Goal: Task Accomplishment & Management: Manage account settings

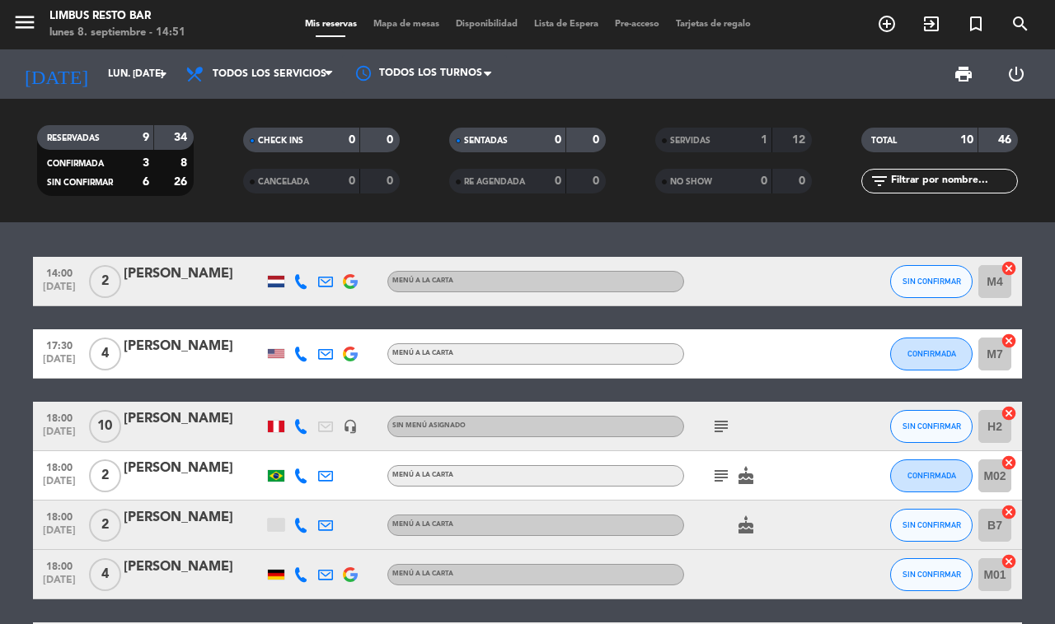
click at [892, 25] on icon "add_circle_outline" at bounding box center [887, 24] width 20 height 20
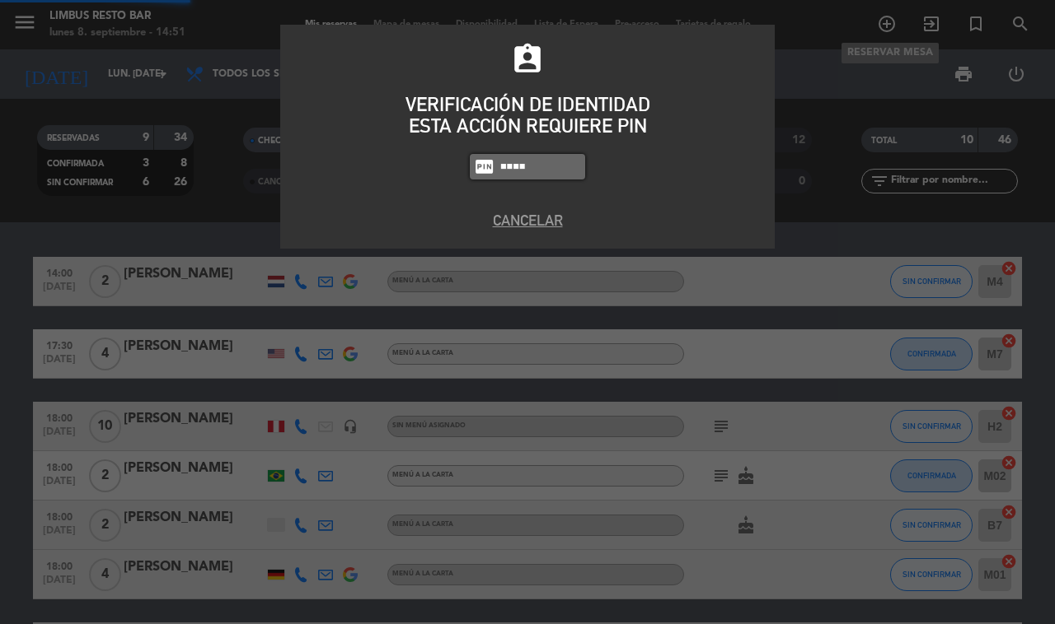
type input "8995"
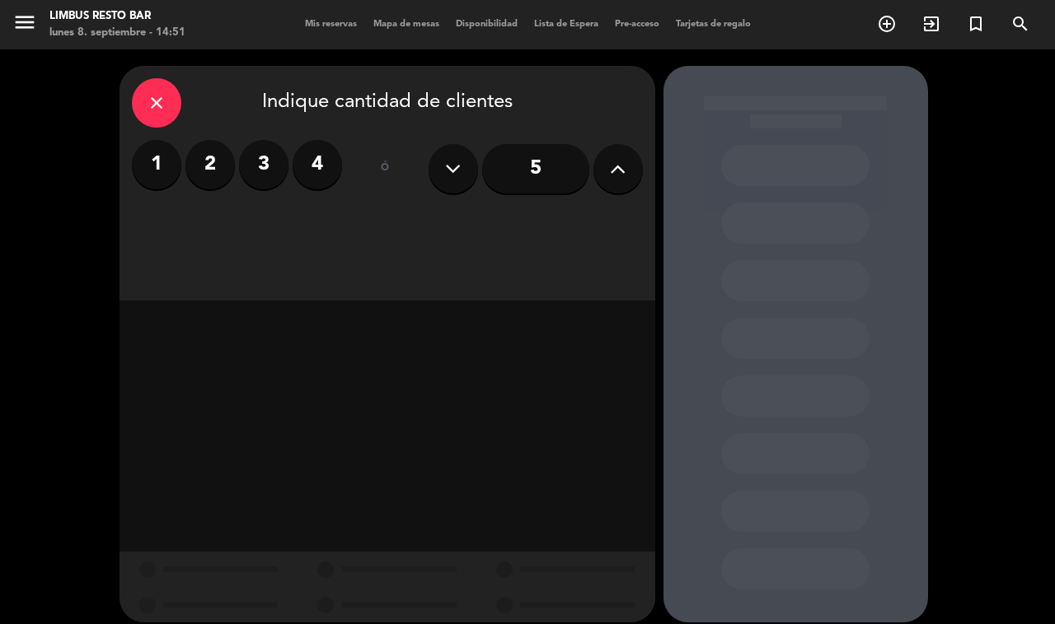
click at [206, 171] on label "2" at bounding box center [209, 164] width 49 height 49
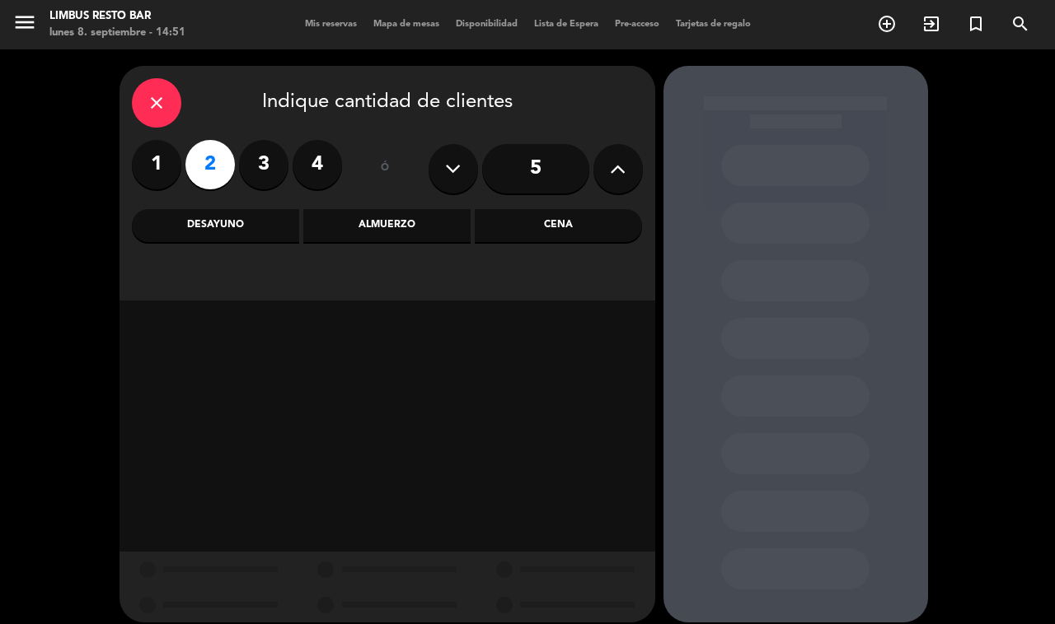
click at [558, 224] on div "Cena" at bounding box center [558, 225] width 167 height 33
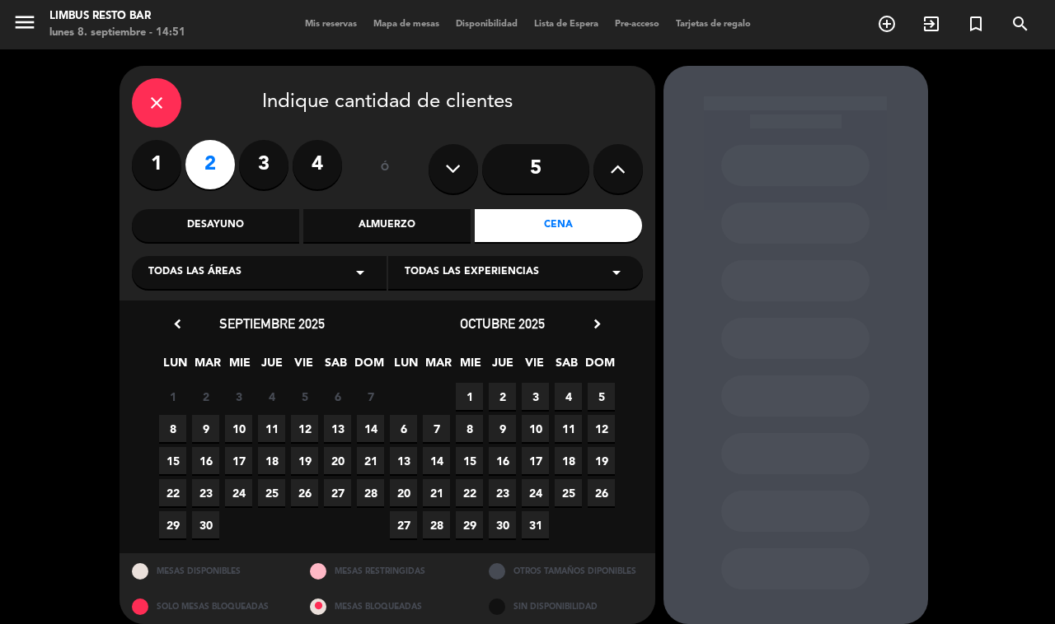
click at [405, 222] on div "Almuerzo" at bounding box center [386, 225] width 167 height 33
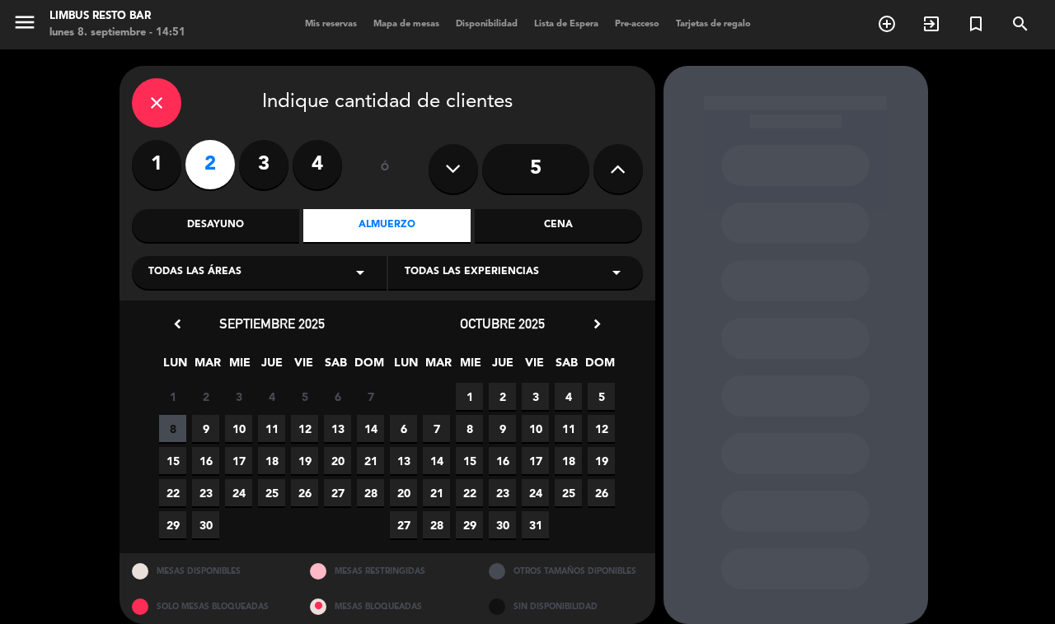
click at [175, 421] on span "8" at bounding box center [172, 428] width 27 height 27
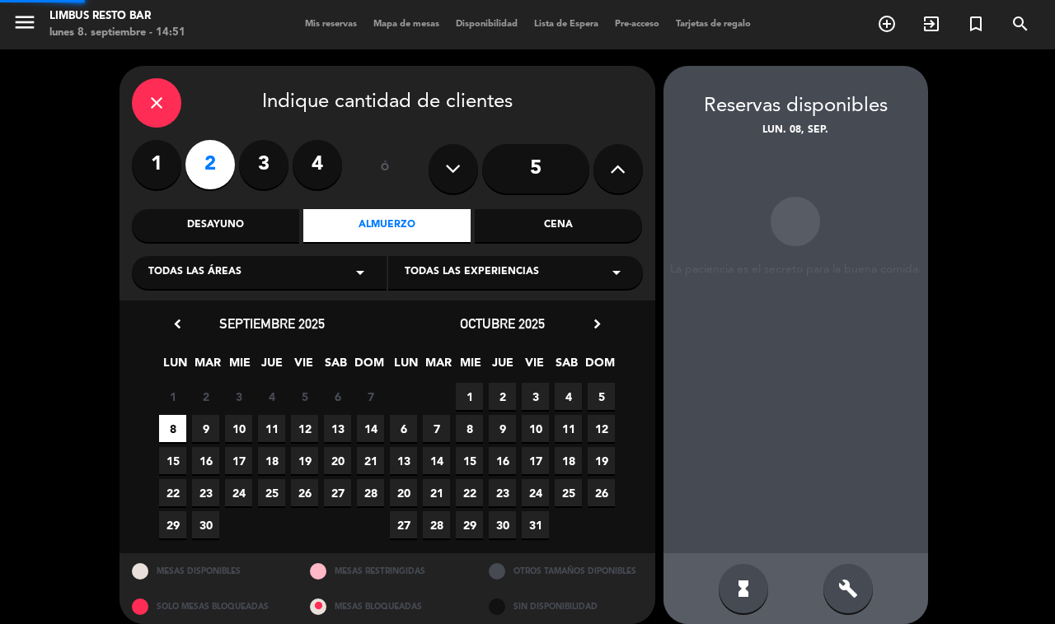
scroll to position [14, 0]
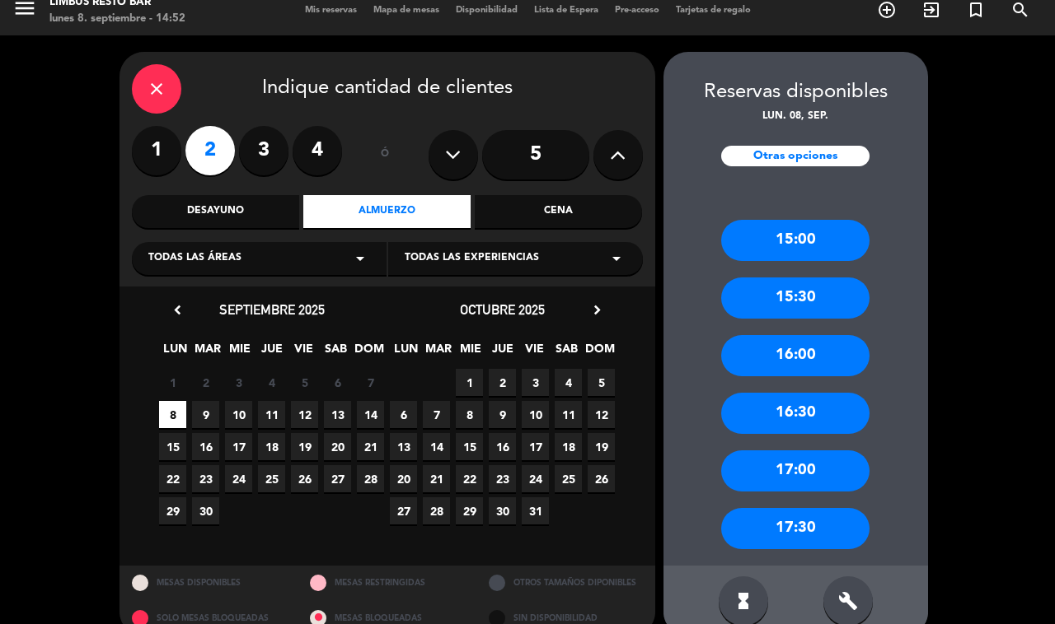
click at [816, 470] on div "17:00" at bounding box center [795, 471] width 148 height 41
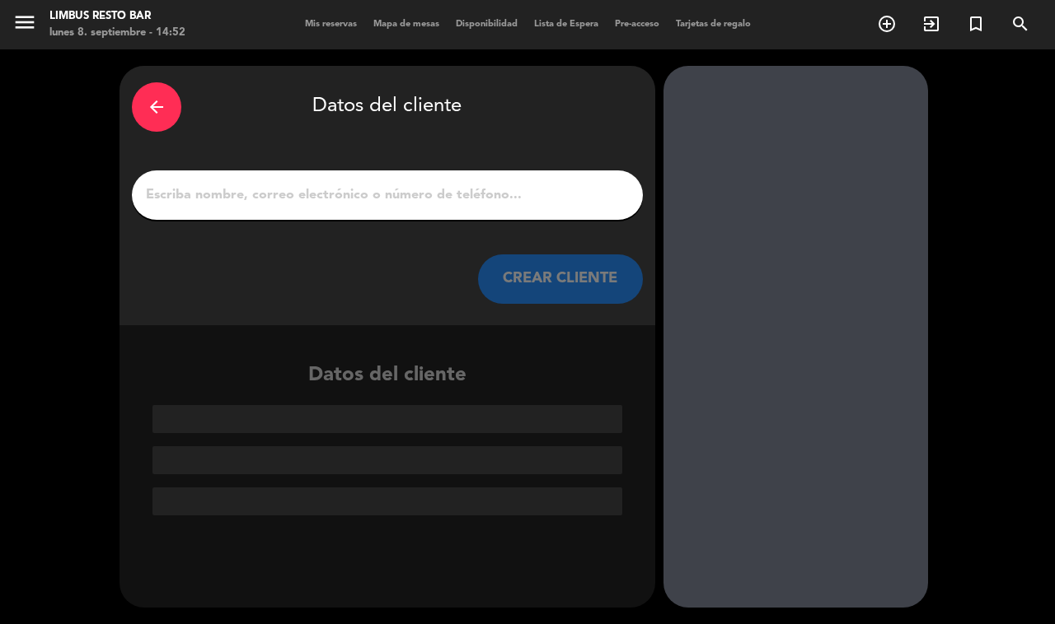
scroll to position [0, 0]
click at [325, 194] on input "1" at bounding box center [387, 195] width 486 height 23
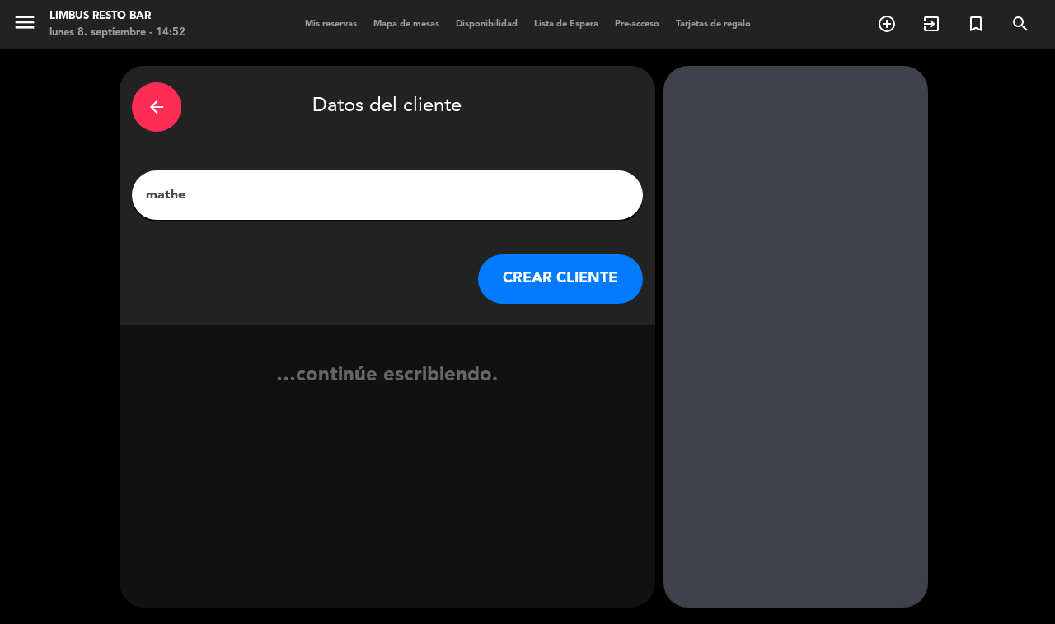
type input "[PERSON_NAME]"
click at [573, 277] on button "CREAR CLIENTE" at bounding box center [560, 279] width 165 height 49
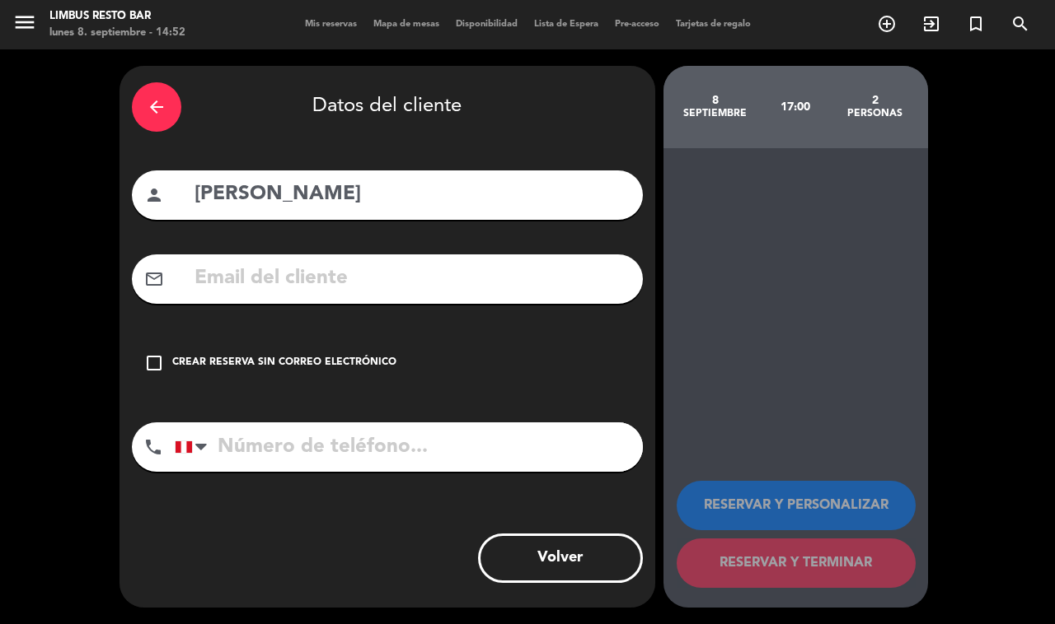
click at [155, 353] on icon "check_box_outline_blank" at bounding box center [154, 363] width 20 height 20
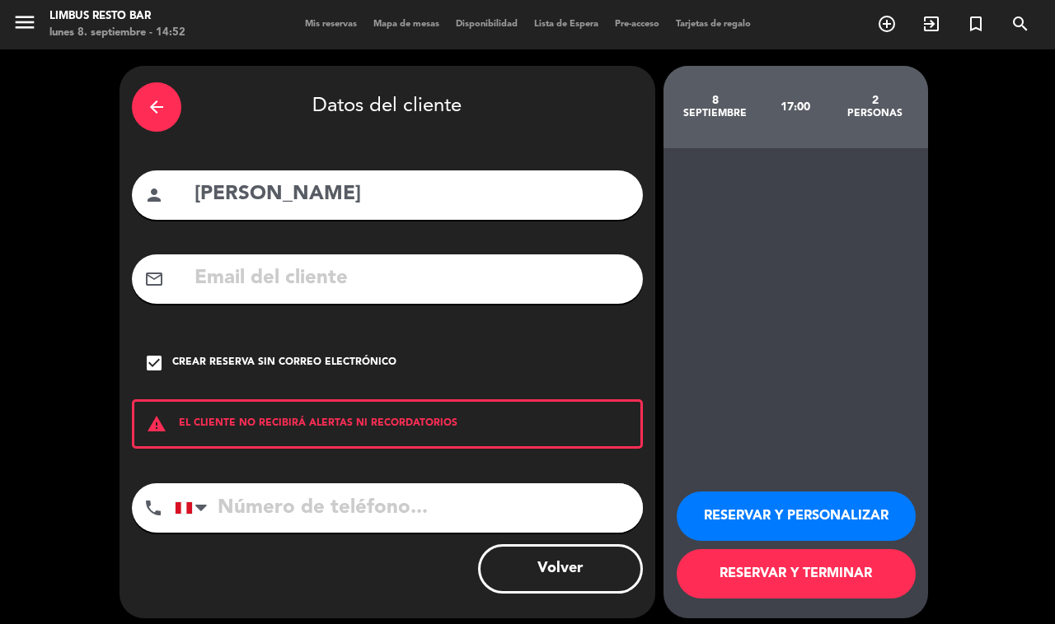
click at [310, 499] on input "tel" at bounding box center [409, 508] width 468 height 49
type input "[PHONE_NUMBER]"
click at [829, 564] on button "RESERVAR Y TERMINAR" at bounding box center [795, 574] width 239 height 49
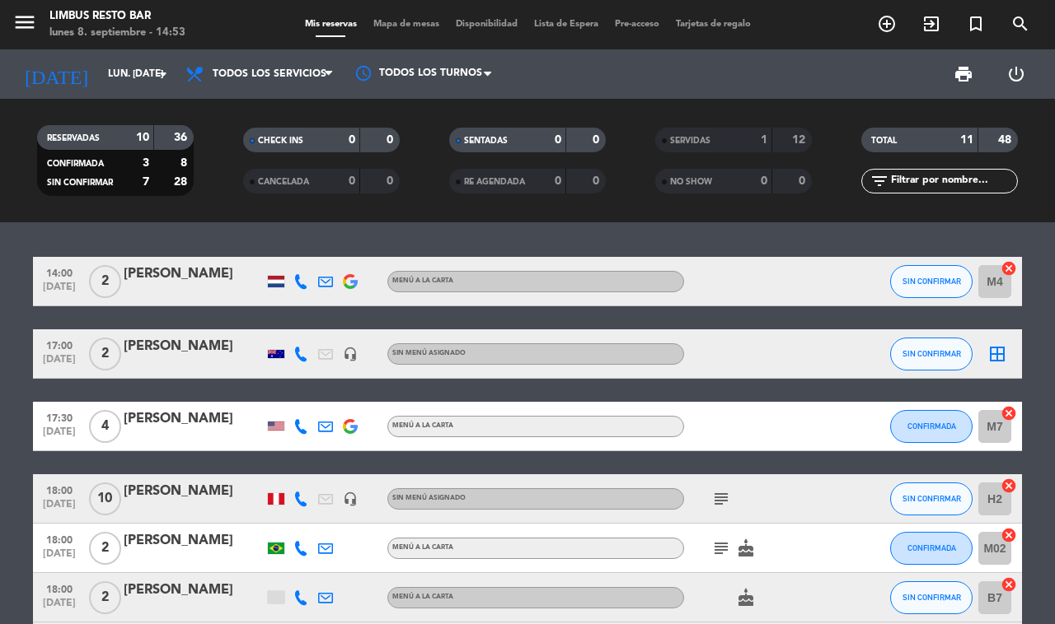
click at [214, 351] on div "[PERSON_NAME]" at bounding box center [194, 346] width 140 height 21
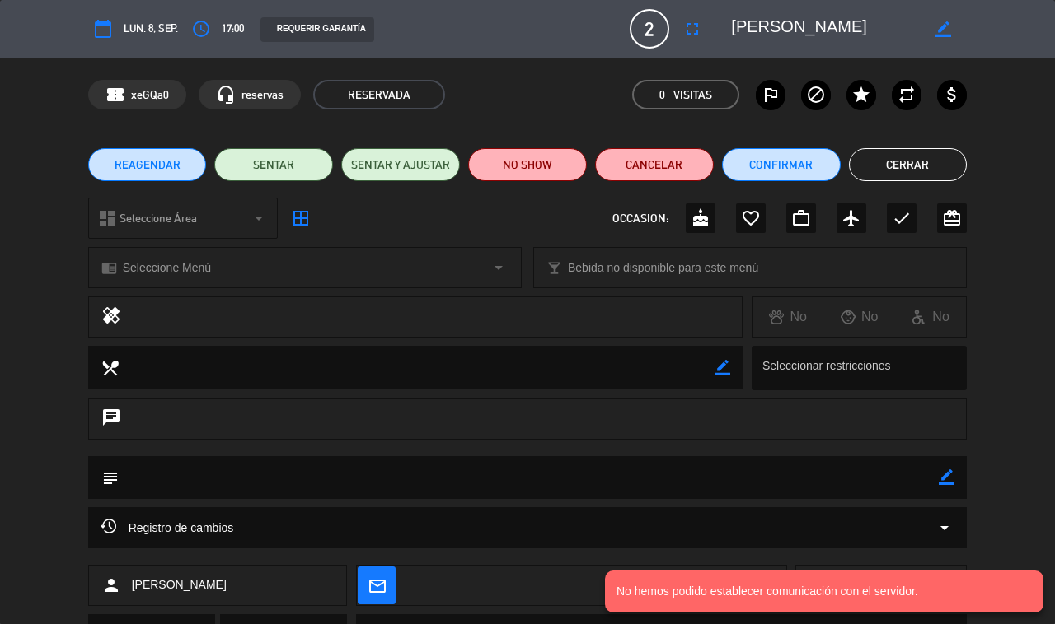
click at [946, 478] on icon "border_color" at bounding box center [946, 478] width 16 height 16
click at [339, 480] on textarea at bounding box center [529, 476] width 821 height 41
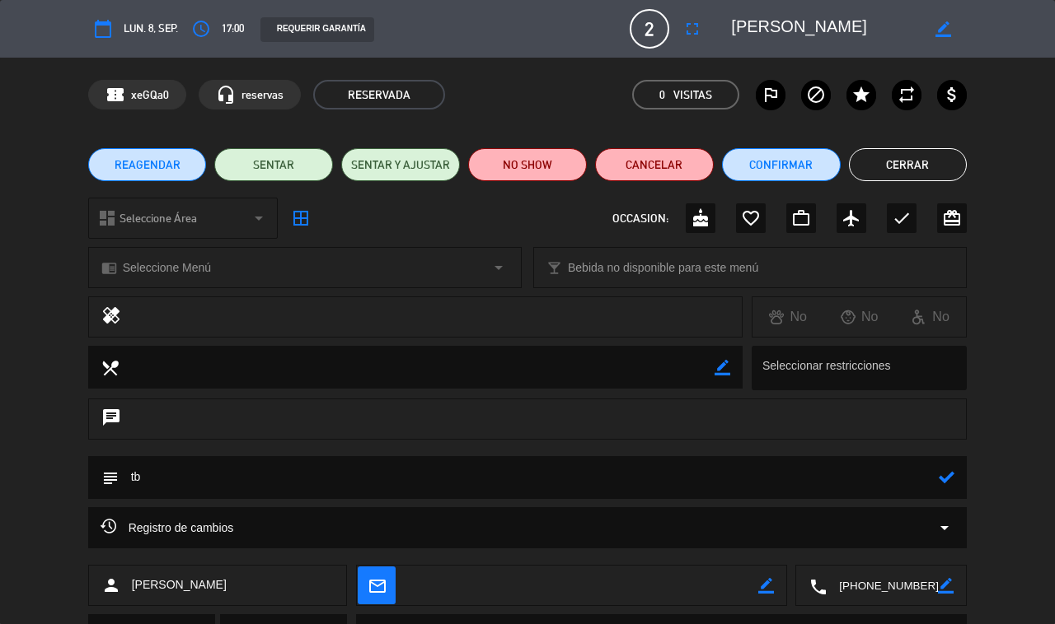
type textarea "t"
click at [947, 479] on icon at bounding box center [946, 478] width 16 height 16
click at [947, 478] on icon "border_color" at bounding box center [946, 478] width 16 height 16
click at [210, 472] on textarea at bounding box center [529, 476] width 821 height 41
type textarea "terrace table for the sunset"
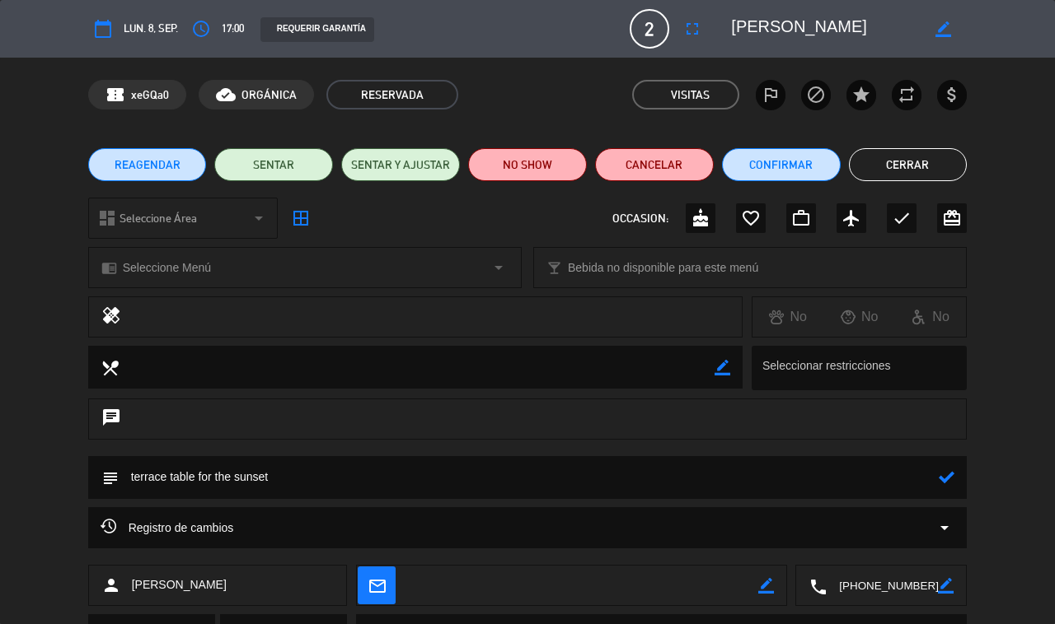
click at [946, 478] on icon at bounding box center [946, 478] width 16 height 16
click at [910, 163] on button "Cerrar" at bounding box center [908, 164] width 119 height 33
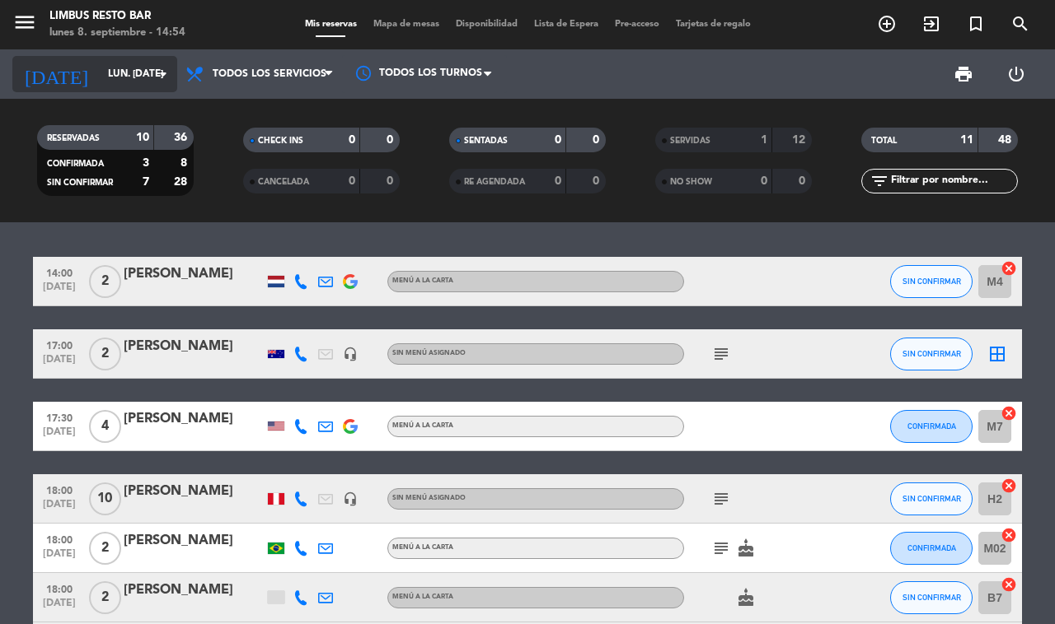
click at [146, 74] on input "lun. [DATE]" at bounding box center [165, 74] width 131 height 28
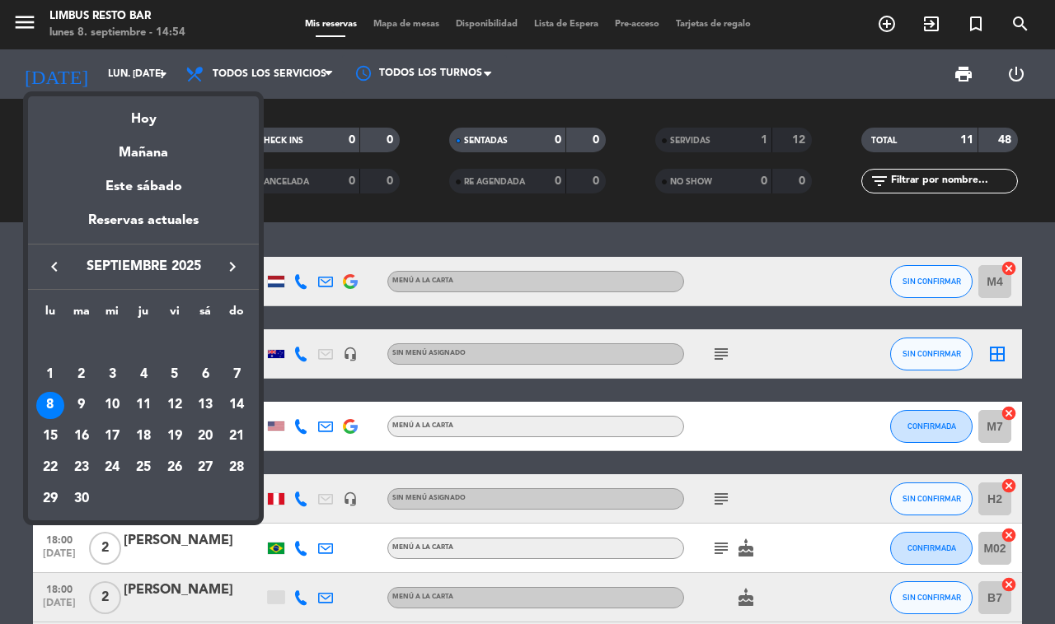
click at [743, 414] on div at bounding box center [527, 312] width 1055 height 624
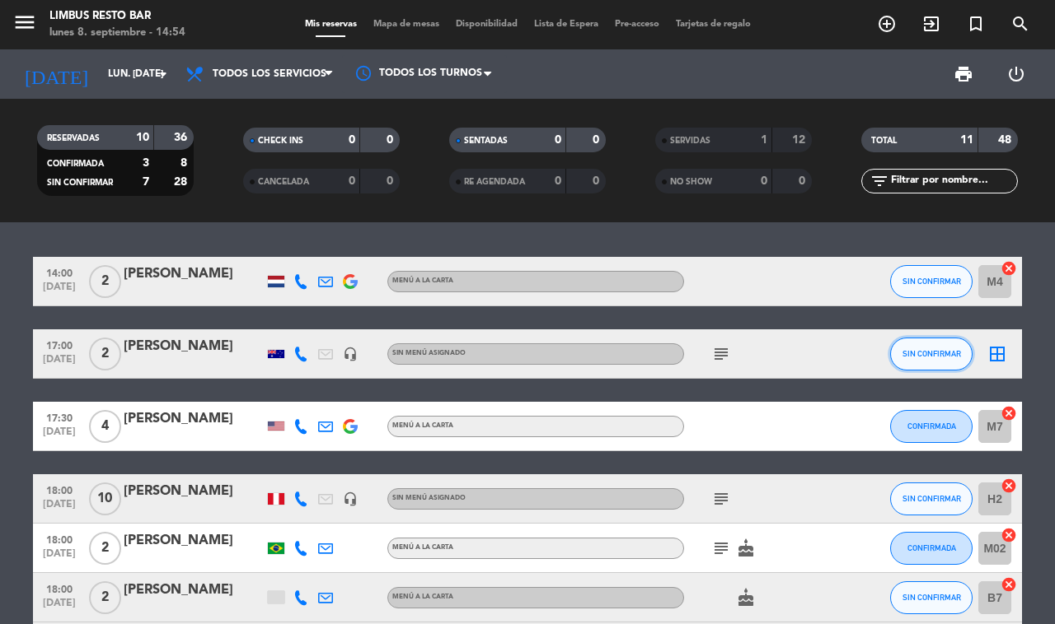
click at [920, 349] on span "SIN CONFIRMAR" at bounding box center [931, 353] width 58 height 9
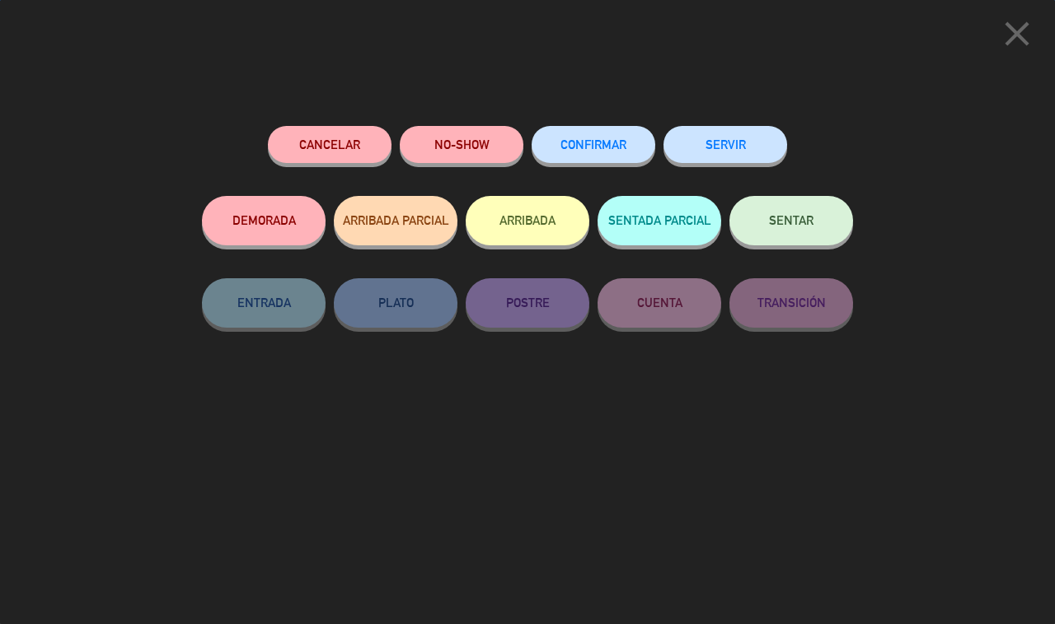
click at [598, 141] on span "CONFIRMAR" at bounding box center [593, 145] width 66 height 14
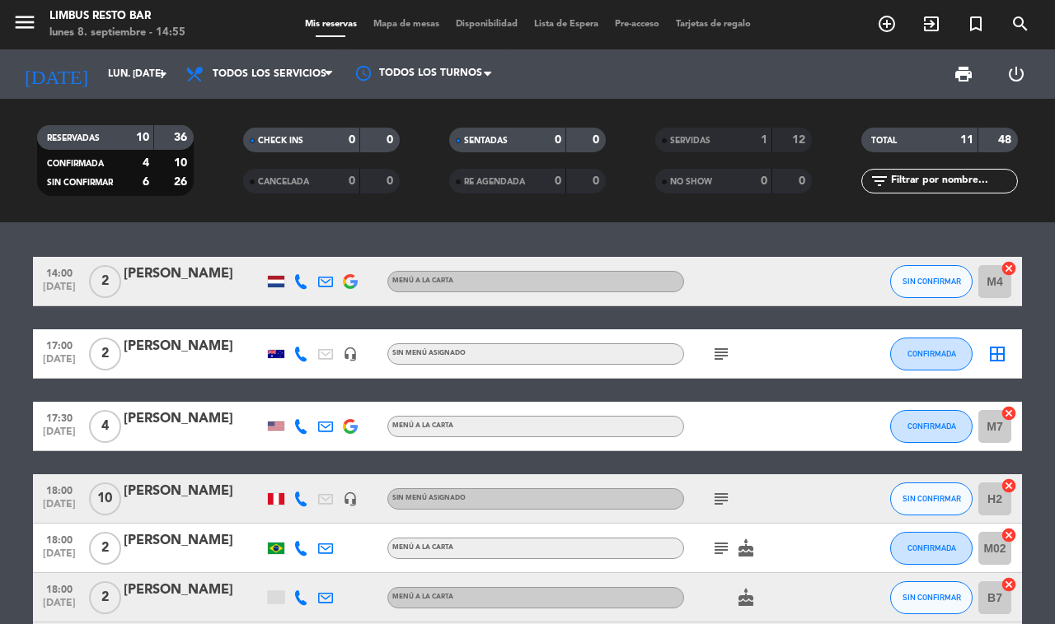
scroll to position [63, 0]
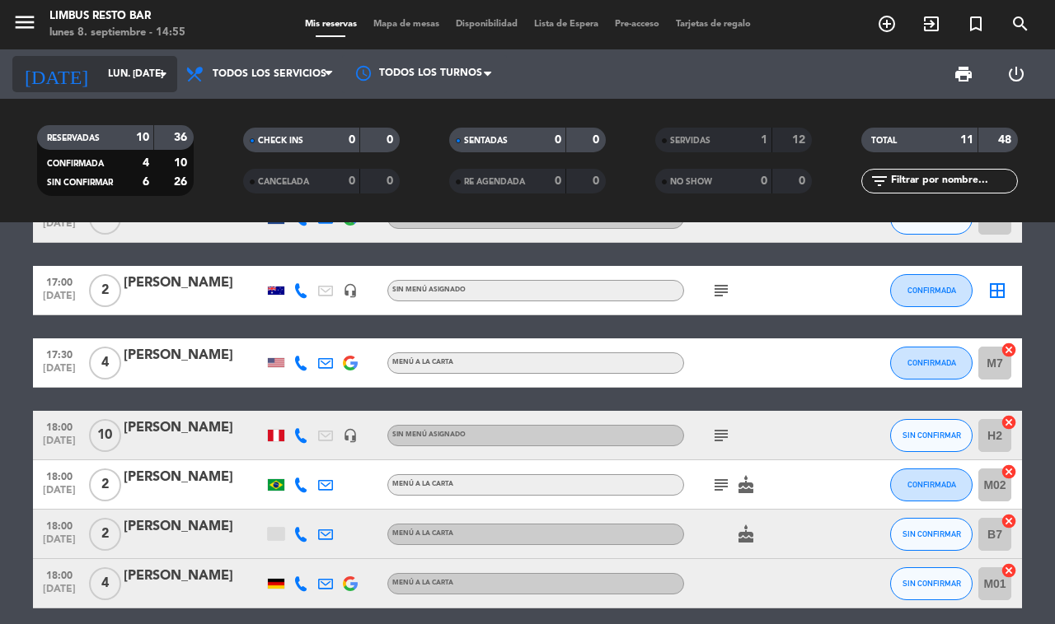
click at [141, 70] on input "lun. [DATE]" at bounding box center [165, 74] width 131 height 28
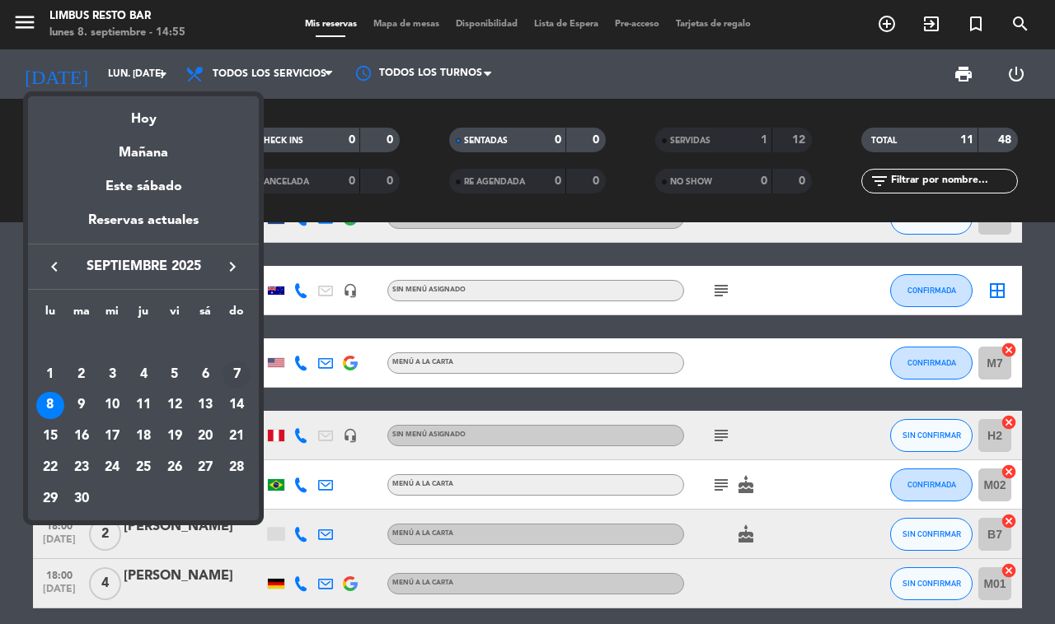
click at [236, 372] on div "7" at bounding box center [236, 375] width 28 height 28
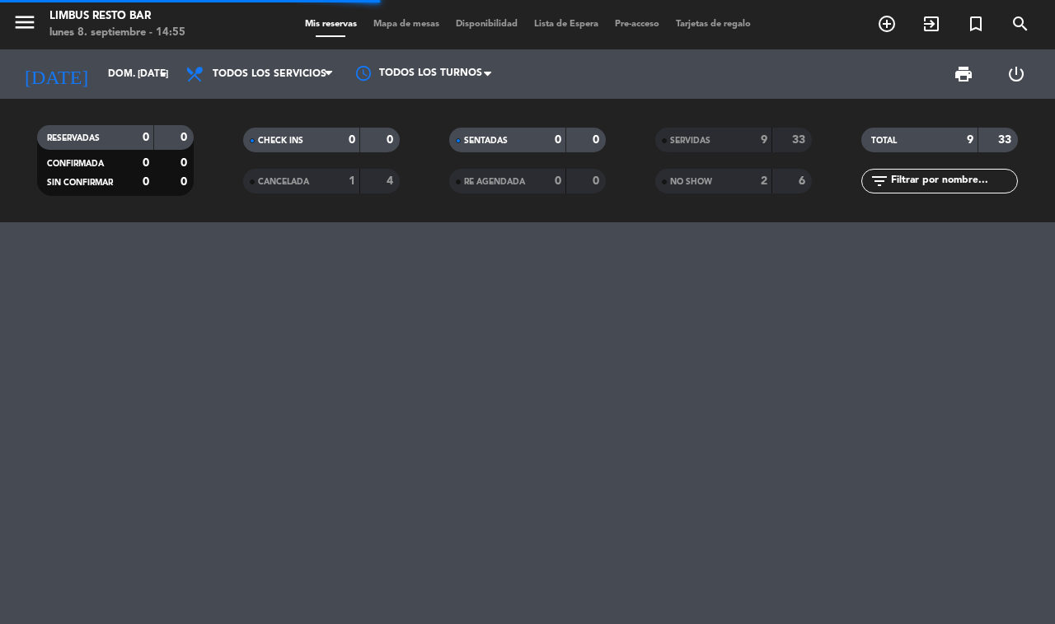
scroll to position [0, 0]
click at [718, 145] on div "SERVIDAS" at bounding box center [697, 140] width 76 height 19
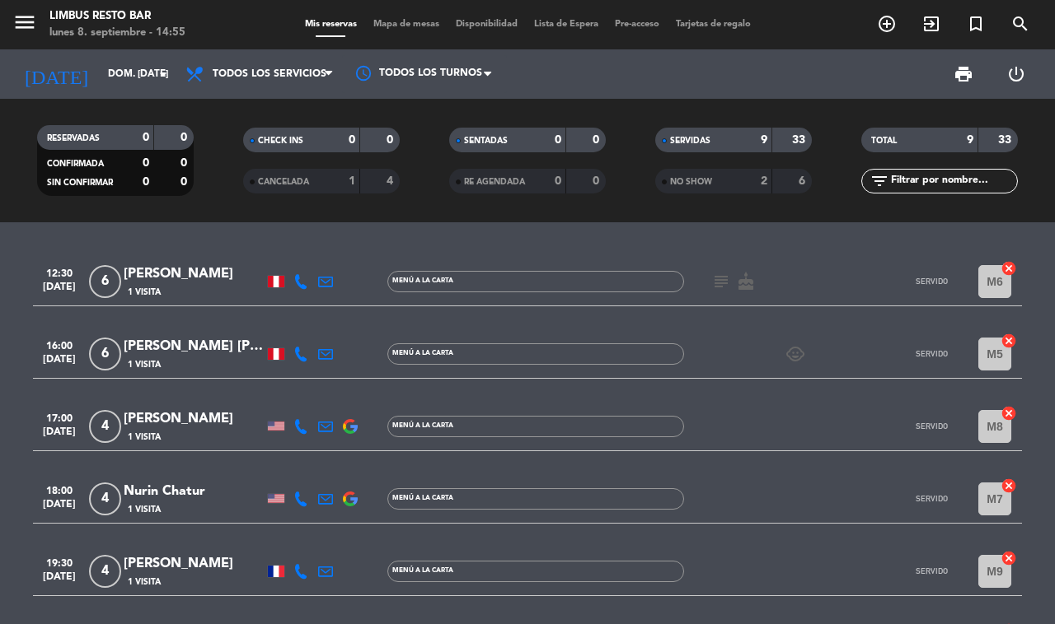
click at [294, 276] on icon at bounding box center [300, 281] width 15 height 15
click at [315, 252] on span "content_paste" at bounding box center [321, 256] width 12 height 12
click at [298, 351] on icon at bounding box center [300, 354] width 15 height 15
click at [290, 322] on span "Copiar" at bounding box center [294, 327] width 35 height 17
click at [315, 322] on span "content_paste" at bounding box center [321, 327] width 12 height 12
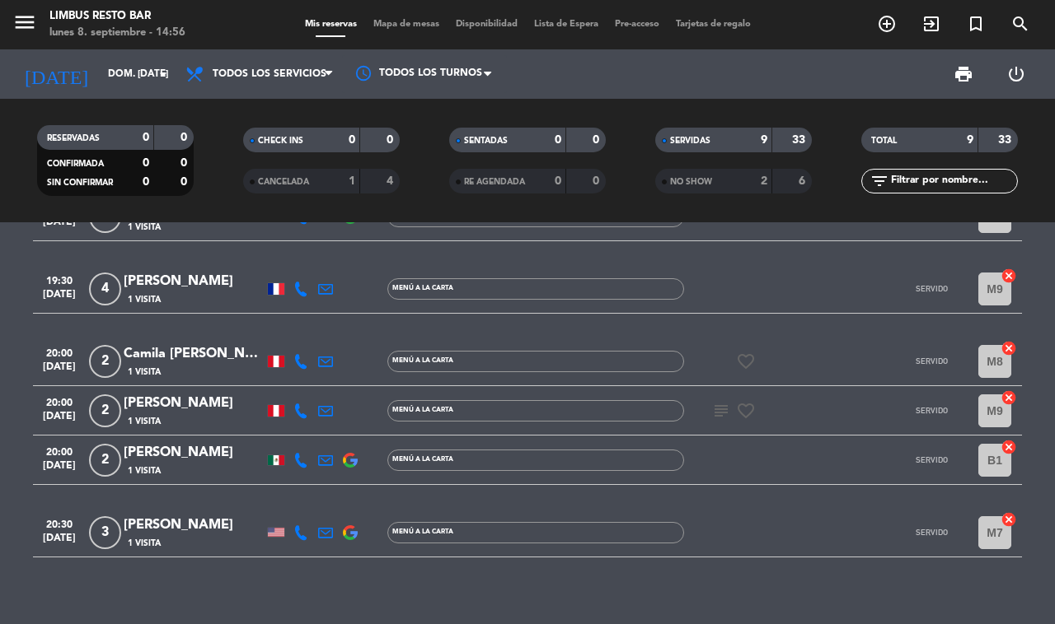
scroll to position [286, 0]
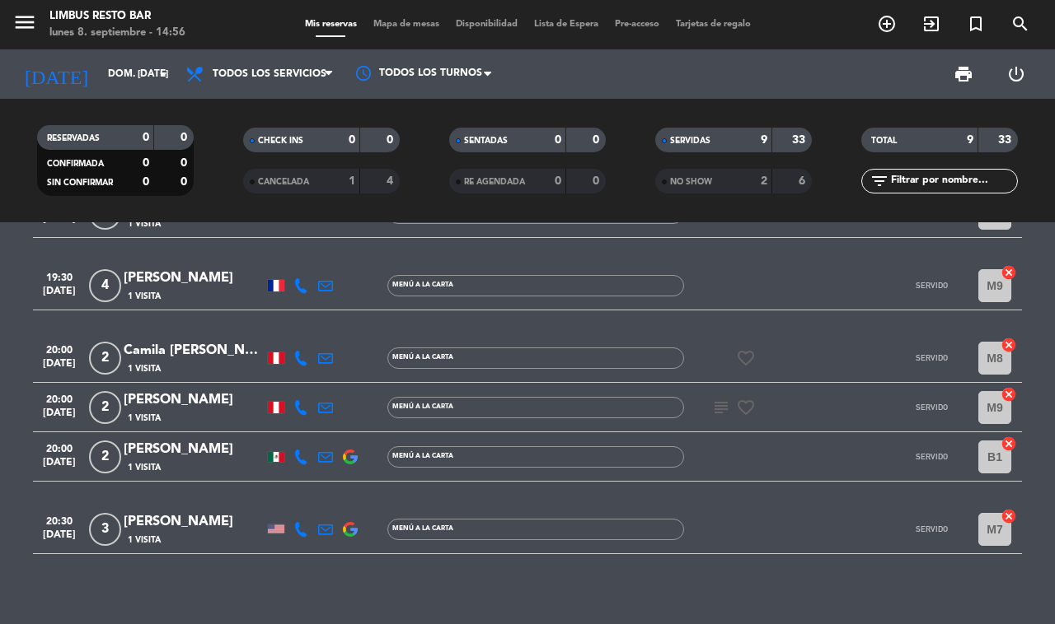
click at [299, 351] on icon at bounding box center [300, 358] width 15 height 15
click at [286, 324] on span "Copiar" at bounding box center [294, 325] width 35 height 17
click at [294, 401] on icon at bounding box center [300, 407] width 15 height 15
click at [290, 367] on span "Copiar" at bounding box center [294, 375] width 35 height 17
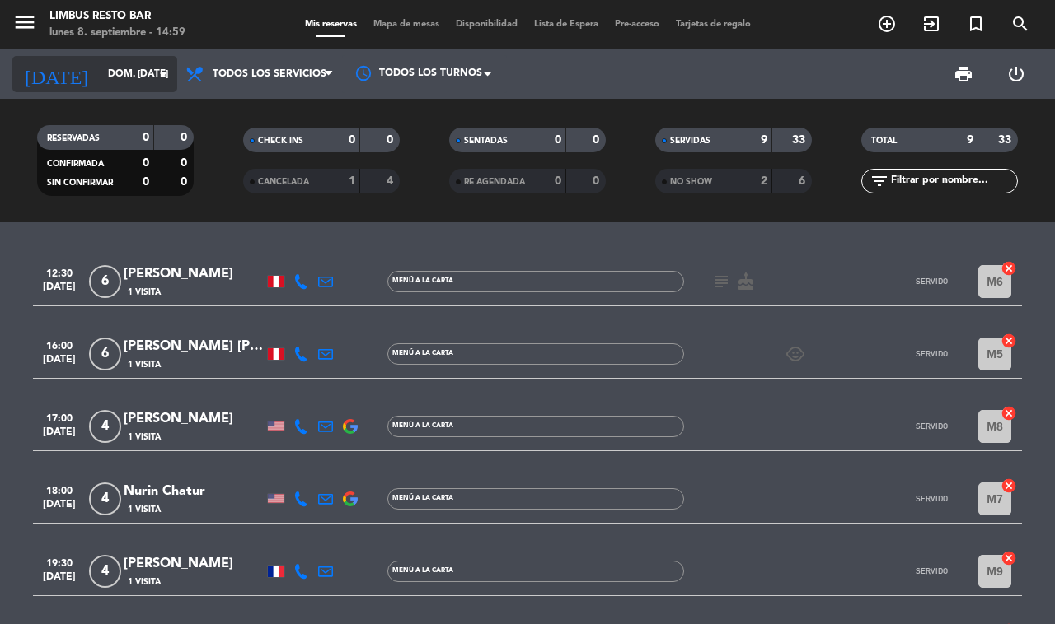
click at [153, 76] on icon "arrow_drop_down" at bounding box center [163, 74] width 20 height 20
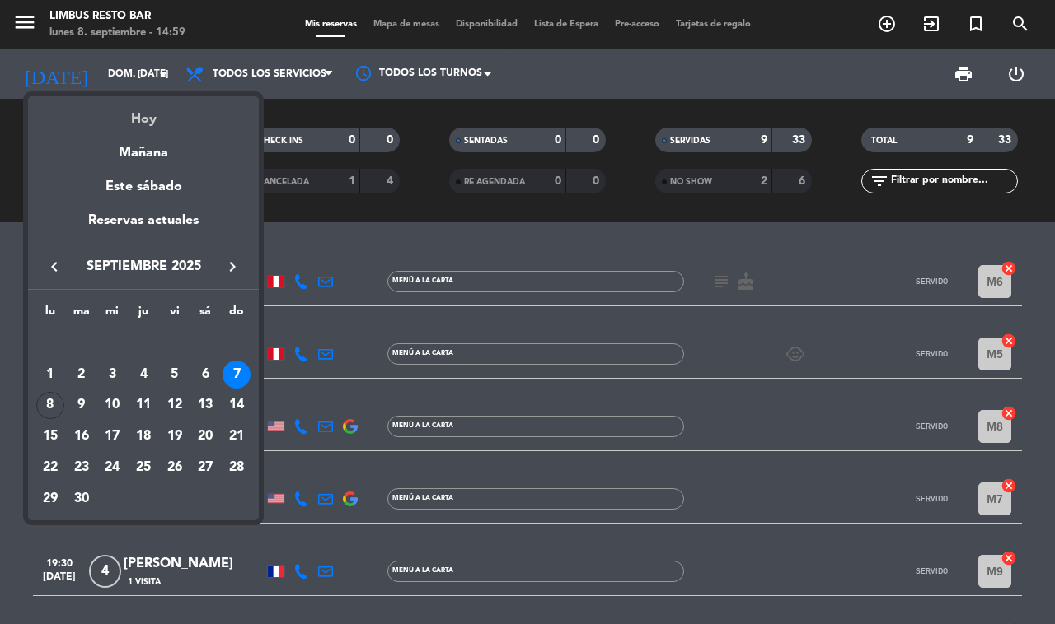
click at [179, 122] on div "Hoy" at bounding box center [143, 113] width 231 height 34
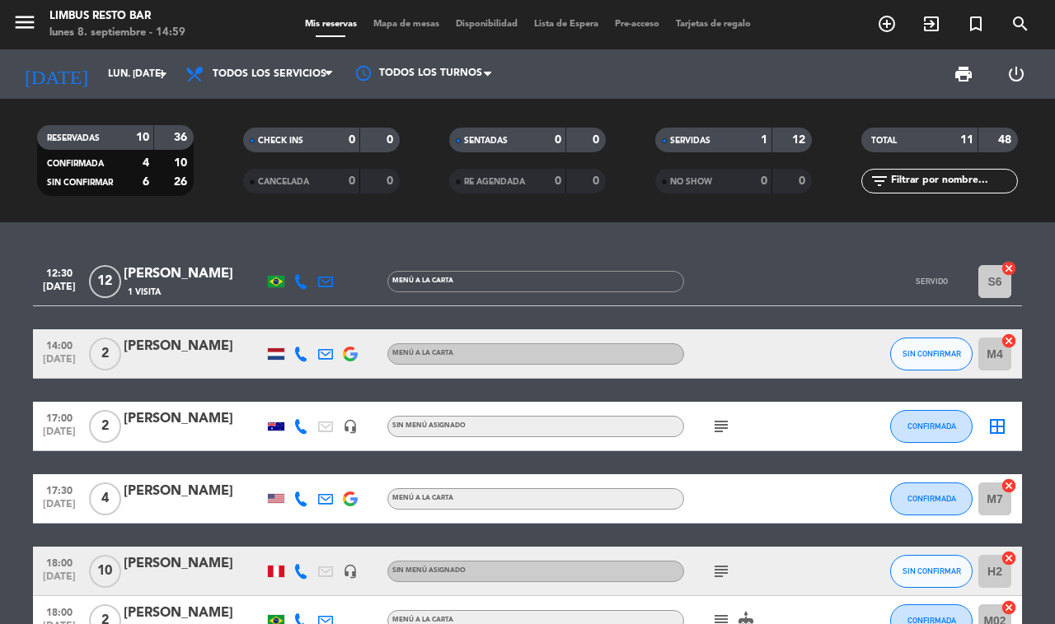
click at [731, 138] on div "SERVIDAS" at bounding box center [697, 140] width 76 height 19
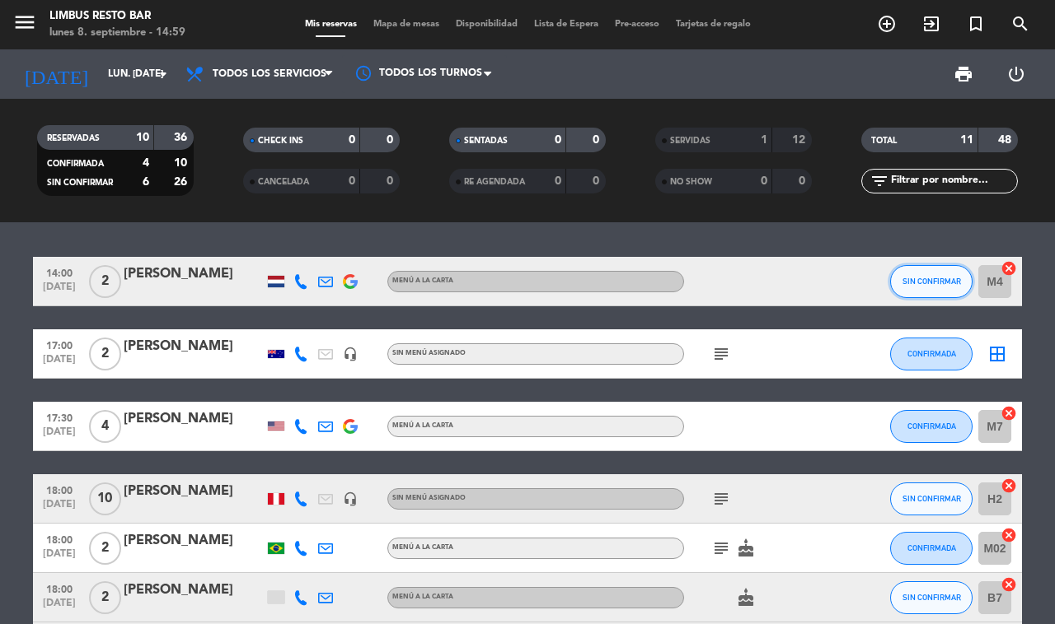
click at [928, 287] on button "SIN CONFIRMAR" at bounding box center [931, 281] width 82 height 33
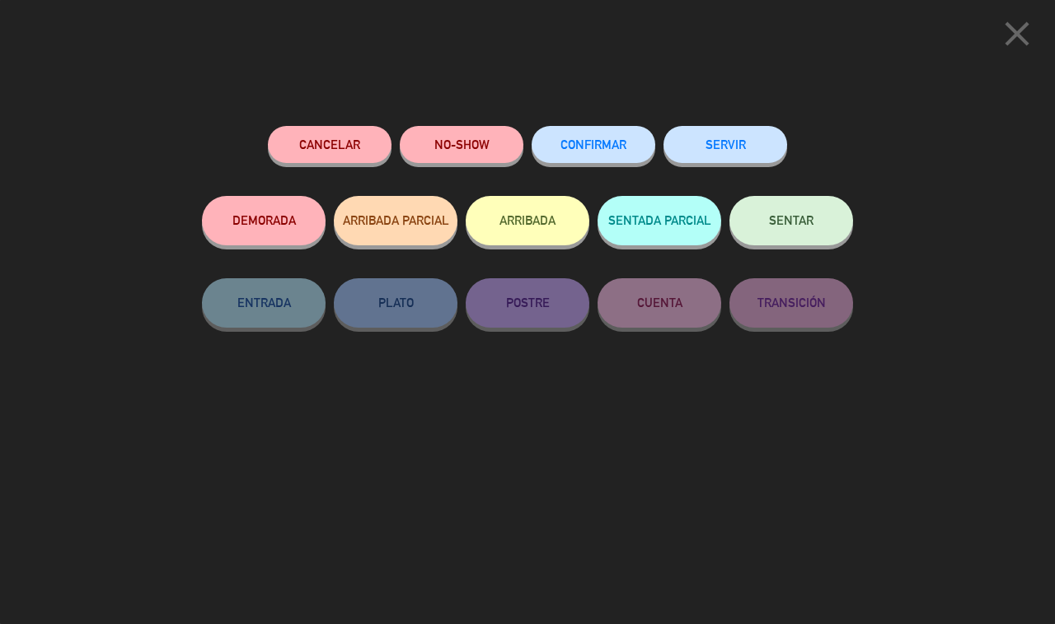
click at [468, 138] on button "NO-SHOW" at bounding box center [462, 144] width 124 height 37
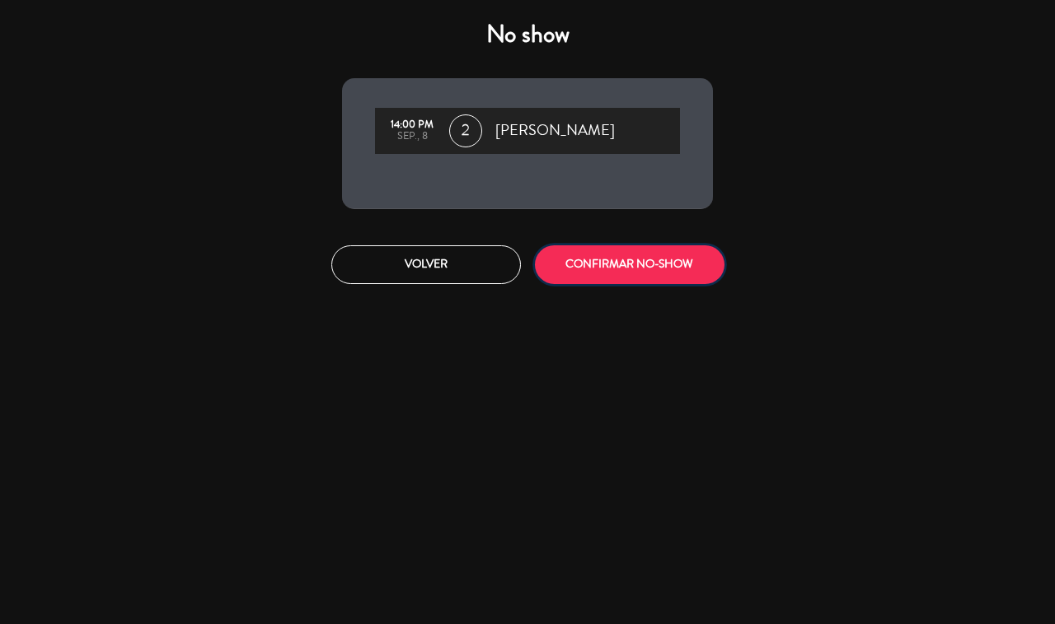
click at [664, 260] on button "CONFIRMAR NO-SHOW" at bounding box center [629, 265] width 189 height 39
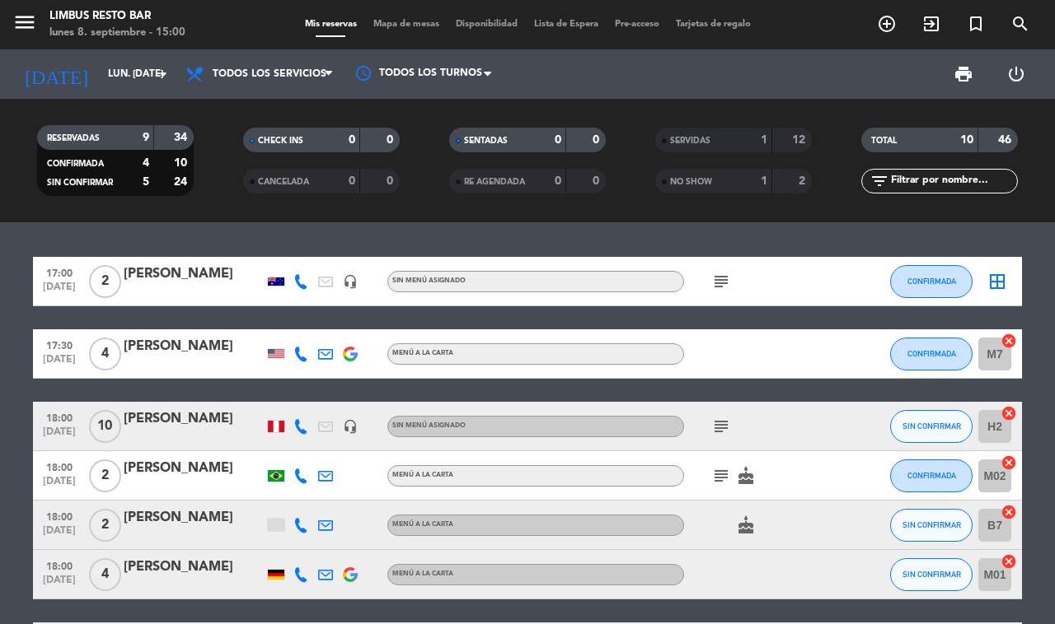
click at [306, 276] on icon at bounding box center [300, 281] width 15 height 15
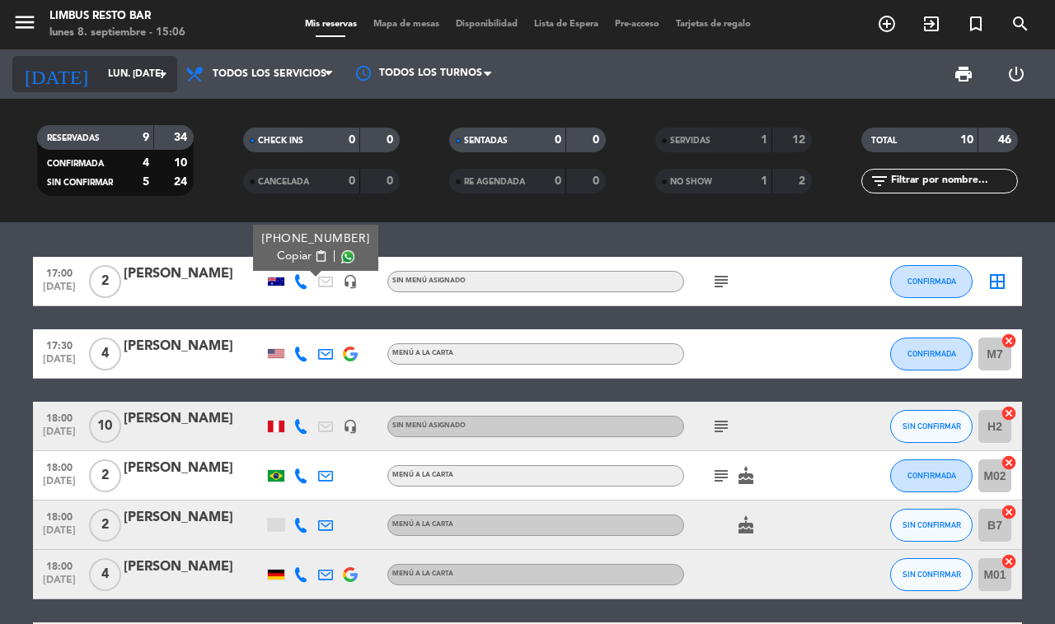
click at [158, 75] on icon "arrow_drop_down" at bounding box center [163, 74] width 20 height 20
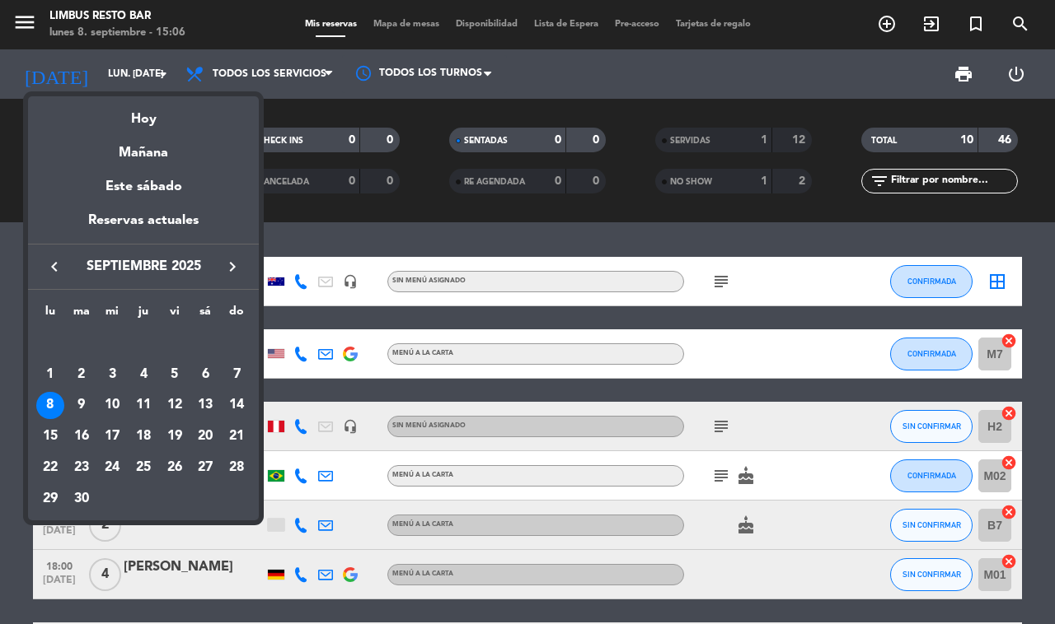
click at [46, 401] on div "8" at bounding box center [50, 406] width 28 height 28
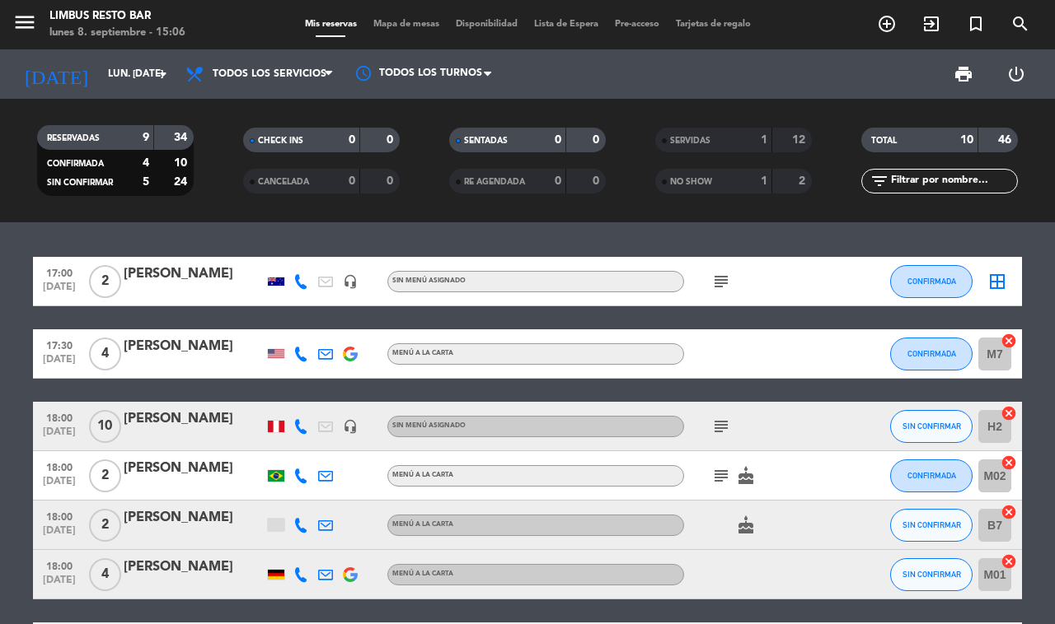
scroll to position [130, 0]
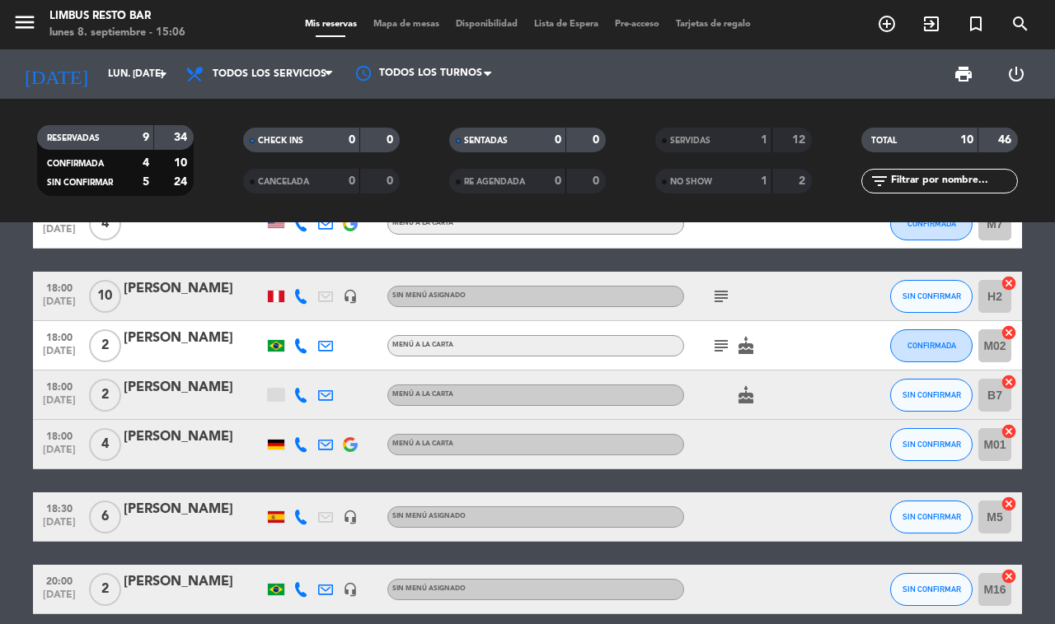
click at [710, 137] on span "SERVIDAS" at bounding box center [690, 141] width 40 height 8
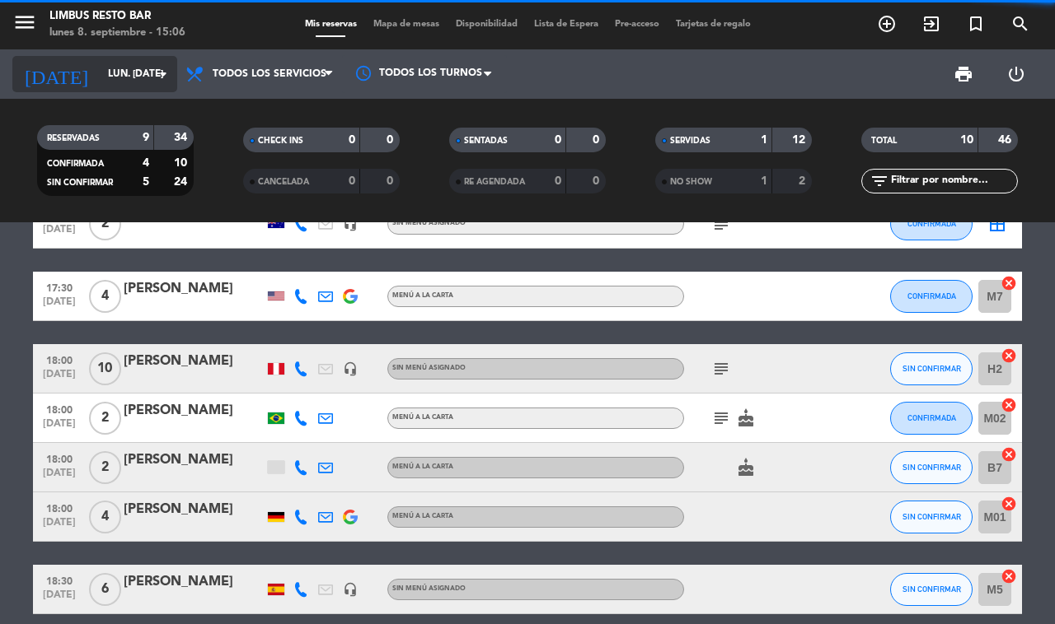
click at [124, 78] on input "lun. [DATE]" at bounding box center [165, 74] width 131 height 28
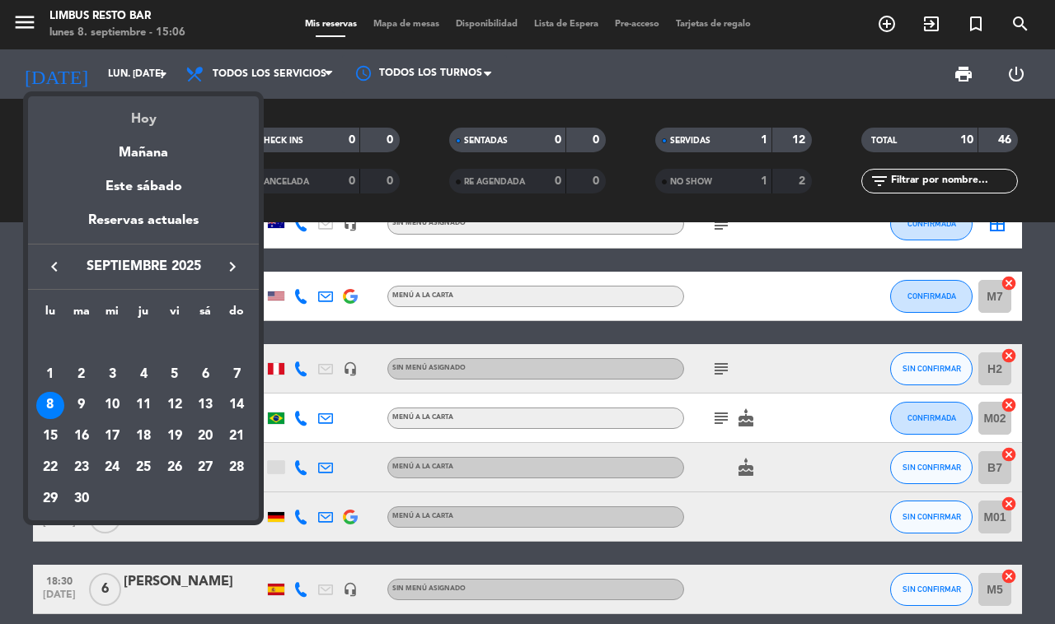
click at [154, 124] on div "Hoy" at bounding box center [143, 113] width 231 height 34
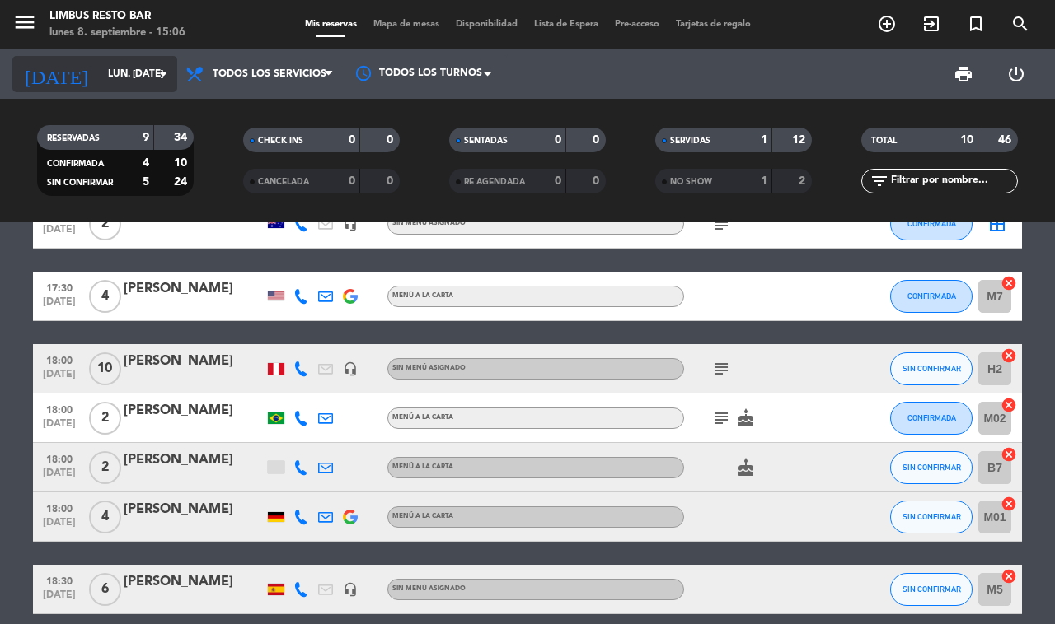
click at [138, 75] on input "lun. [DATE]" at bounding box center [165, 74] width 131 height 28
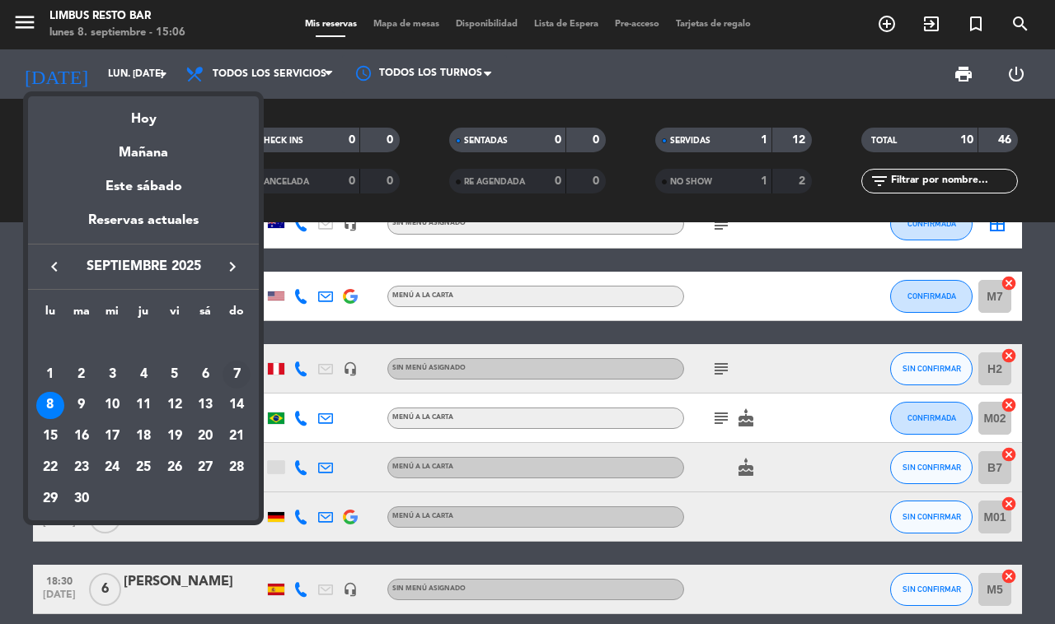
click at [239, 368] on div "7" at bounding box center [236, 375] width 28 height 28
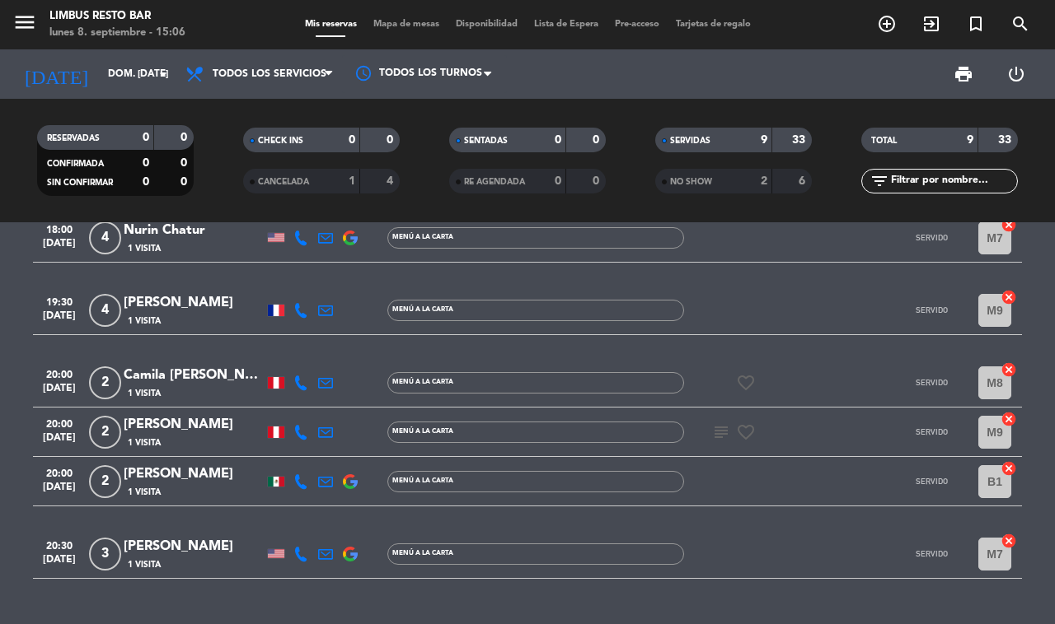
scroll to position [287, 0]
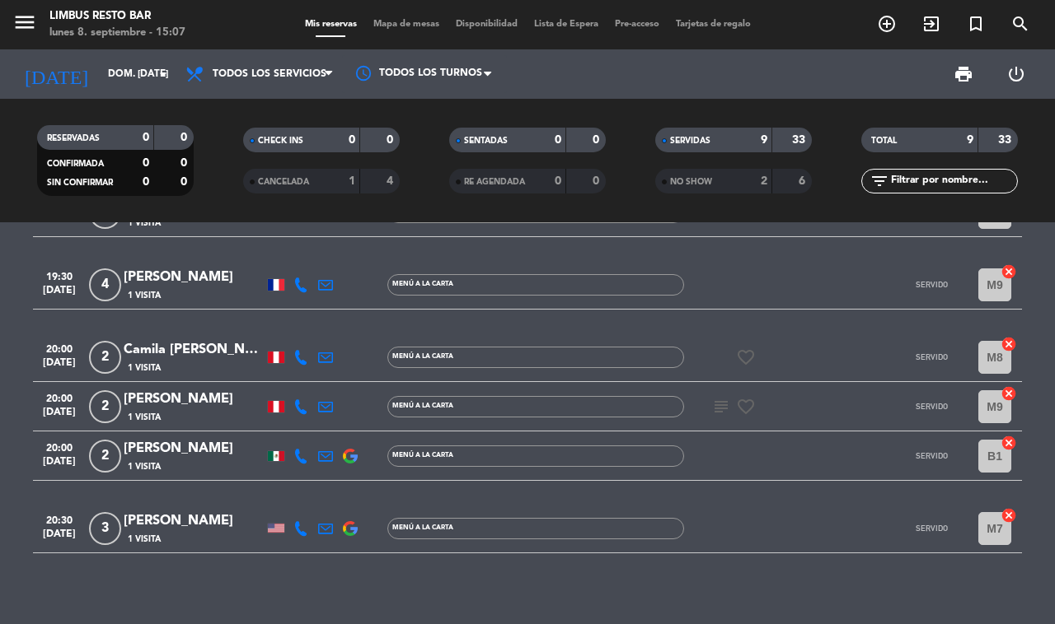
click at [293, 400] on icon at bounding box center [300, 407] width 15 height 15
click at [484, 347] on div "MENÚ A LA CARTA" at bounding box center [535, 357] width 297 height 21
click at [297, 350] on icon at bounding box center [300, 357] width 15 height 15
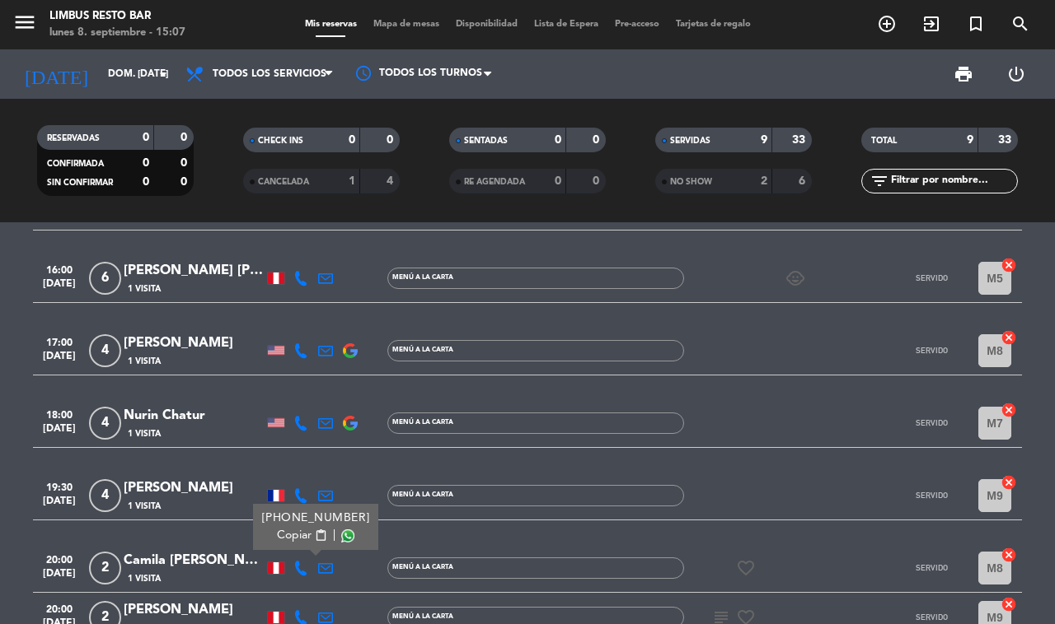
scroll to position [52, 0]
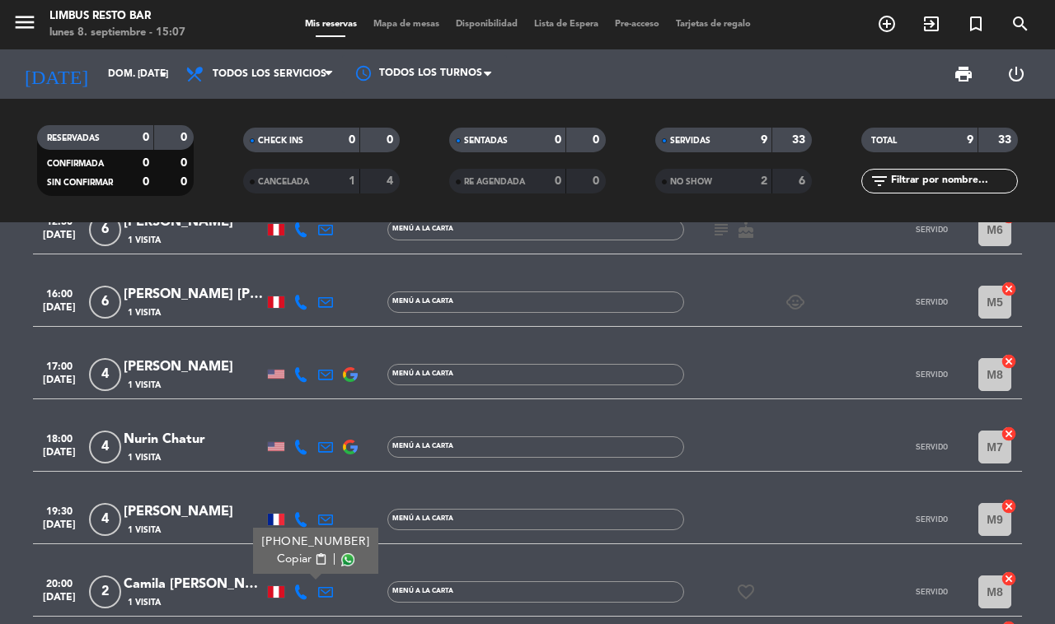
click at [298, 297] on icon at bounding box center [300, 302] width 15 height 15
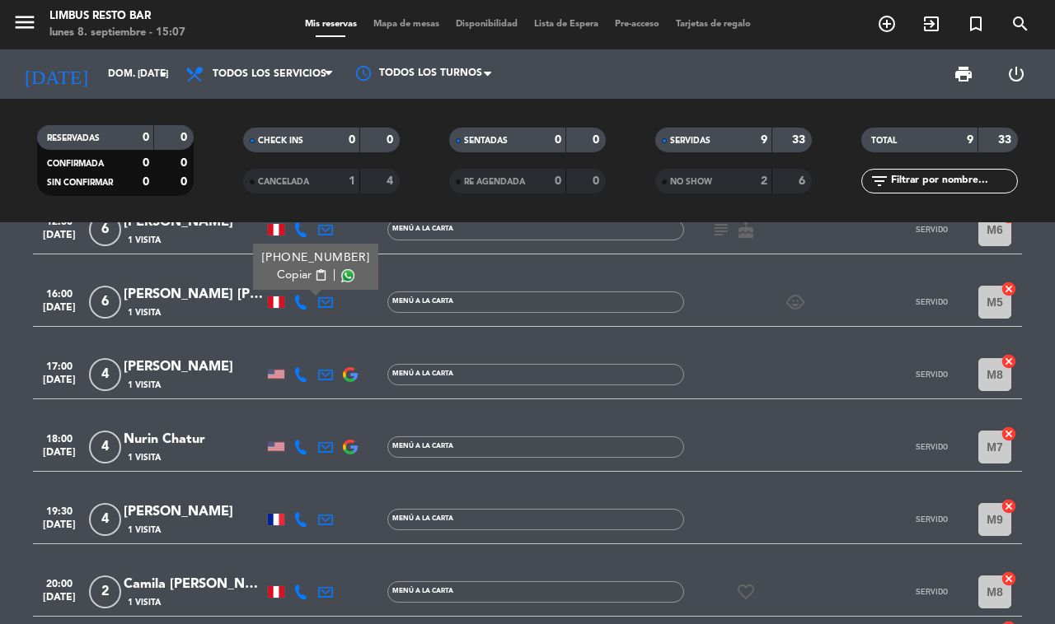
scroll to position [0, 0]
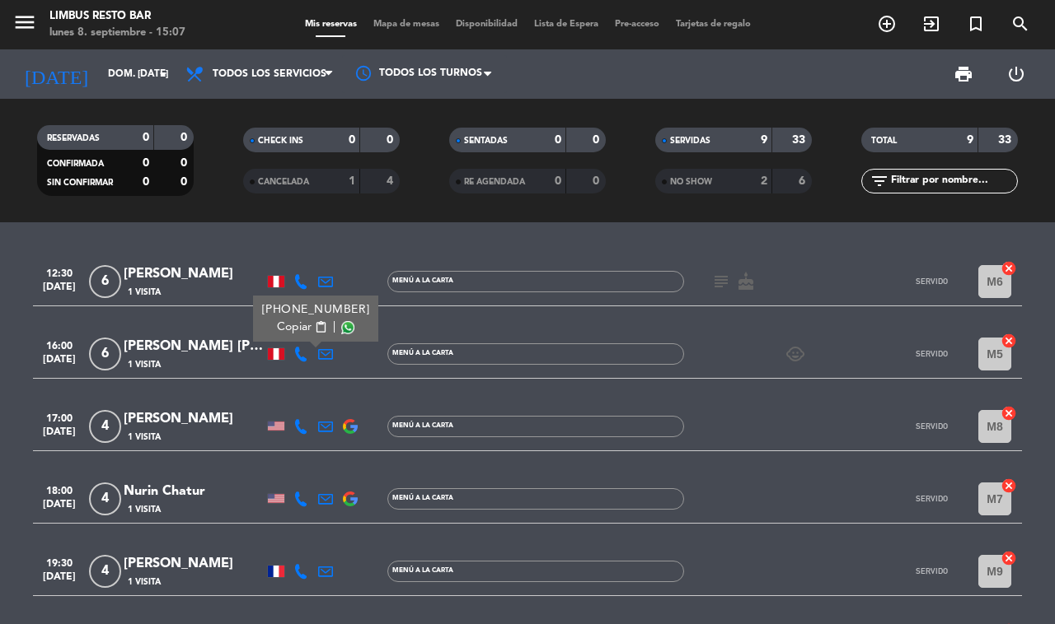
click at [293, 282] on icon at bounding box center [300, 281] width 15 height 15
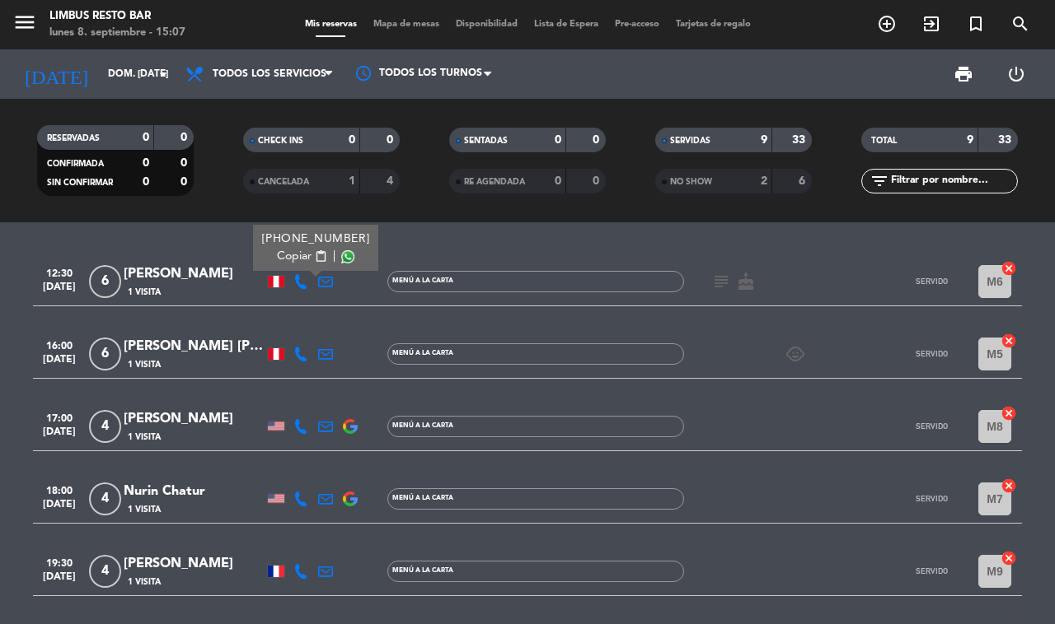
scroll to position [1, 0]
click at [157, 74] on icon "arrow_drop_down" at bounding box center [163, 74] width 20 height 20
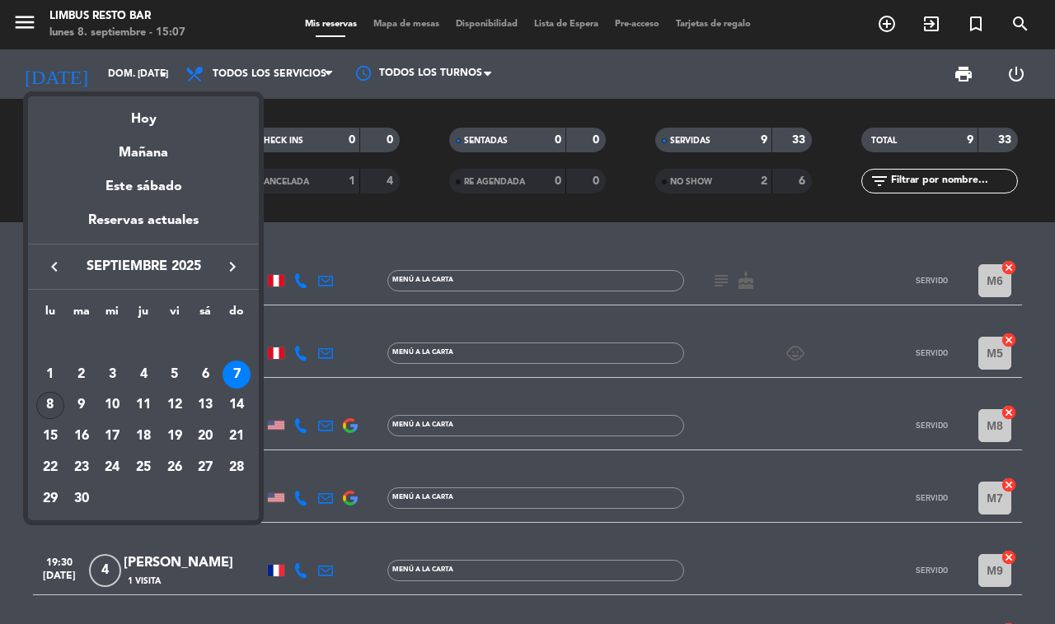
click at [47, 398] on div "8" at bounding box center [50, 406] width 28 height 28
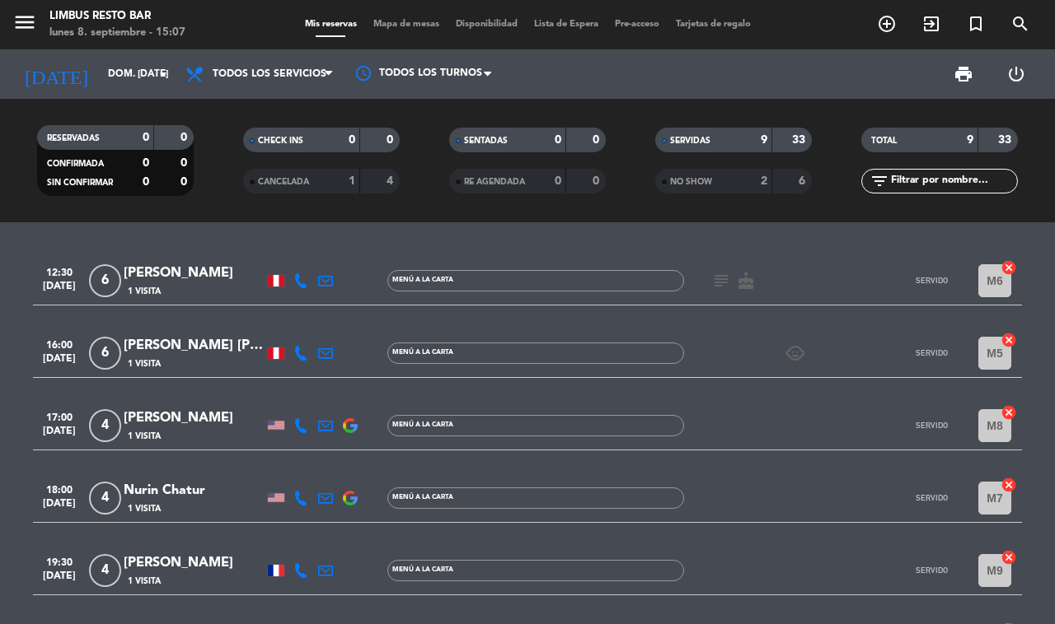
type input "lun. [DATE]"
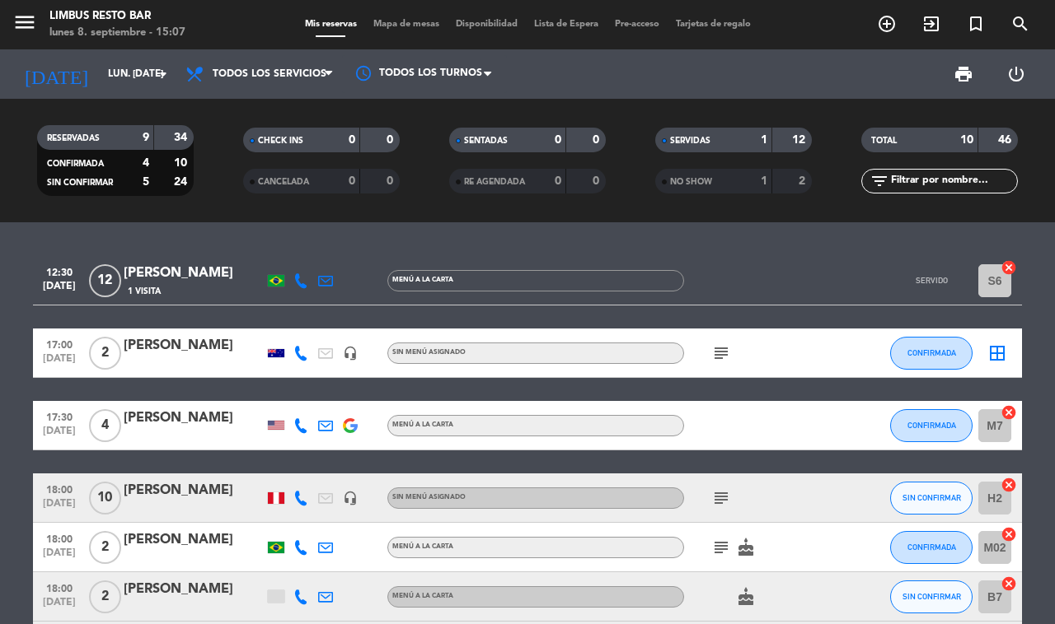
click at [730, 133] on div "SERVIDAS" at bounding box center [697, 140] width 76 height 19
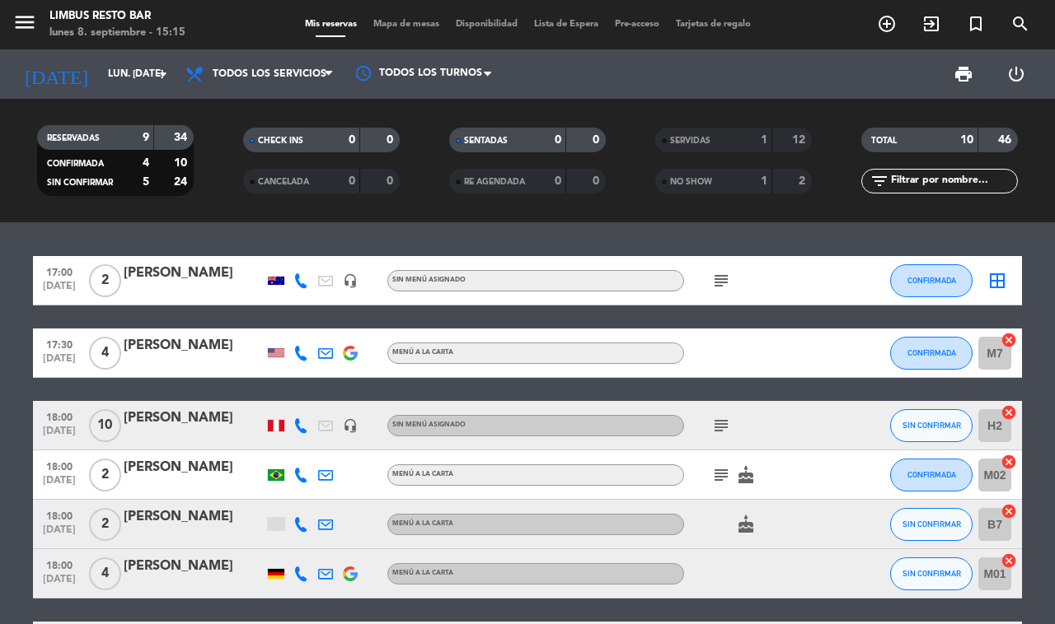
click at [878, 26] on icon "add_circle_outline" at bounding box center [887, 24] width 20 height 20
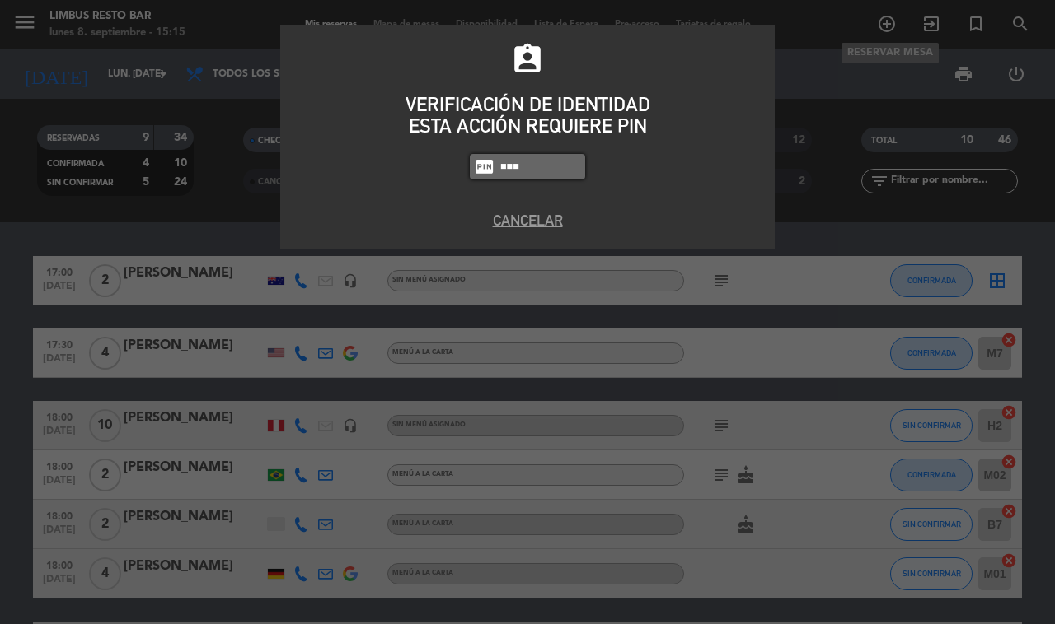
type input "8995"
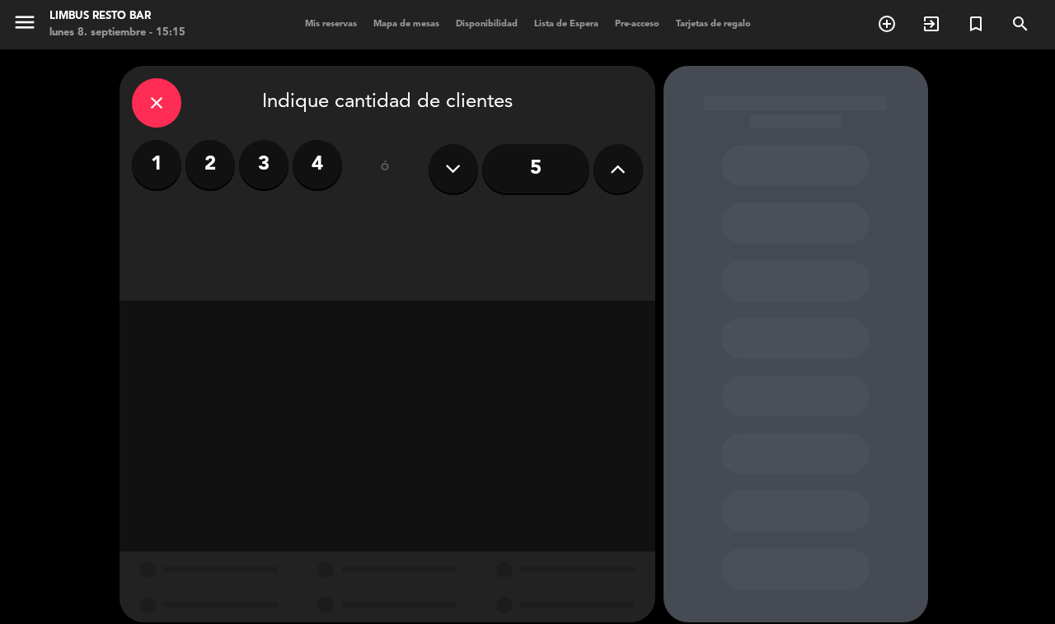
click at [306, 184] on label "4" at bounding box center [316, 164] width 49 height 49
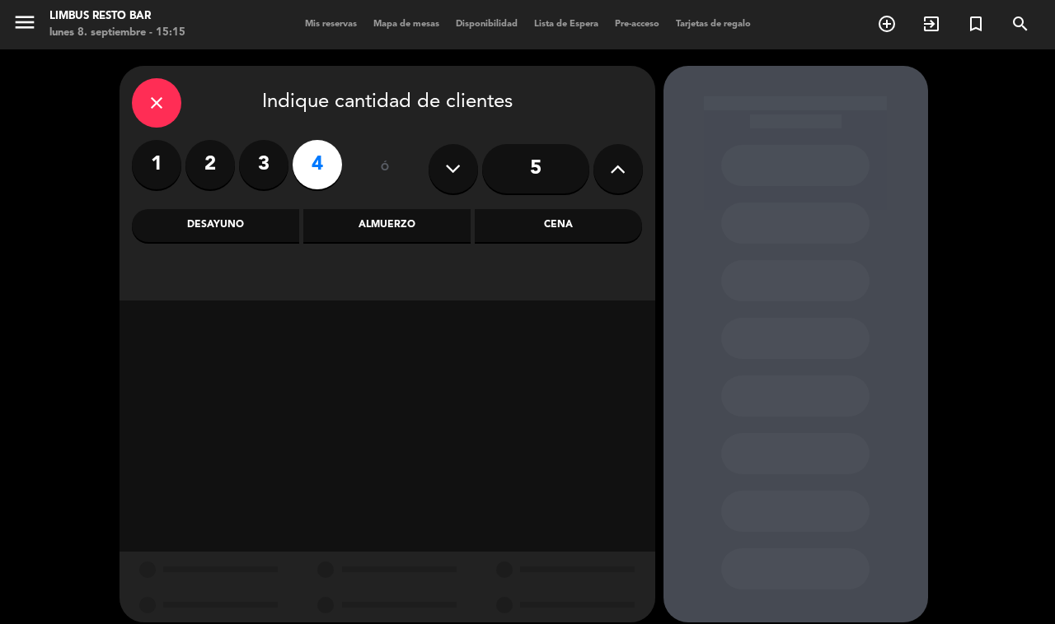
click at [578, 222] on div "Cena" at bounding box center [558, 225] width 167 height 33
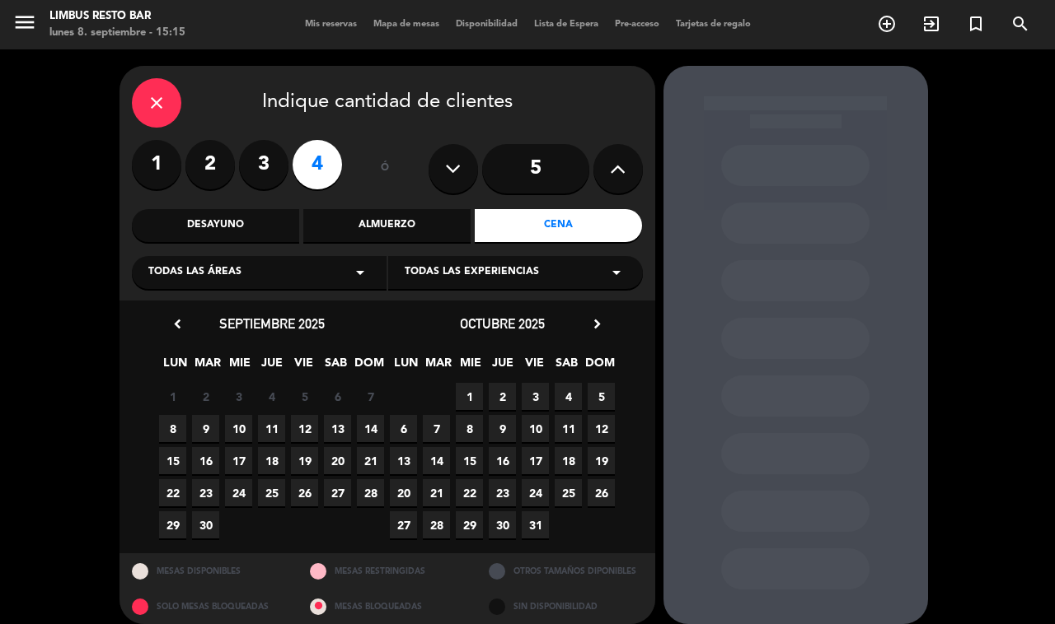
click at [173, 426] on span "8" at bounding box center [172, 428] width 27 height 27
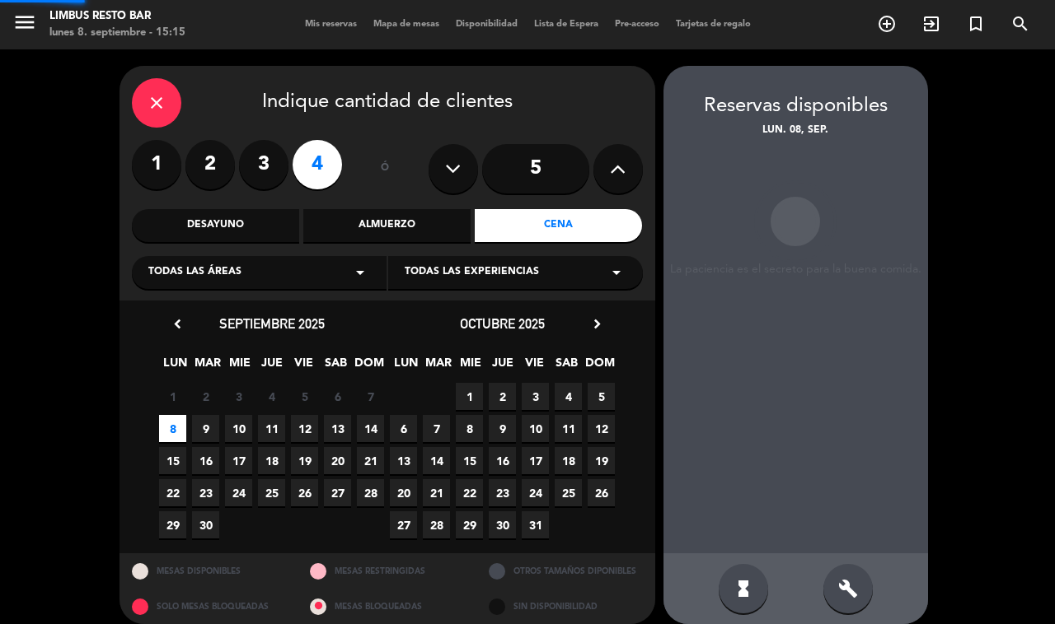
scroll to position [14, 0]
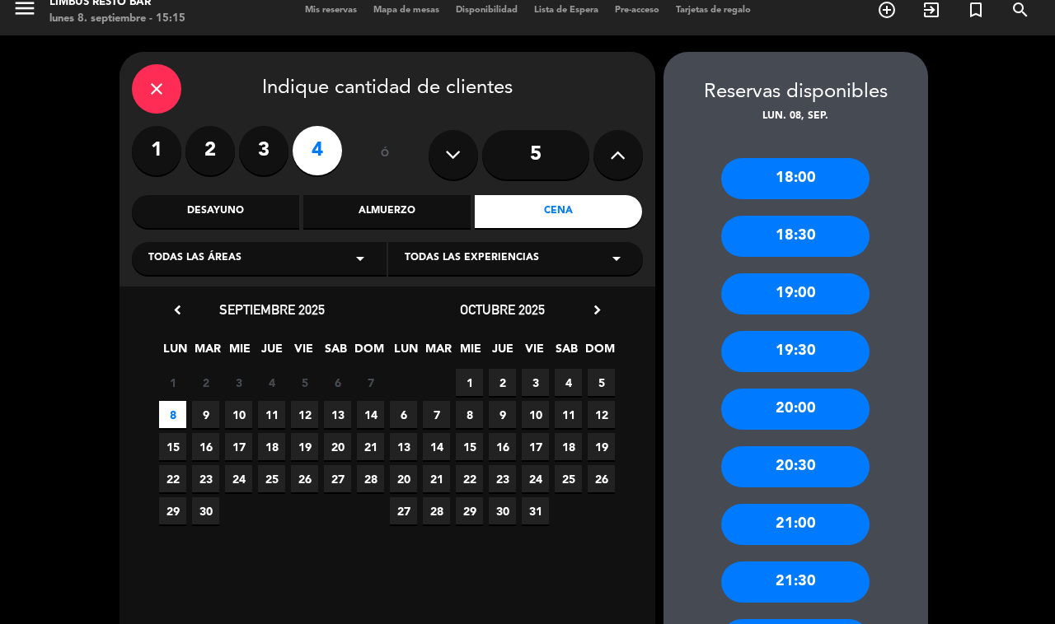
click at [832, 302] on div "19:00" at bounding box center [795, 294] width 148 height 41
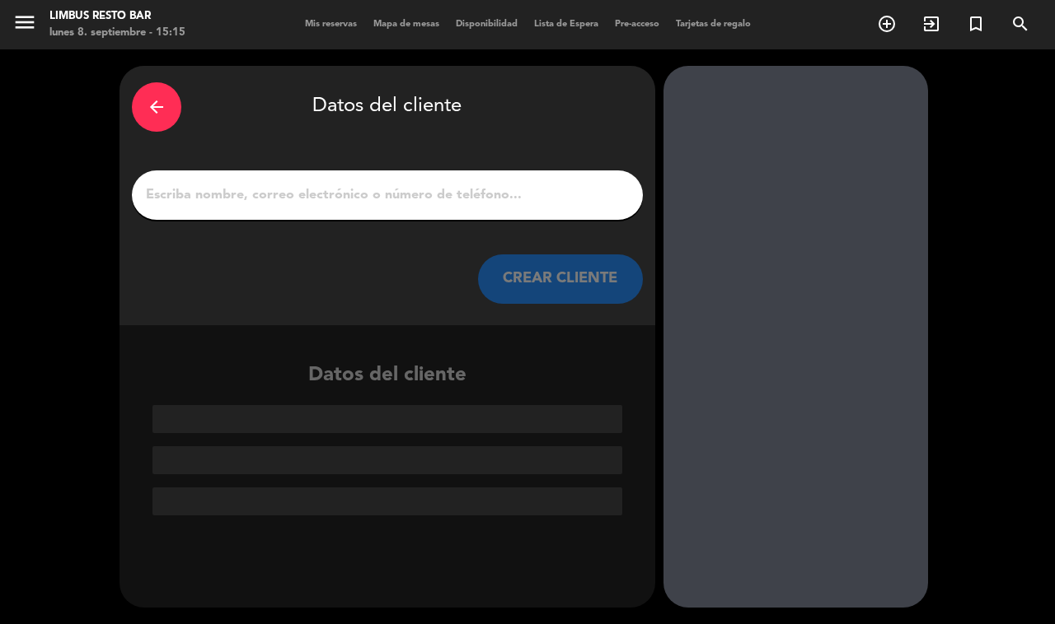
scroll to position [0, 0]
click at [384, 203] on input "1" at bounding box center [387, 195] width 486 height 23
type input "k"
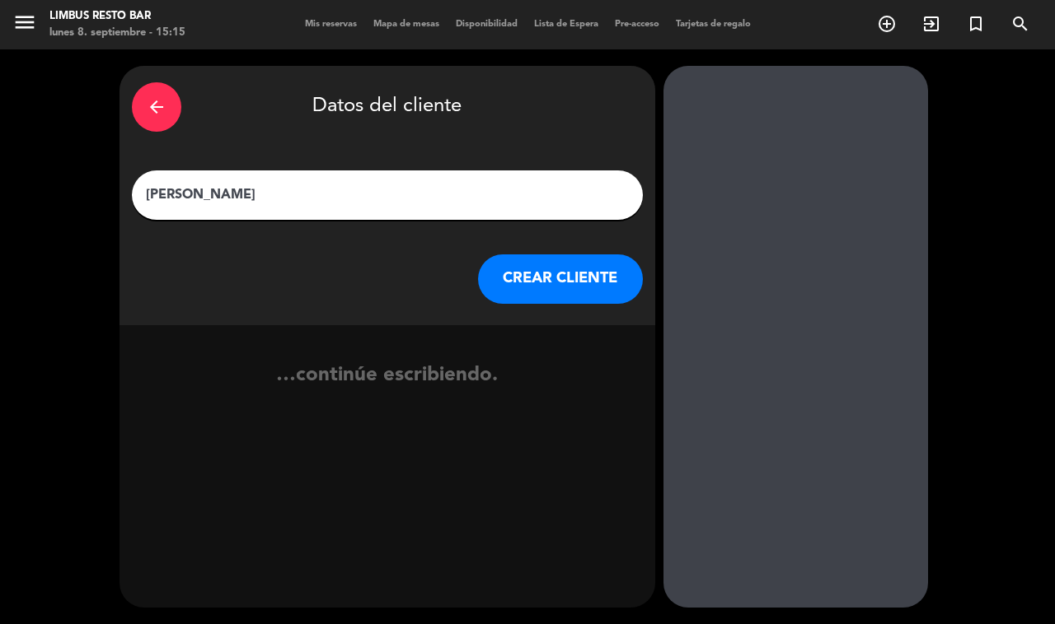
type input "[PERSON_NAME]"
click at [565, 295] on button "CREAR CLIENTE" at bounding box center [560, 279] width 165 height 49
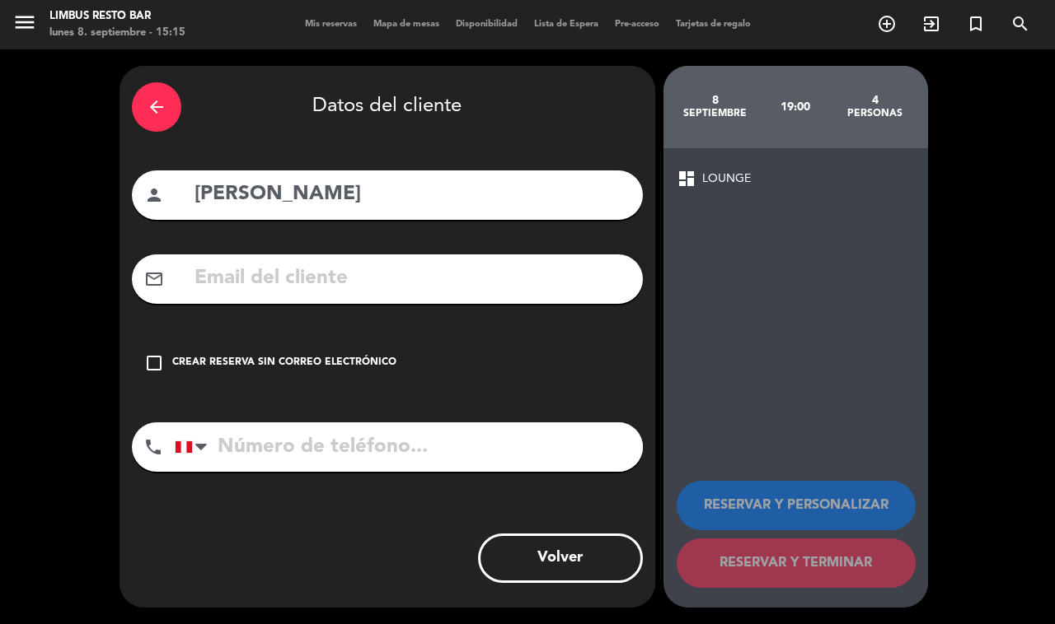
click at [268, 430] on input "tel" at bounding box center [409, 447] width 468 height 49
type input "[PHONE_NUMBER]"
click at [146, 353] on icon "check_box_outline_blank" at bounding box center [154, 363] width 20 height 20
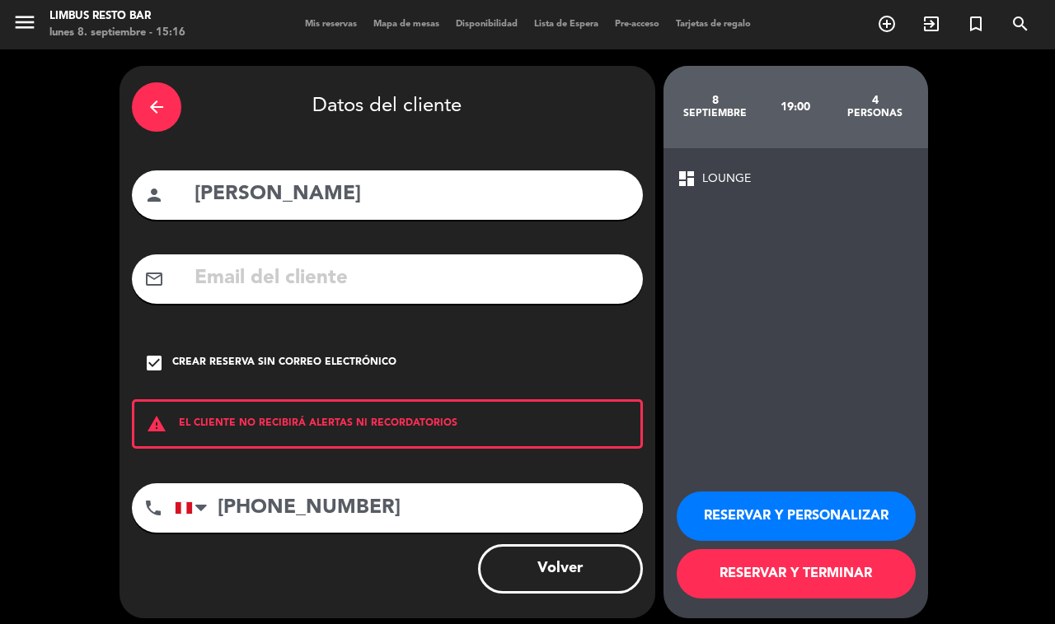
click at [847, 562] on button "RESERVAR Y TERMINAR" at bounding box center [795, 574] width 239 height 49
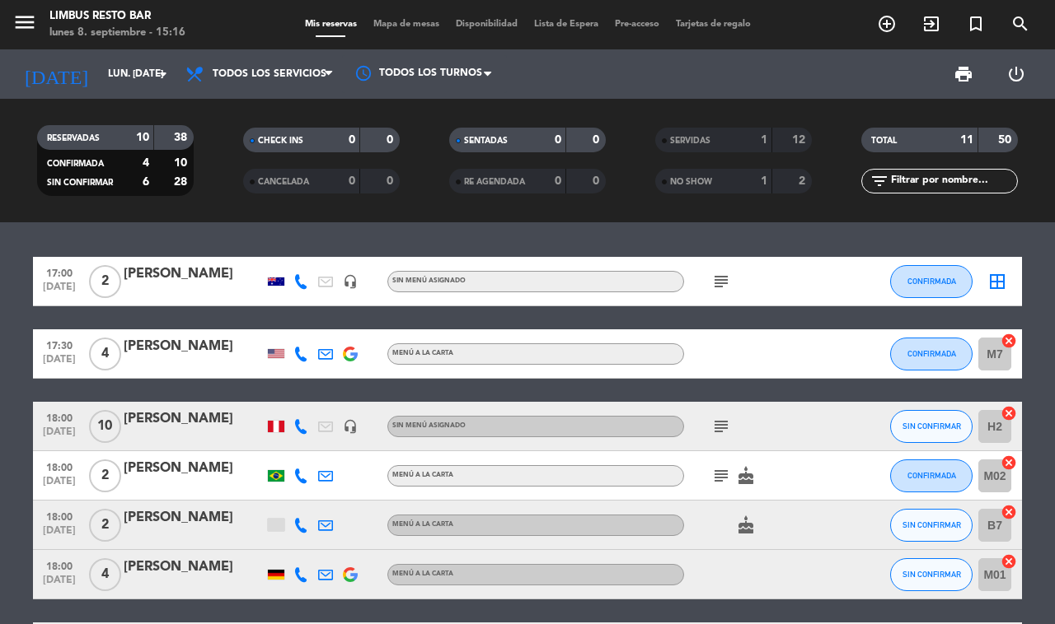
click at [297, 283] on icon at bounding box center [300, 281] width 15 height 15
click at [341, 255] on span at bounding box center [347, 256] width 13 height 13
click at [341, 250] on span at bounding box center [347, 256] width 13 height 13
click at [302, 348] on icon at bounding box center [300, 354] width 15 height 15
click at [335, 321] on span at bounding box center [341, 327] width 13 height 13
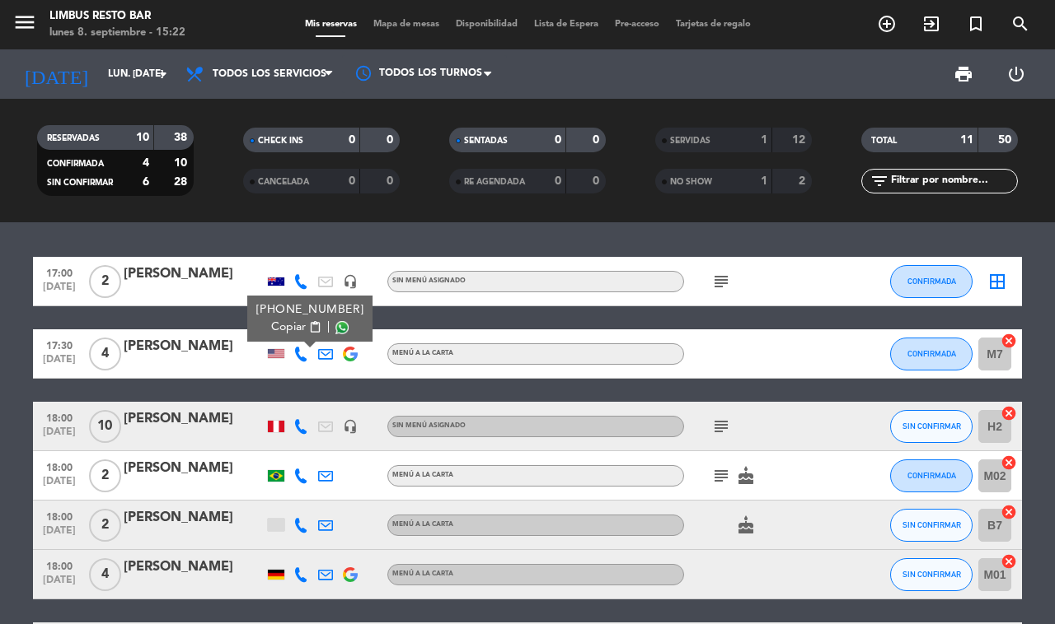
click at [291, 330] on span "Copiar" at bounding box center [288, 327] width 35 height 17
click at [289, 327] on span "Copiar" at bounding box center [288, 327] width 35 height 17
click at [294, 425] on icon at bounding box center [300, 426] width 15 height 15
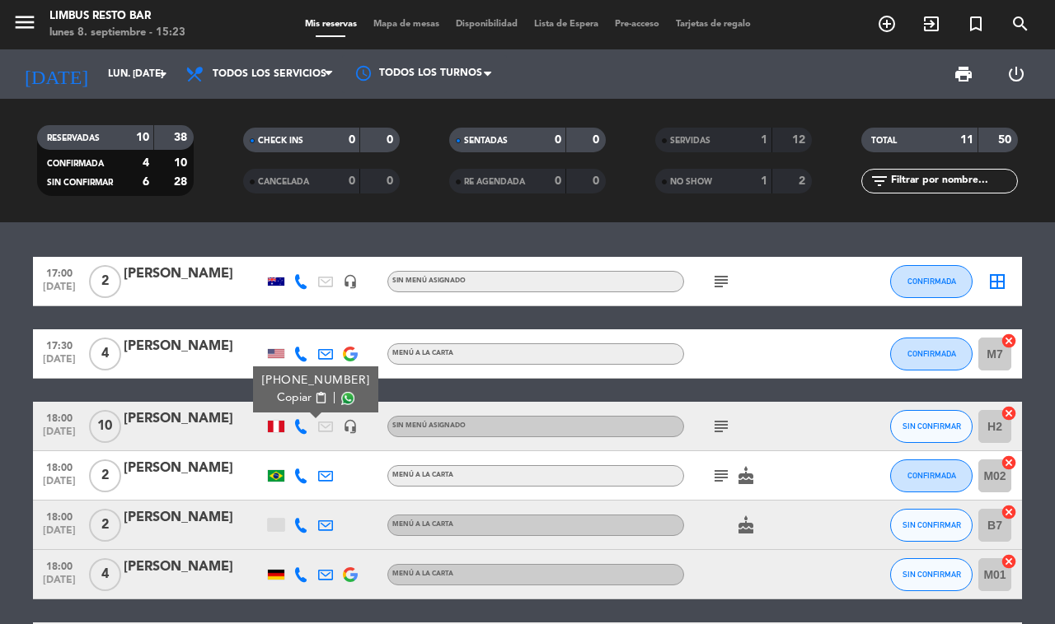
click at [341, 394] on span at bounding box center [347, 398] width 13 height 13
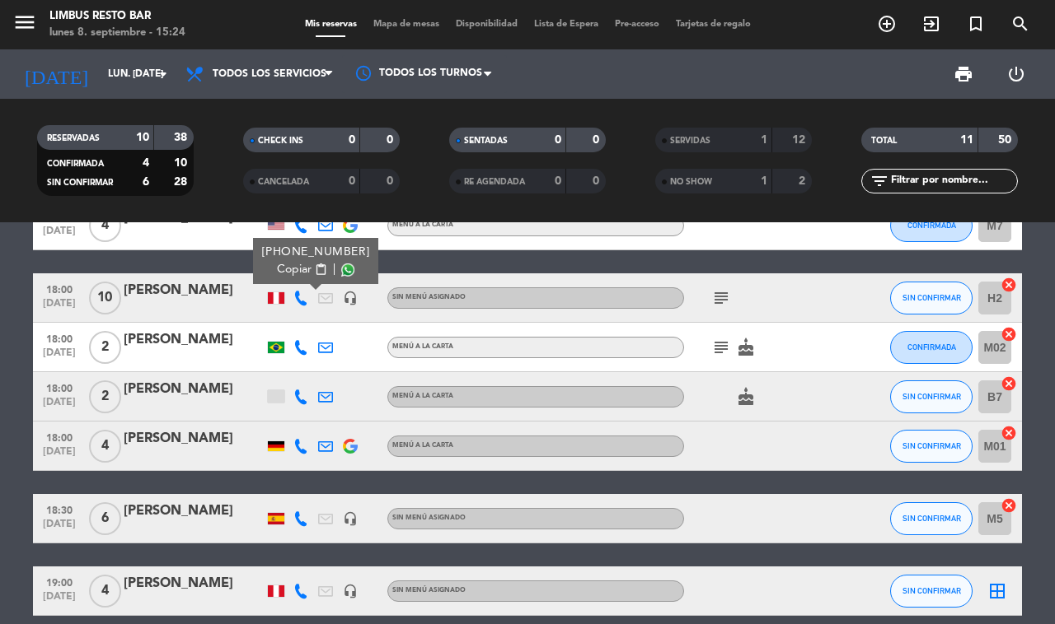
scroll to position [222, 0]
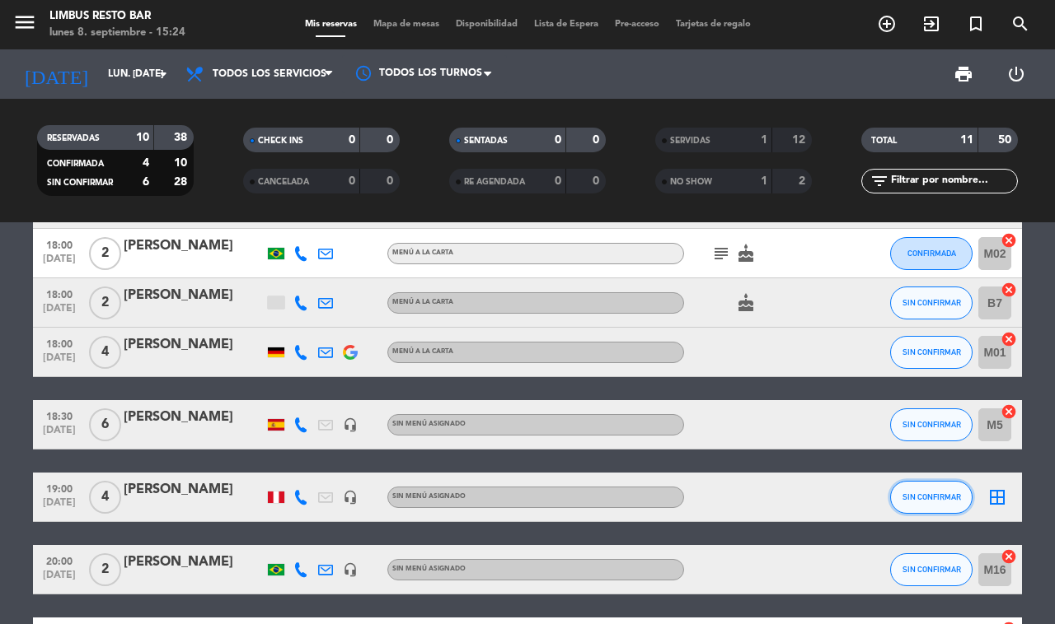
click at [938, 493] on span "SIN CONFIRMAR" at bounding box center [931, 497] width 58 height 9
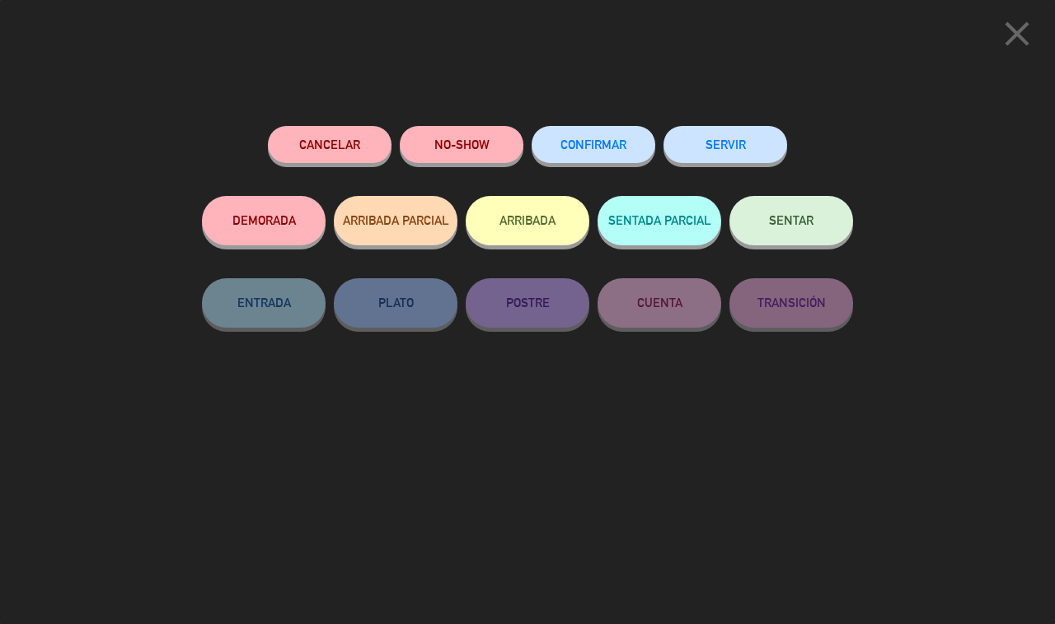
click at [587, 147] on span "CONFIRMAR" at bounding box center [593, 145] width 66 height 14
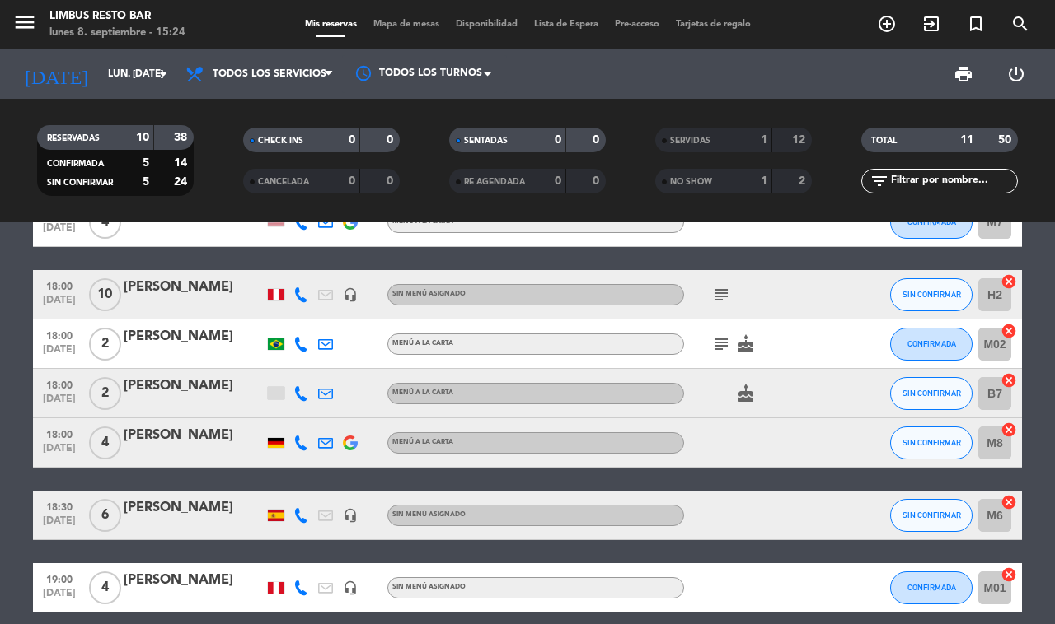
scroll to position [129, 0]
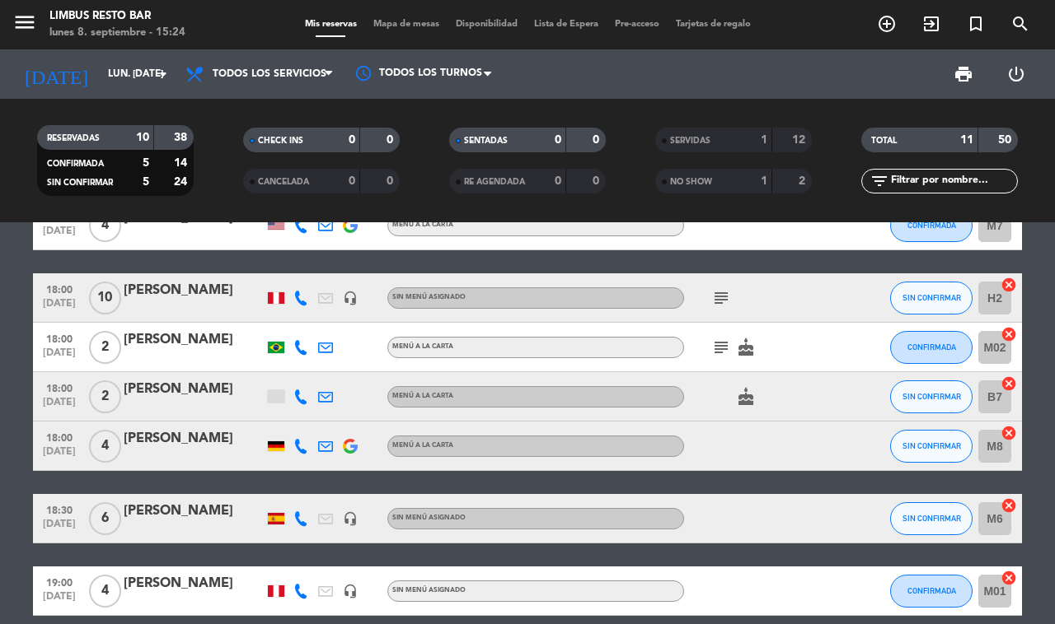
click at [302, 343] on icon at bounding box center [300, 347] width 15 height 15
click at [309, 314] on span "content_paste" at bounding box center [315, 319] width 12 height 12
click at [335, 320] on span at bounding box center [341, 319] width 13 height 13
click at [298, 392] on icon at bounding box center [300, 397] width 15 height 15
click at [338, 364] on span at bounding box center [344, 368] width 13 height 13
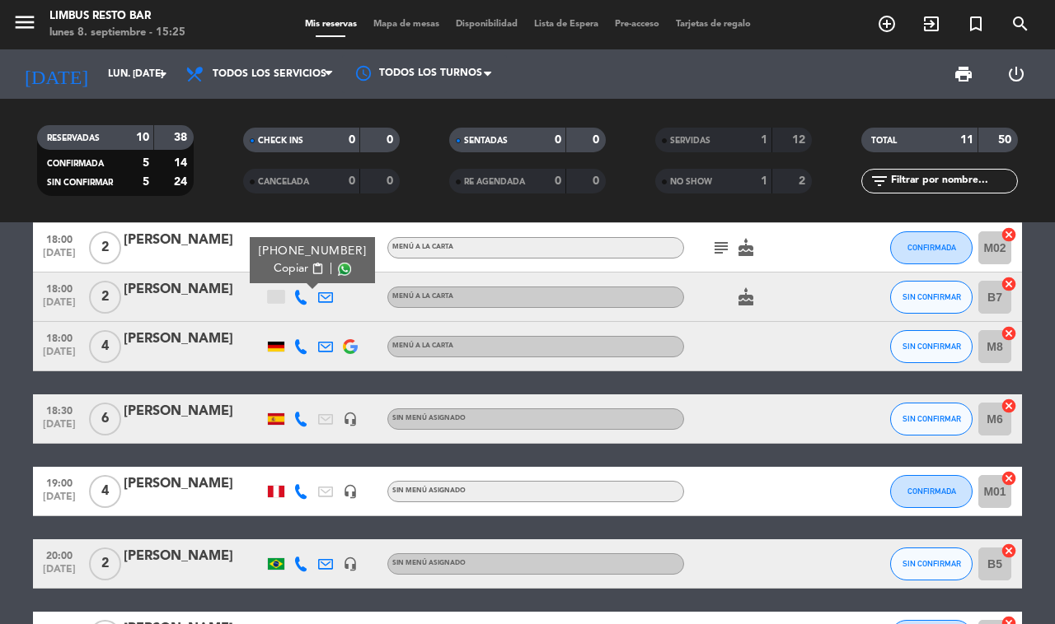
scroll to position [232, 0]
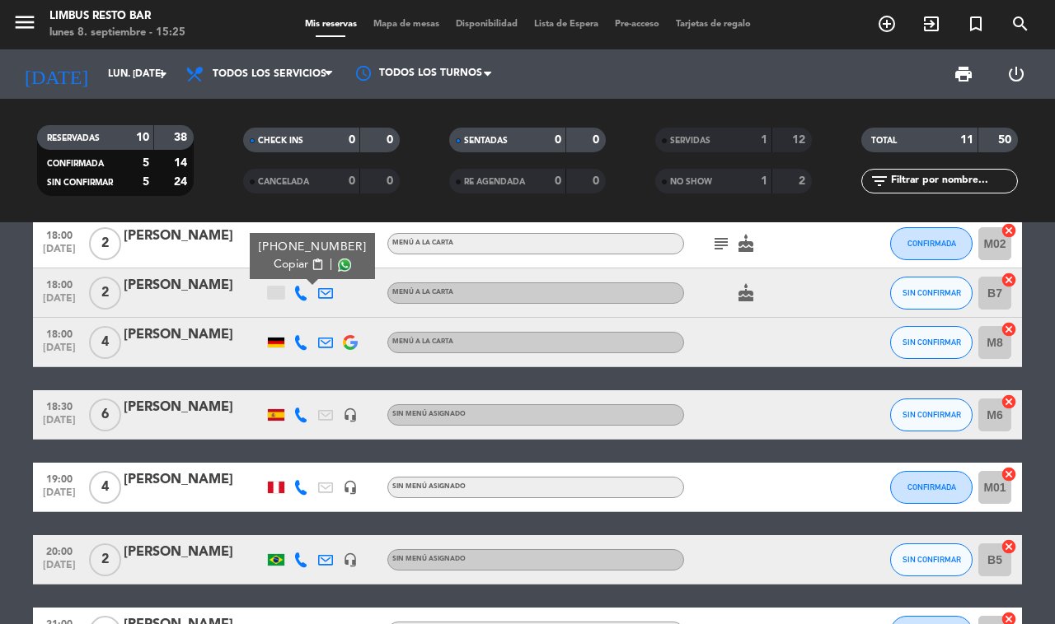
click at [294, 335] on icon at bounding box center [300, 342] width 15 height 15
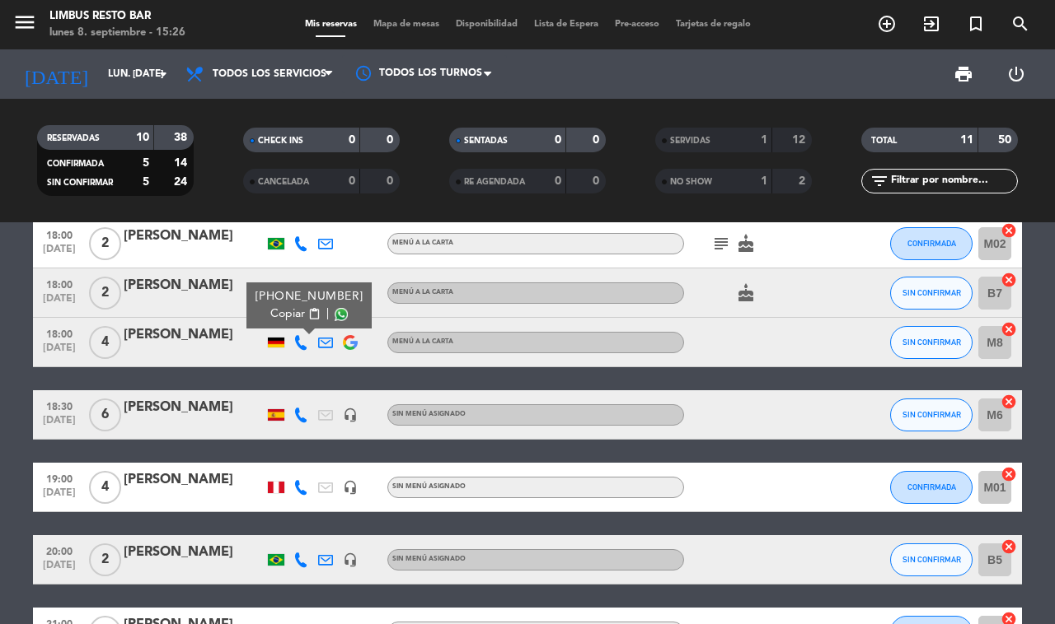
click at [334, 308] on span at bounding box center [340, 314] width 13 height 13
click at [280, 306] on span "Copiar" at bounding box center [287, 314] width 35 height 17
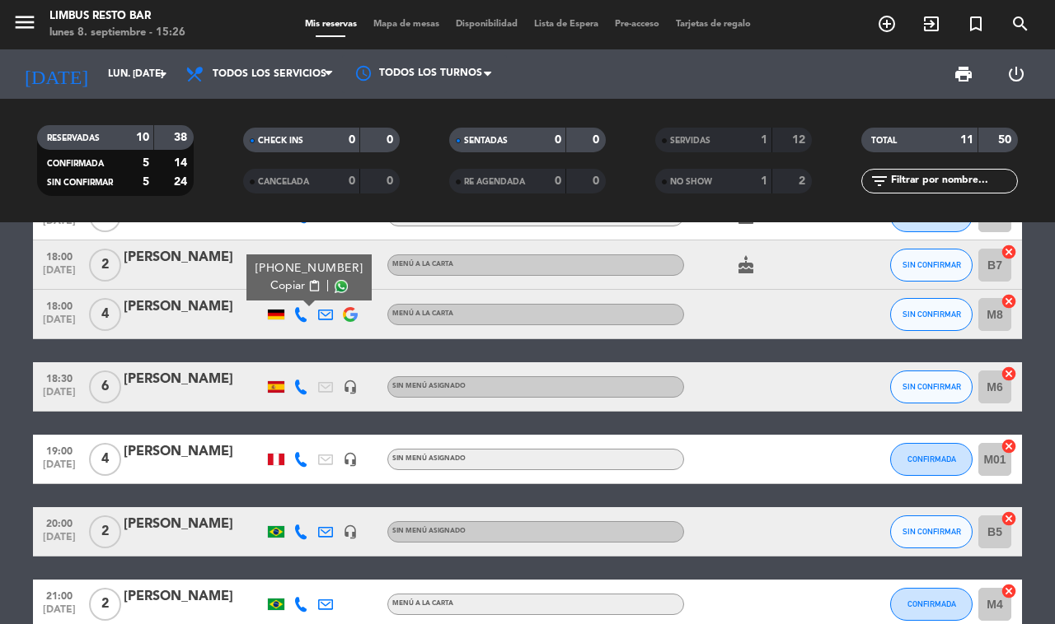
scroll to position [268, 0]
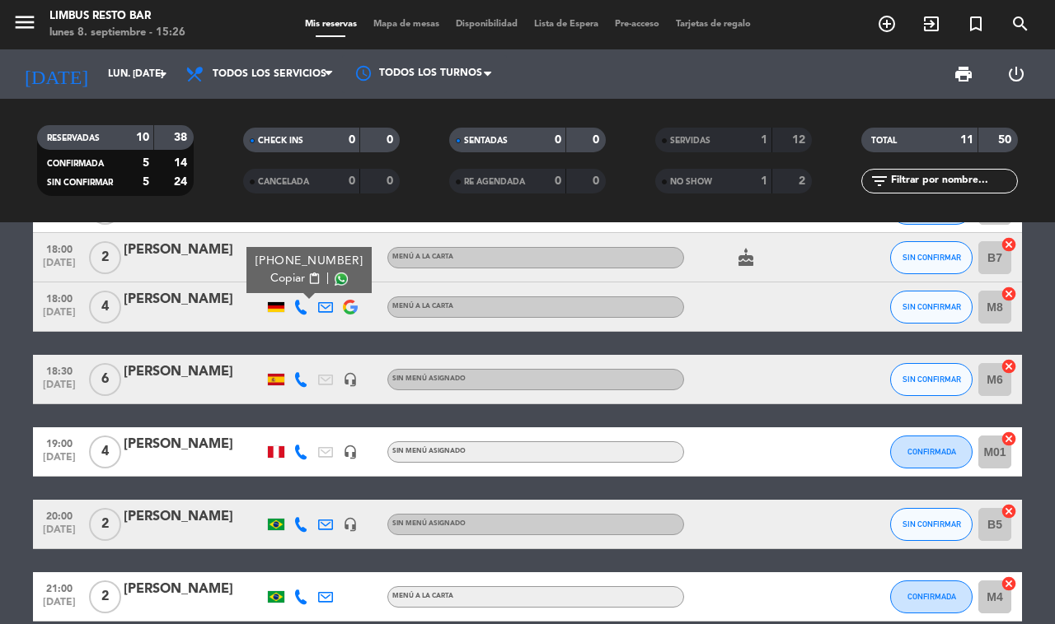
click at [303, 372] on icon at bounding box center [300, 379] width 15 height 15
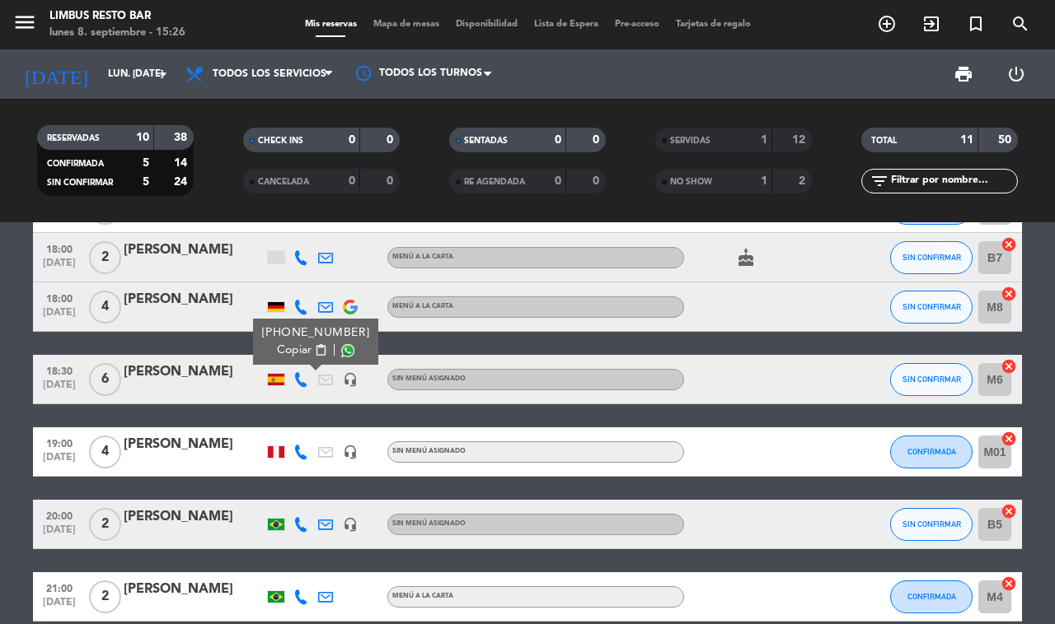
click at [285, 344] on span "Copiar" at bounding box center [294, 350] width 35 height 17
click at [341, 344] on span at bounding box center [347, 350] width 13 height 13
click at [305, 449] on icon at bounding box center [300, 452] width 15 height 15
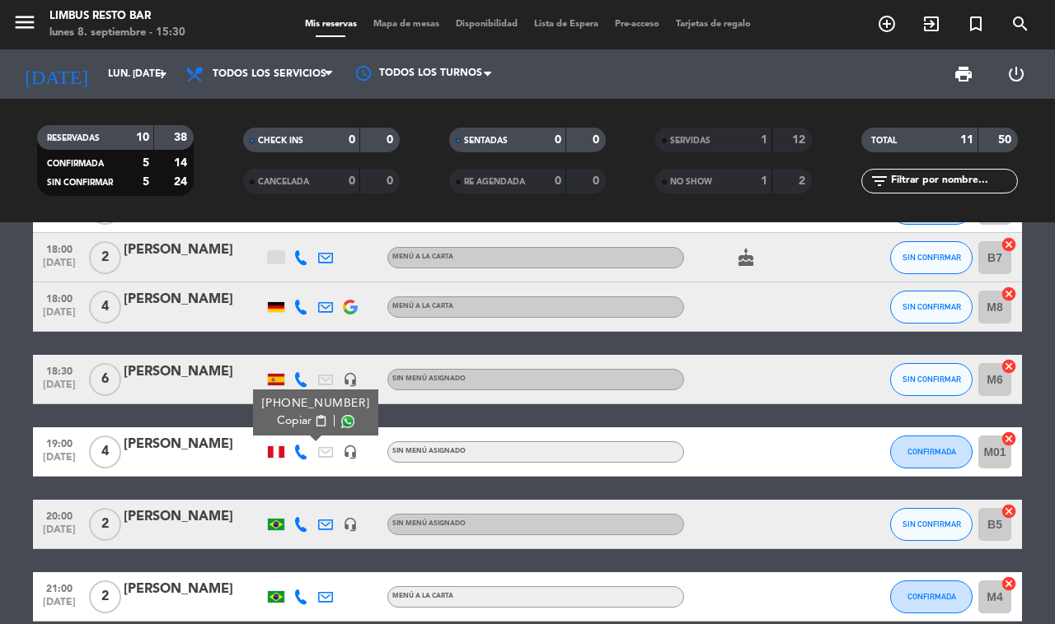
click at [341, 415] on span at bounding box center [347, 421] width 13 height 13
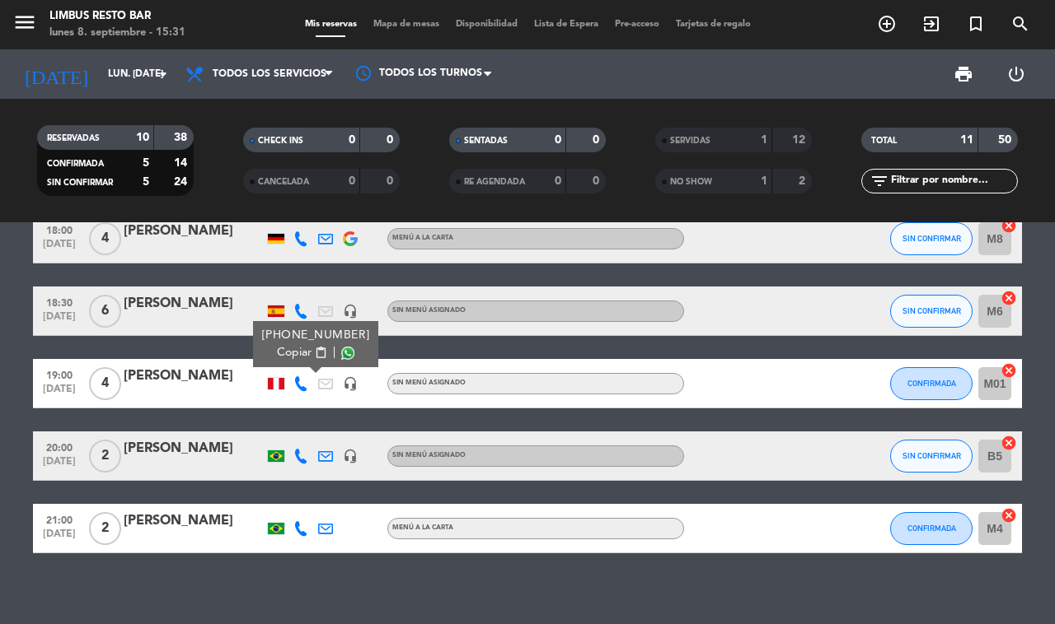
click at [298, 449] on icon at bounding box center [300, 456] width 15 height 15
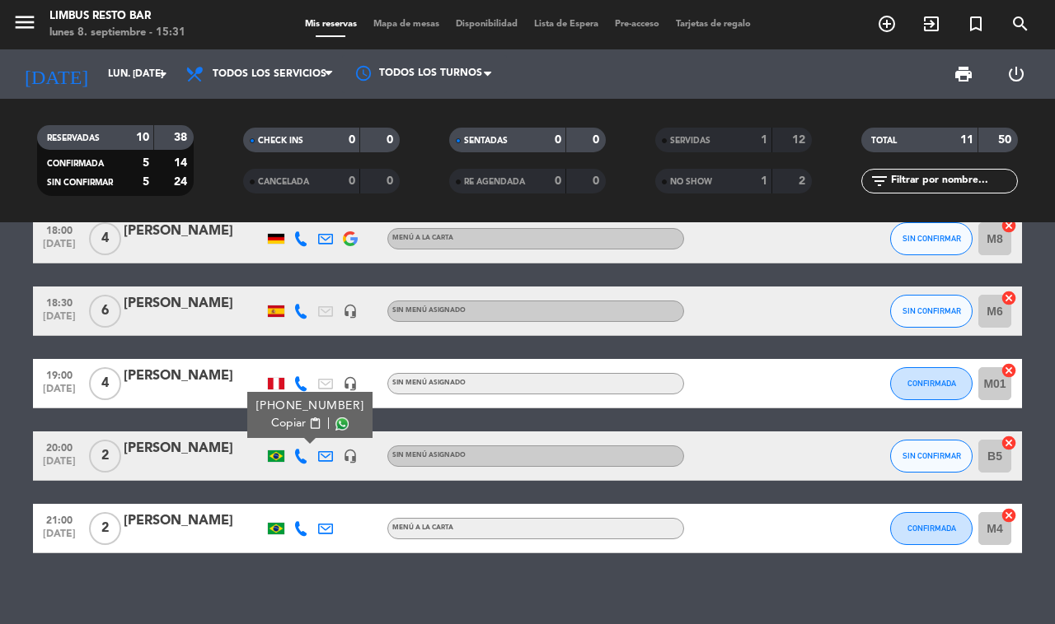
click at [335, 418] on span at bounding box center [341, 424] width 13 height 13
click at [295, 521] on icon at bounding box center [300, 528] width 15 height 15
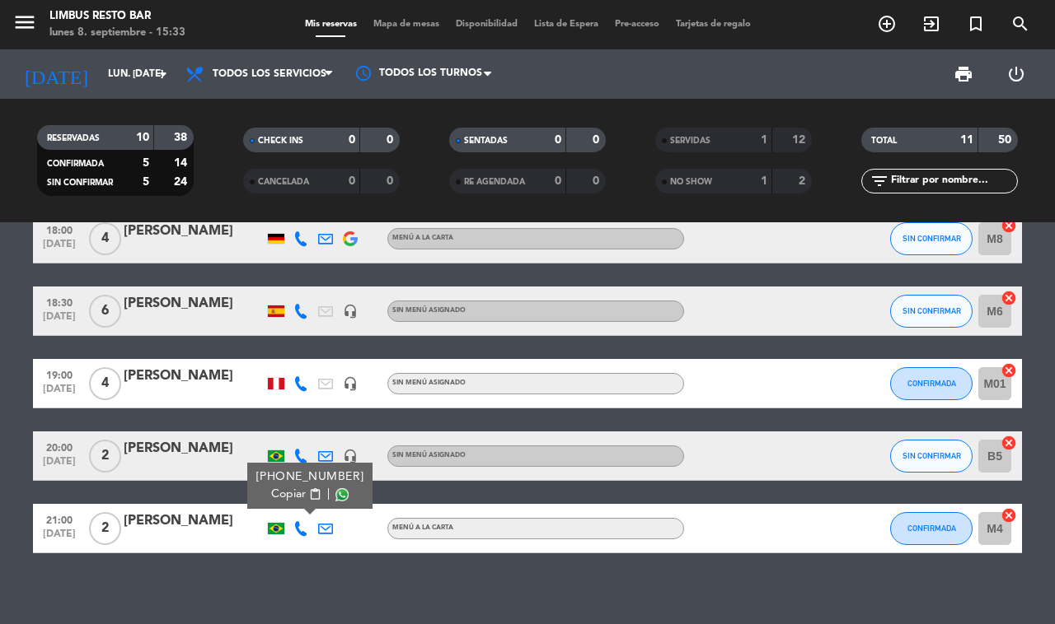
click at [335, 492] on span at bounding box center [341, 495] width 13 height 13
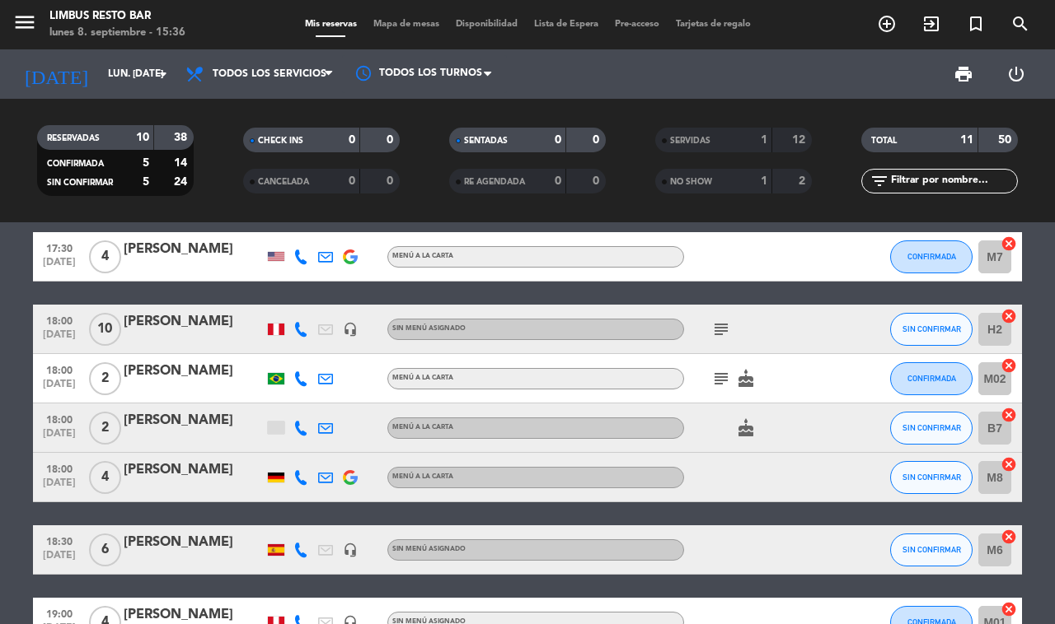
scroll to position [8, 0]
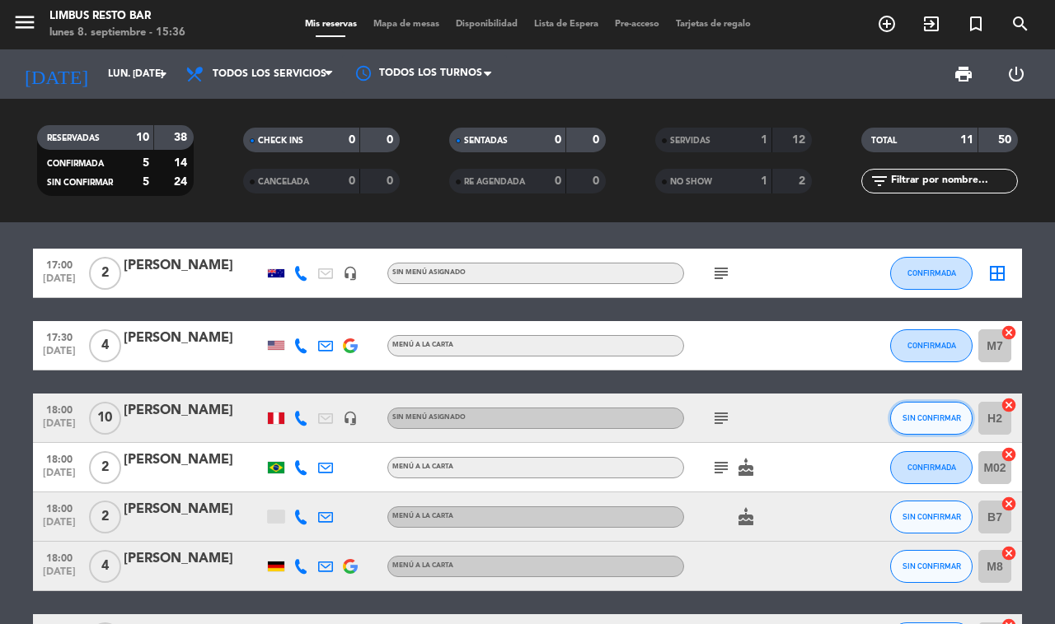
click at [952, 414] on span "SIN CONFIRMAR" at bounding box center [931, 418] width 58 height 9
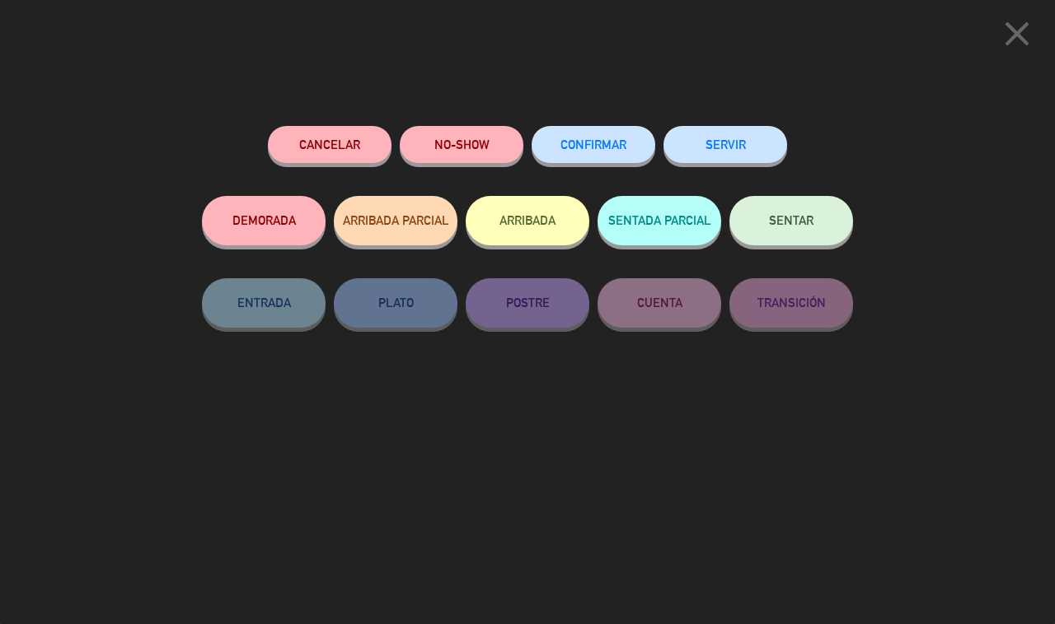
click at [730, 143] on button "SERVIR" at bounding box center [725, 144] width 124 height 37
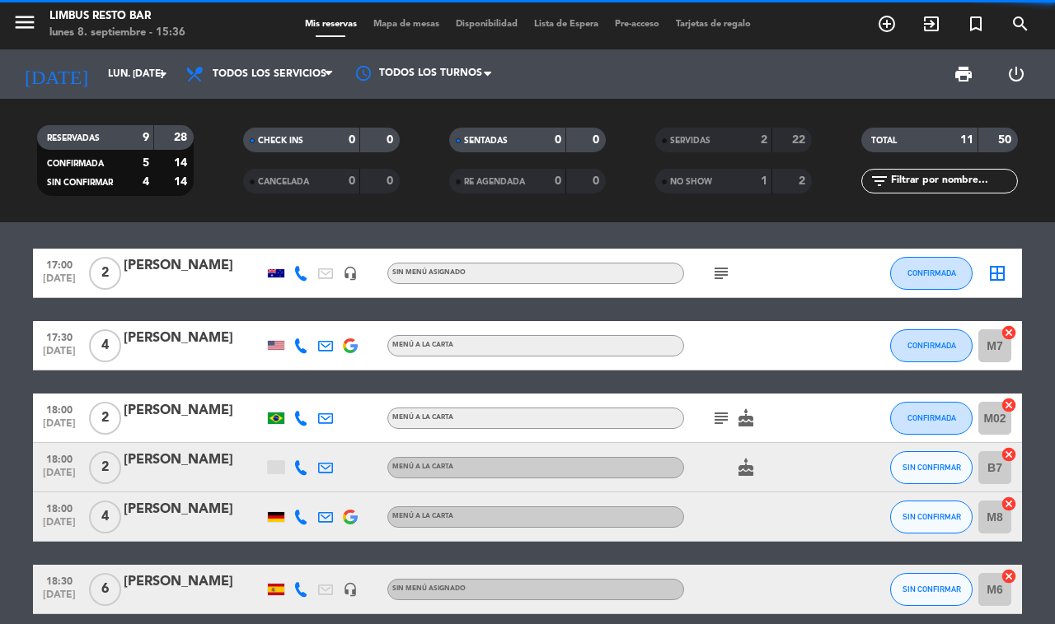
click at [202, 405] on div "[PERSON_NAME]" at bounding box center [194, 410] width 140 height 21
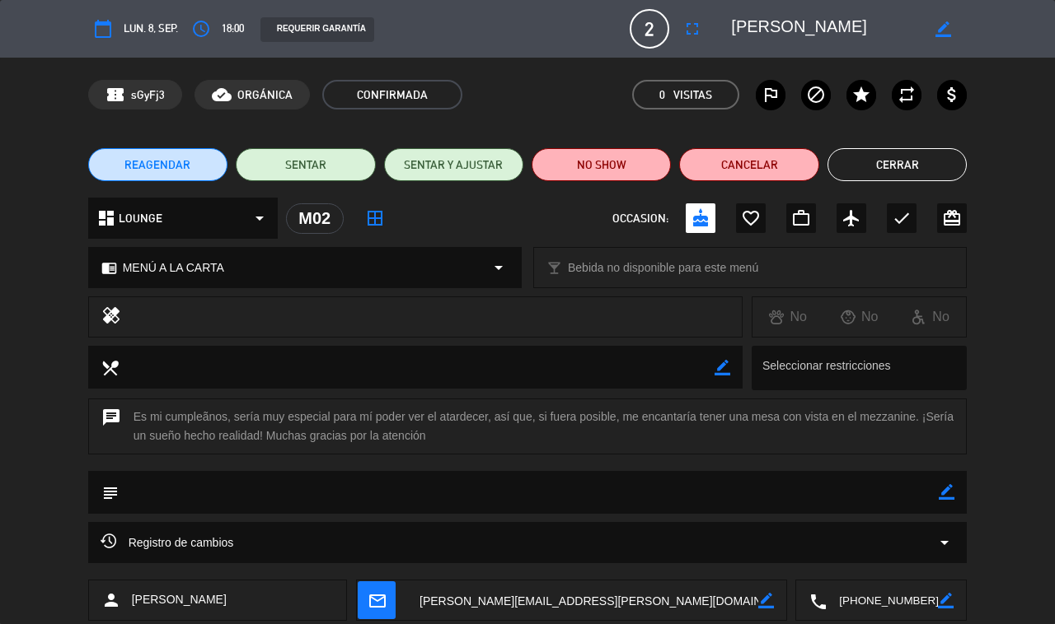
click at [924, 170] on button "Cerrar" at bounding box center [896, 164] width 139 height 33
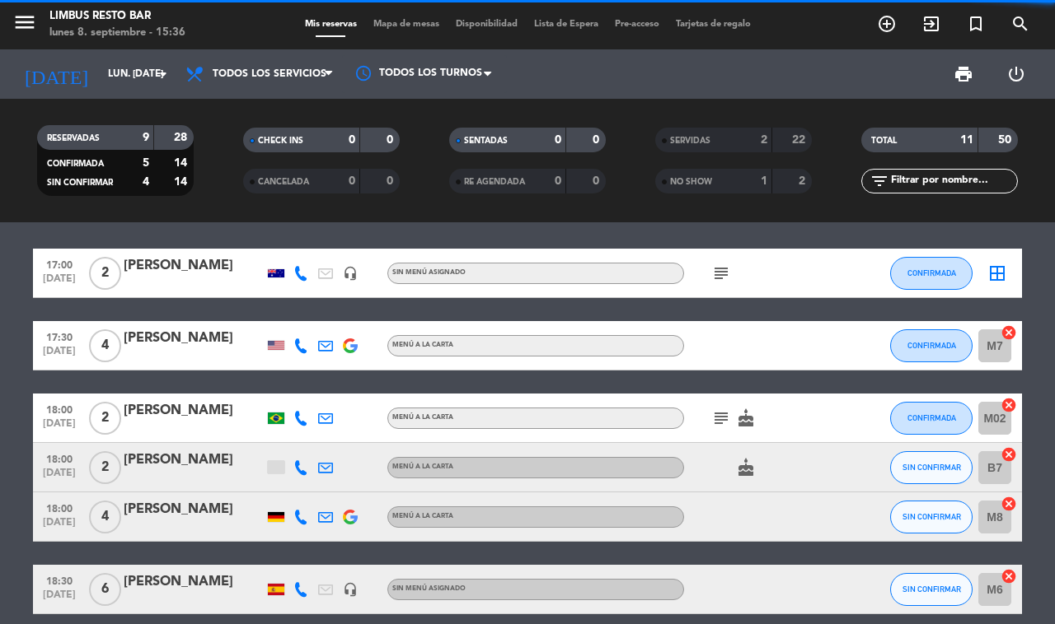
click at [722, 145] on div "SERVIDAS" at bounding box center [697, 140] width 76 height 19
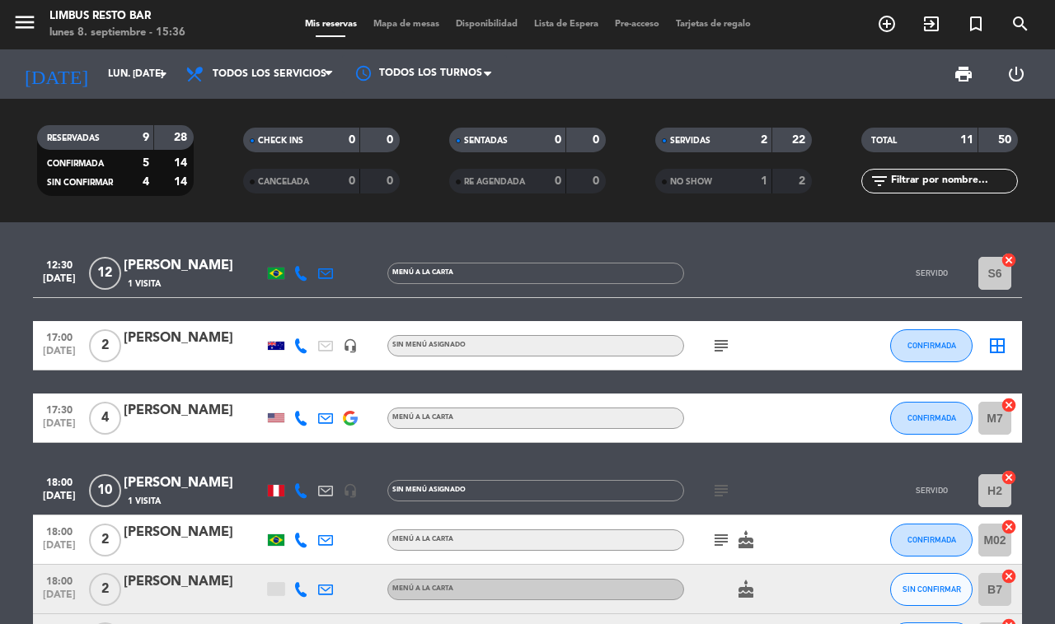
click at [236, 494] on div "1 Visita" at bounding box center [194, 501] width 140 height 14
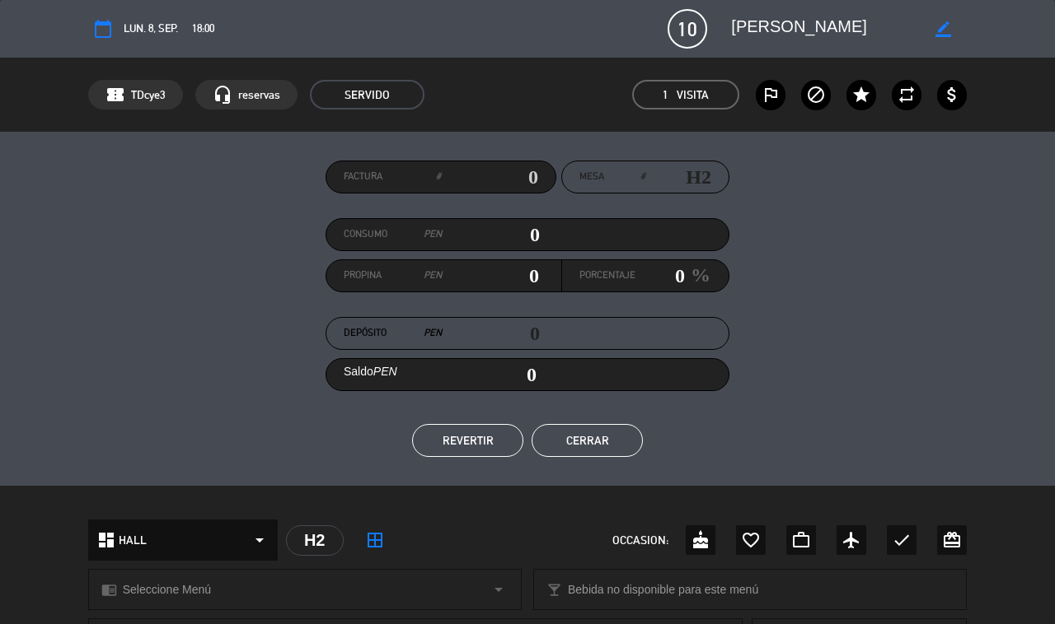
click at [489, 442] on button "REVERTIR" at bounding box center [467, 440] width 111 height 33
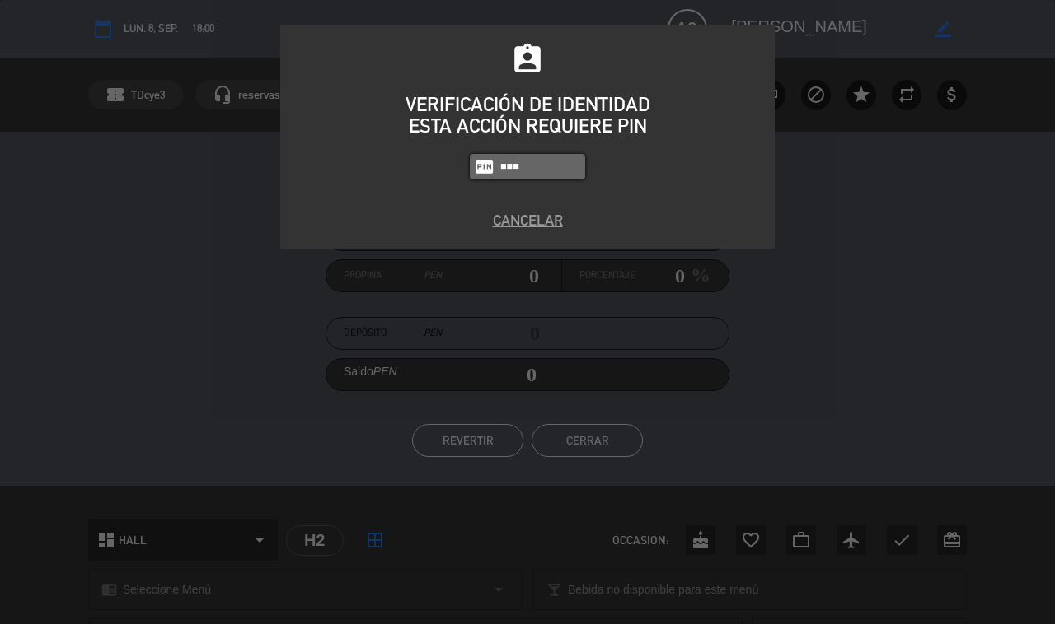
type input "8995"
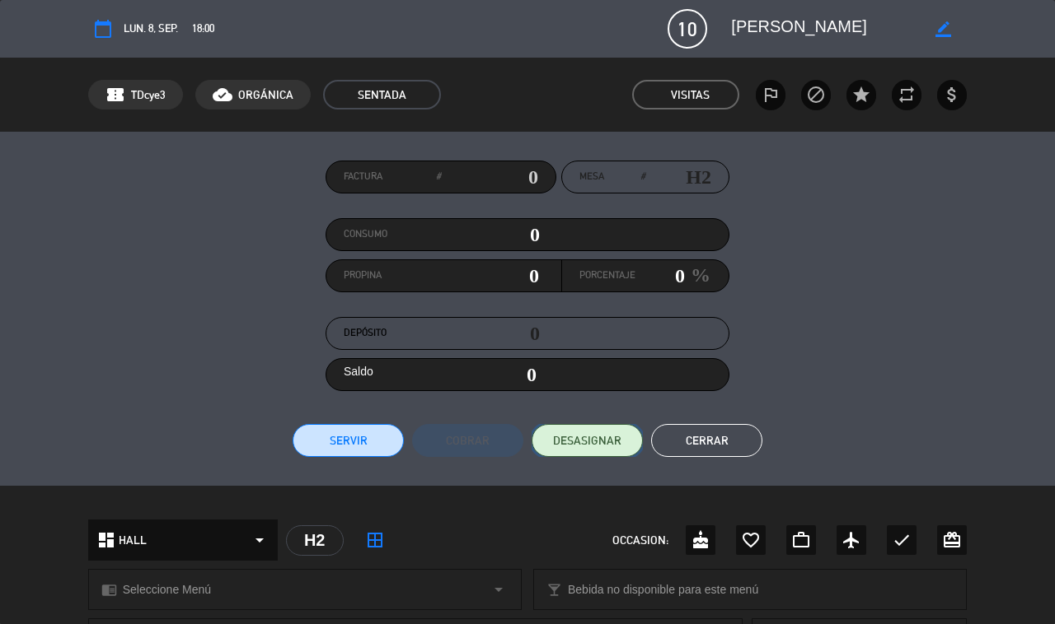
click at [598, 443] on span "DESASIGNAR" at bounding box center [587, 441] width 68 height 17
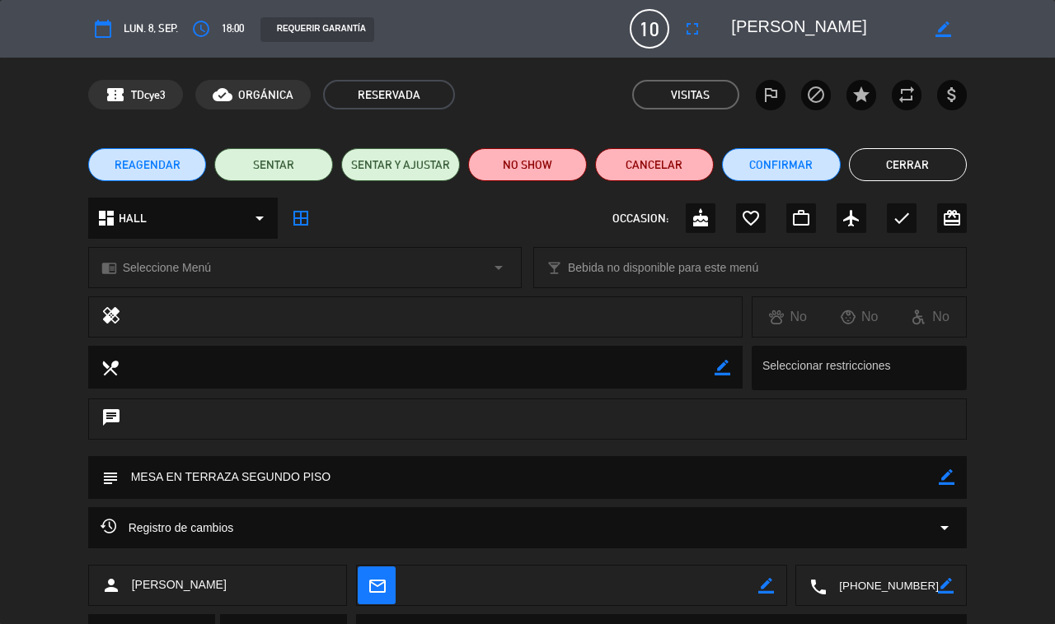
click at [923, 167] on button "Cerrar" at bounding box center [908, 164] width 119 height 33
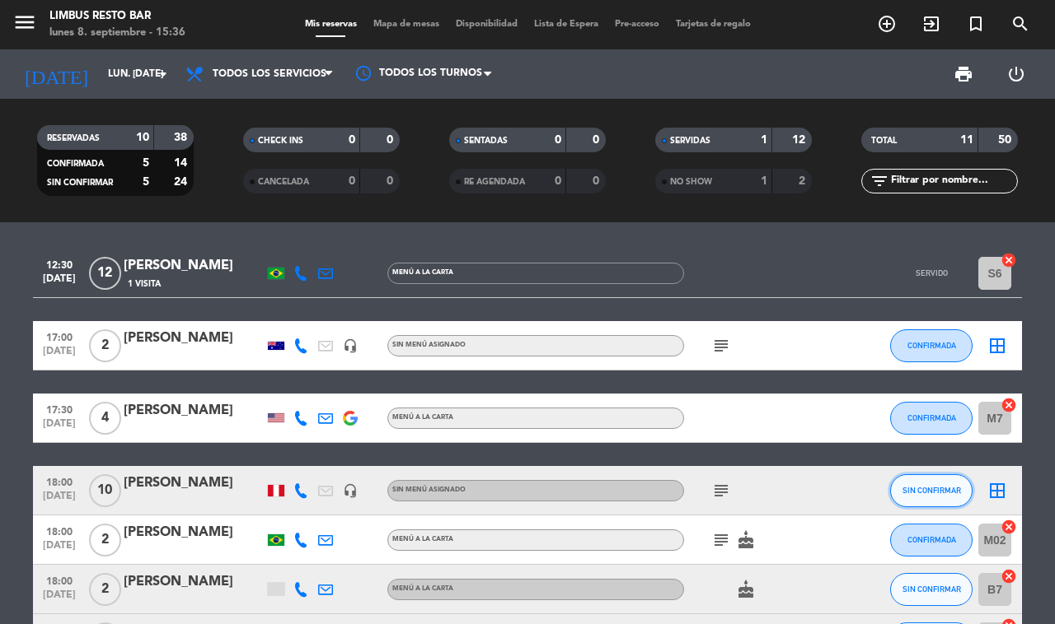
click at [924, 486] on span "SIN CONFIRMAR" at bounding box center [931, 490] width 58 height 9
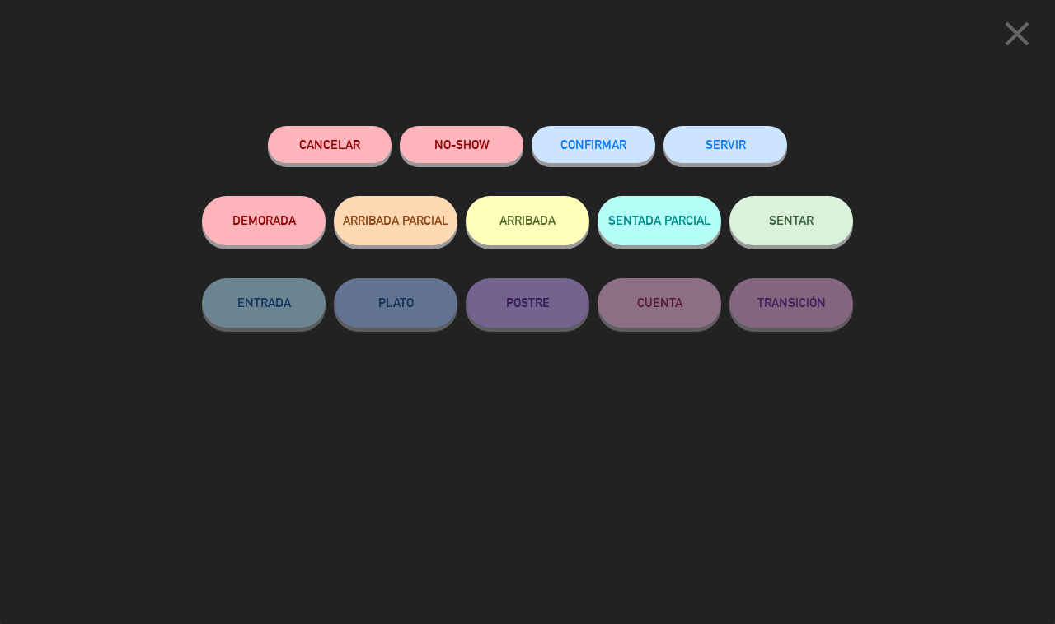
click at [600, 145] on span "CONFIRMAR" at bounding box center [593, 145] width 66 height 14
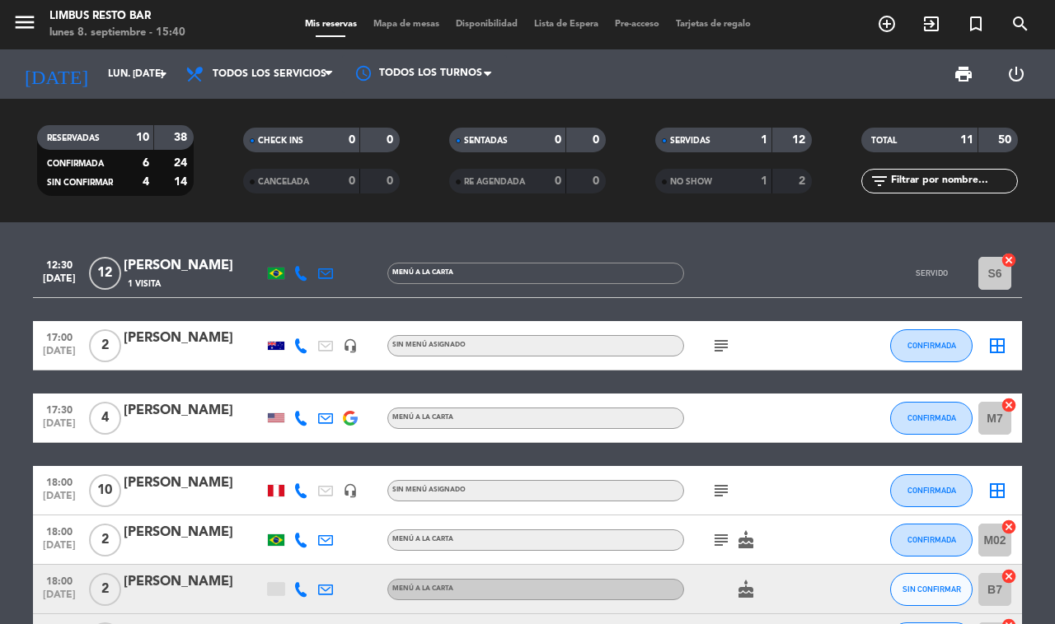
click at [717, 134] on div "SERVIDAS" at bounding box center [697, 140] width 76 height 19
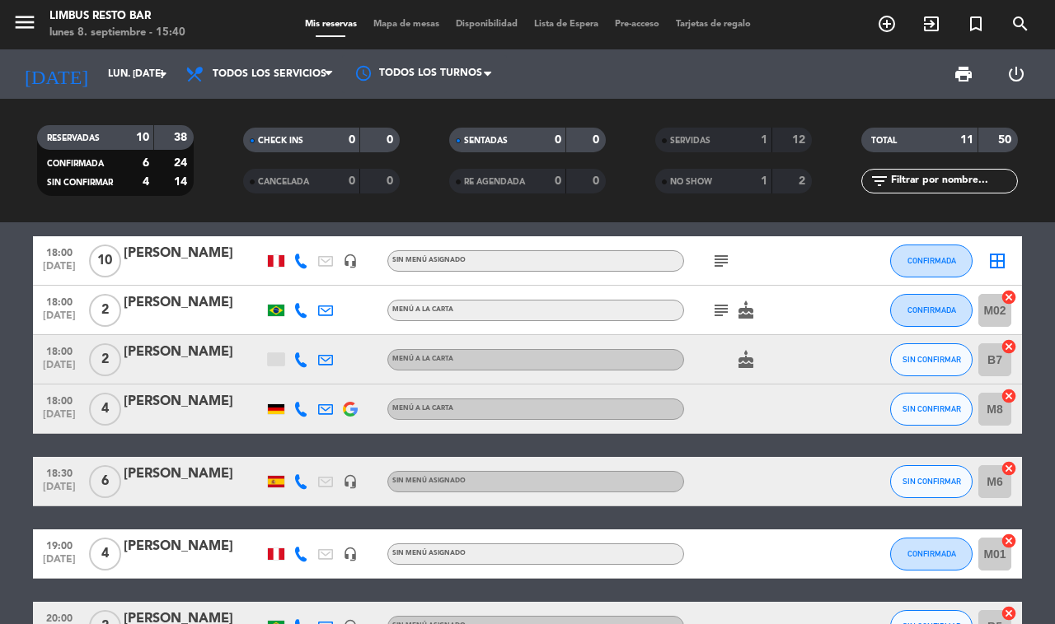
scroll to position [162, 0]
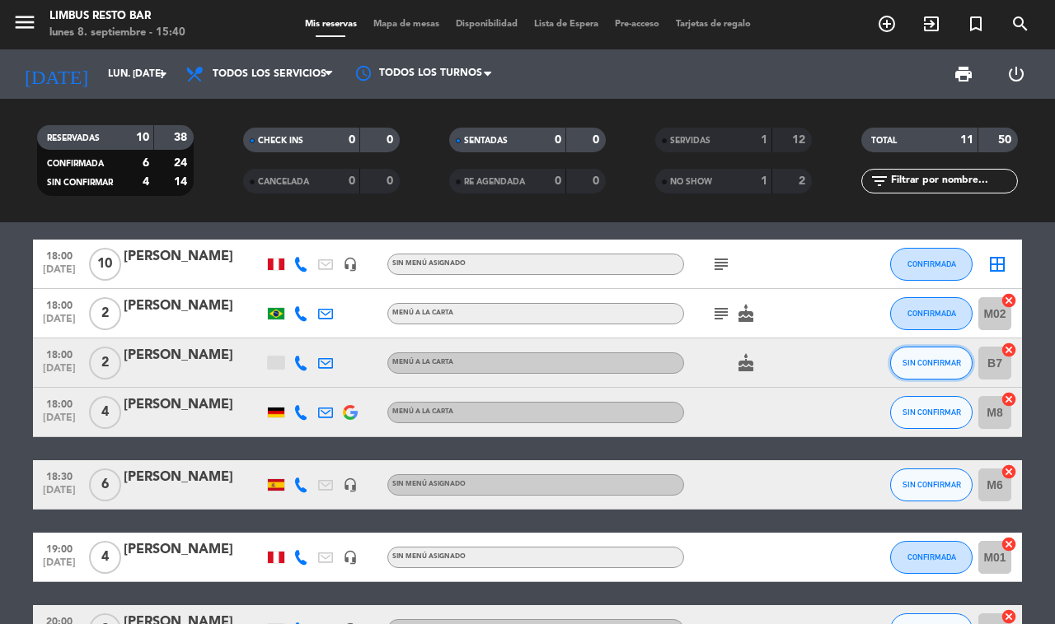
click at [945, 358] on span "SIN CONFIRMAR" at bounding box center [931, 362] width 58 height 9
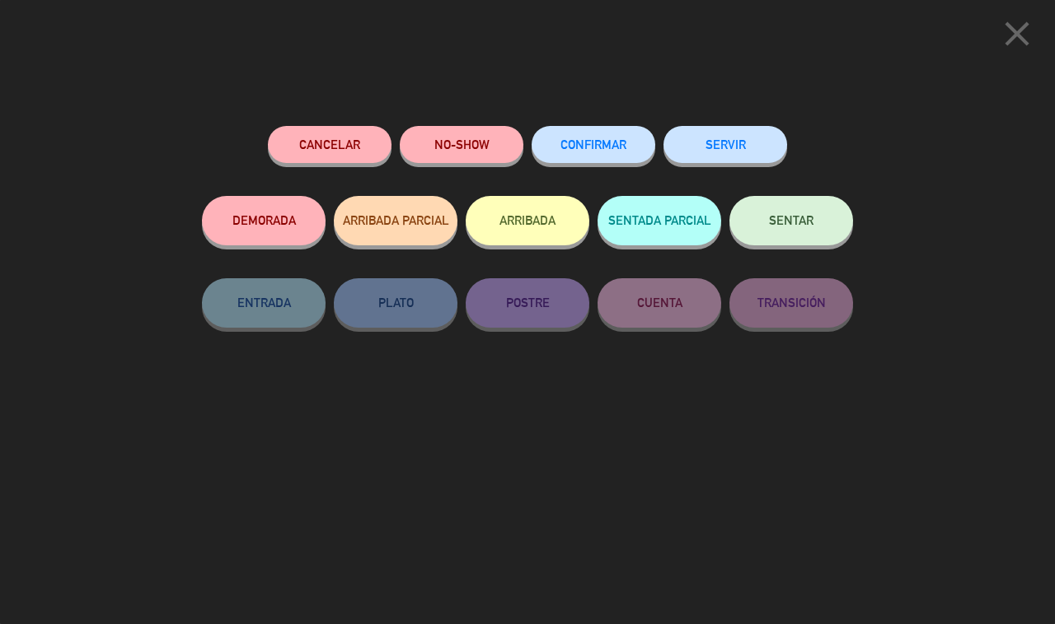
click at [608, 137] on button "CONFIRMAR" at bounding box center [593, 144] width 124 height 37
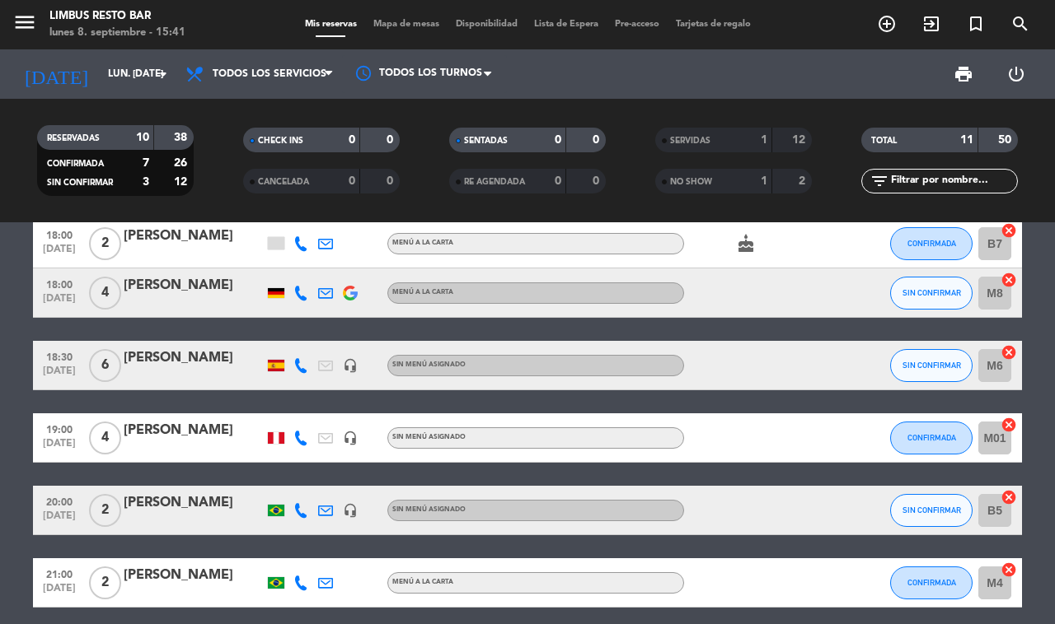
scroll to position [285, 0]
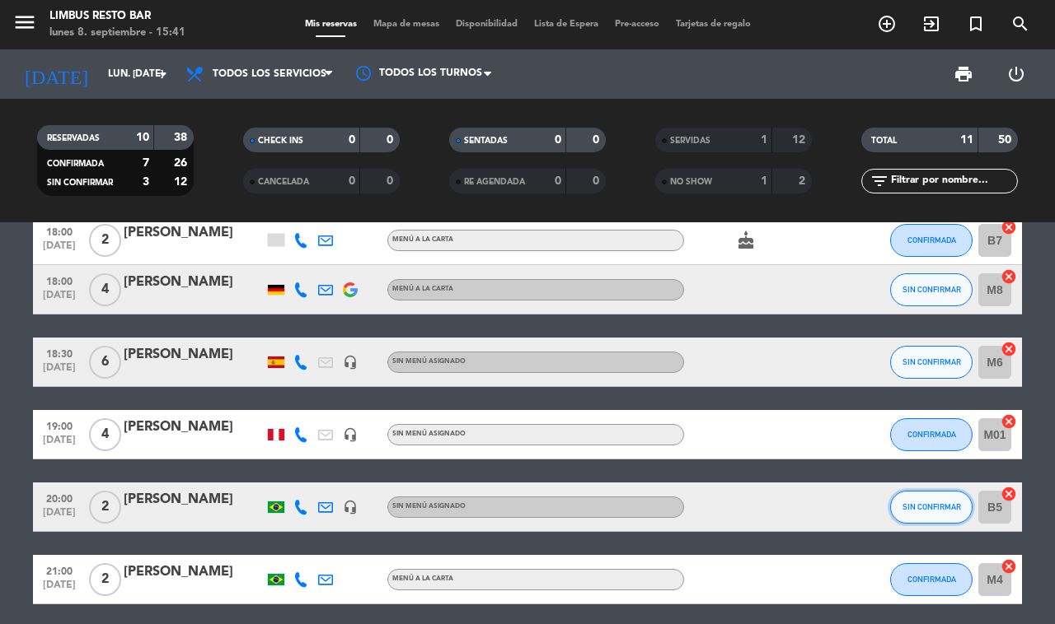
click at [921, 503] on span "SIN CONFIRMAR" at bounding box center [931, 507] width 58 height 9
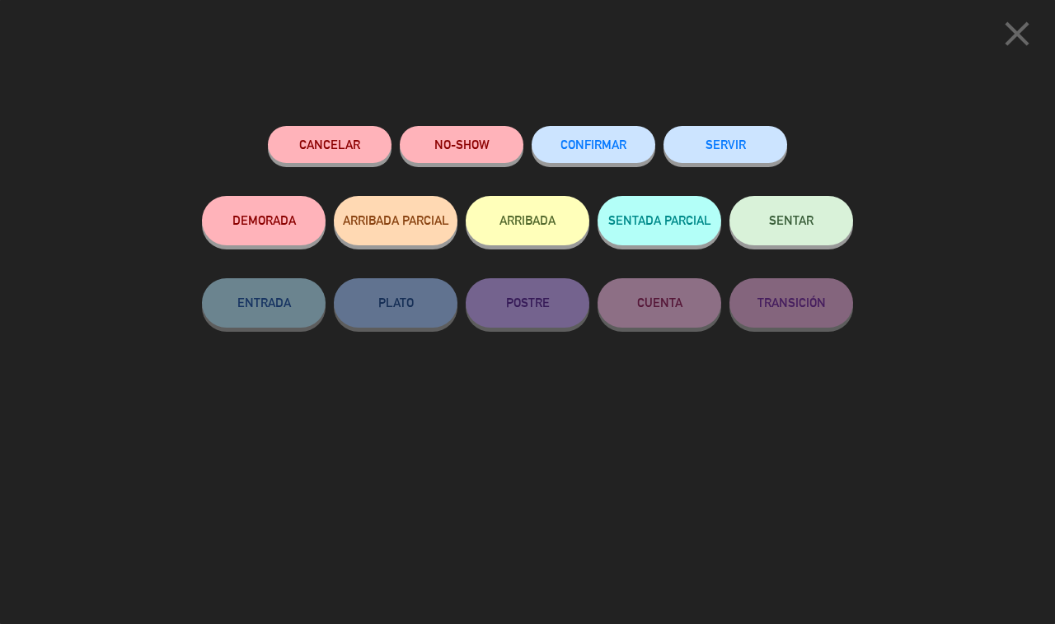
click at [603, 145] on span "CONFIRMAR" at bounding box center [593, 145] width 66 height 14
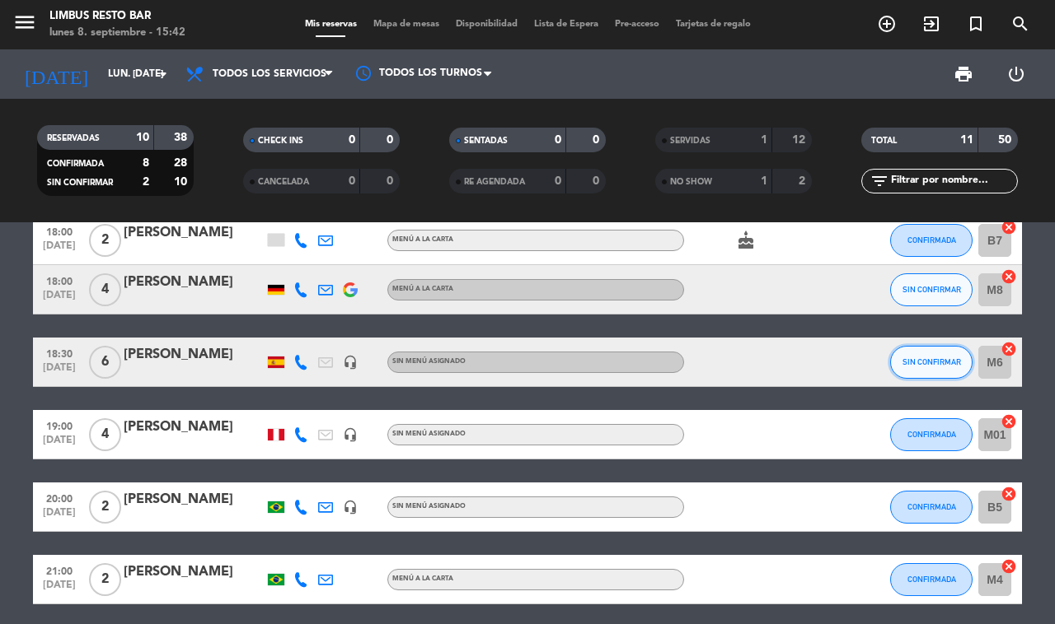
click at [924, 358] on span "SIN CONFIRMAR" at bounding box center [931, 362] width 58 height 9
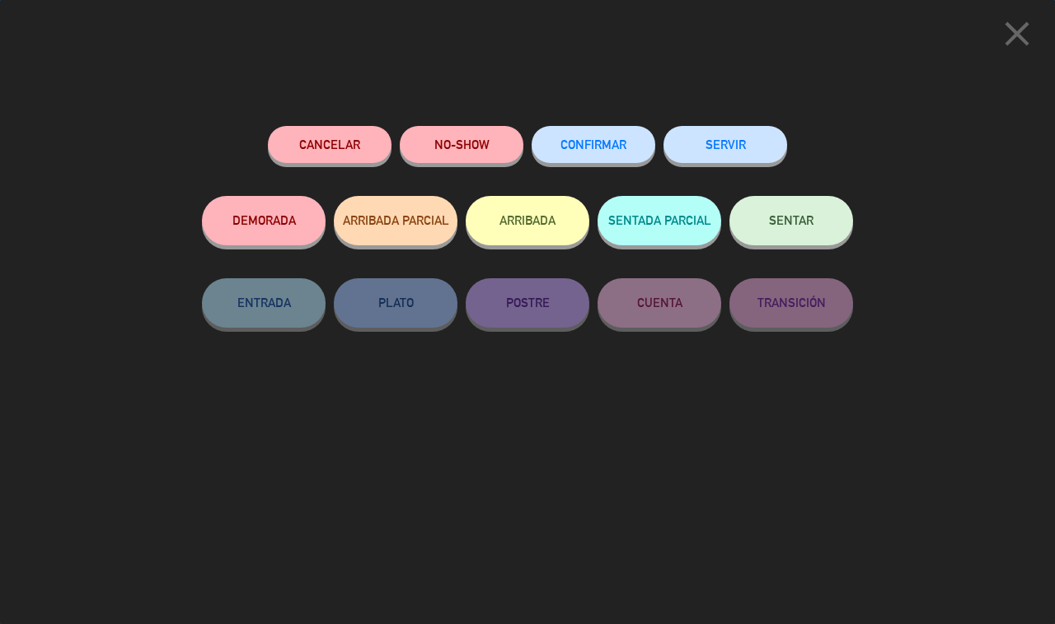
click at [601, 145] on span "CONFIRMAR" at bounding box center [593, 145] width 66 height 14
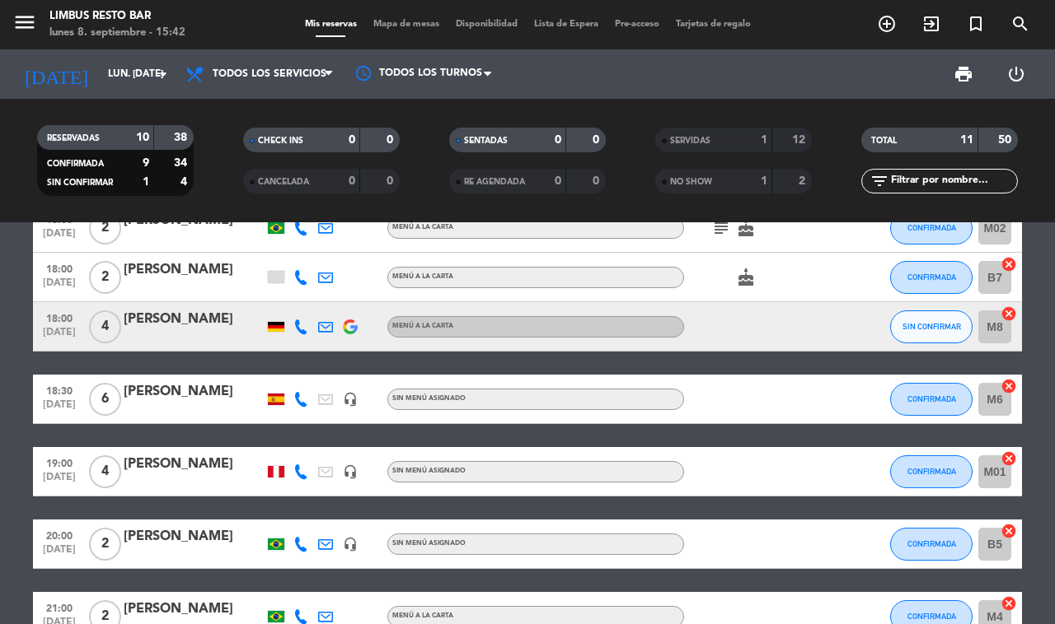
scroll to position [336, 0]
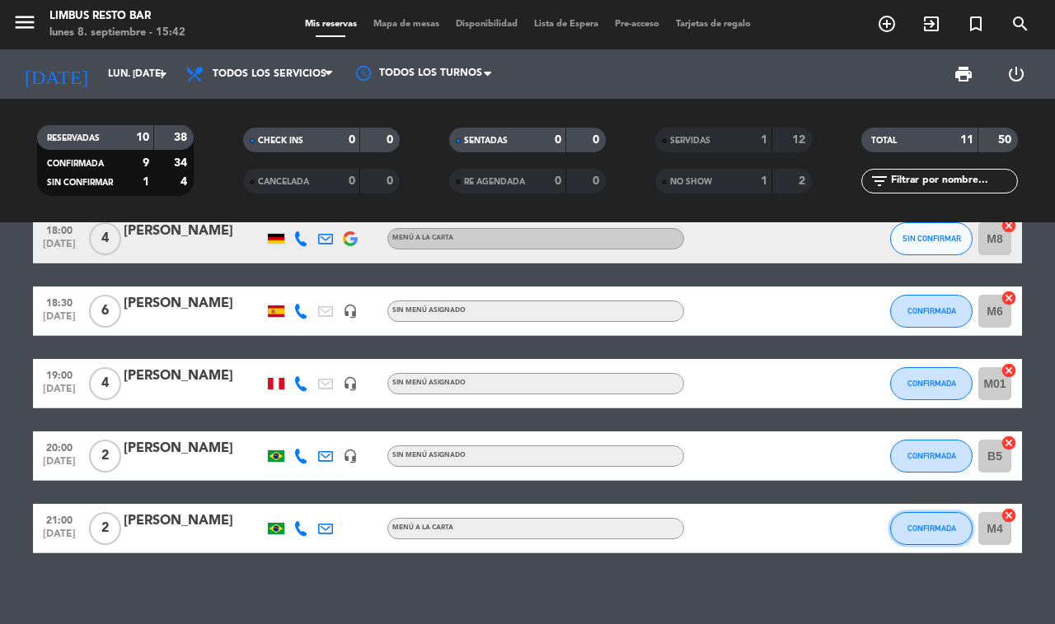
click at [942, 524] on span "CONFIRMADA" at bounding box center [931, 528] width 49 height 9
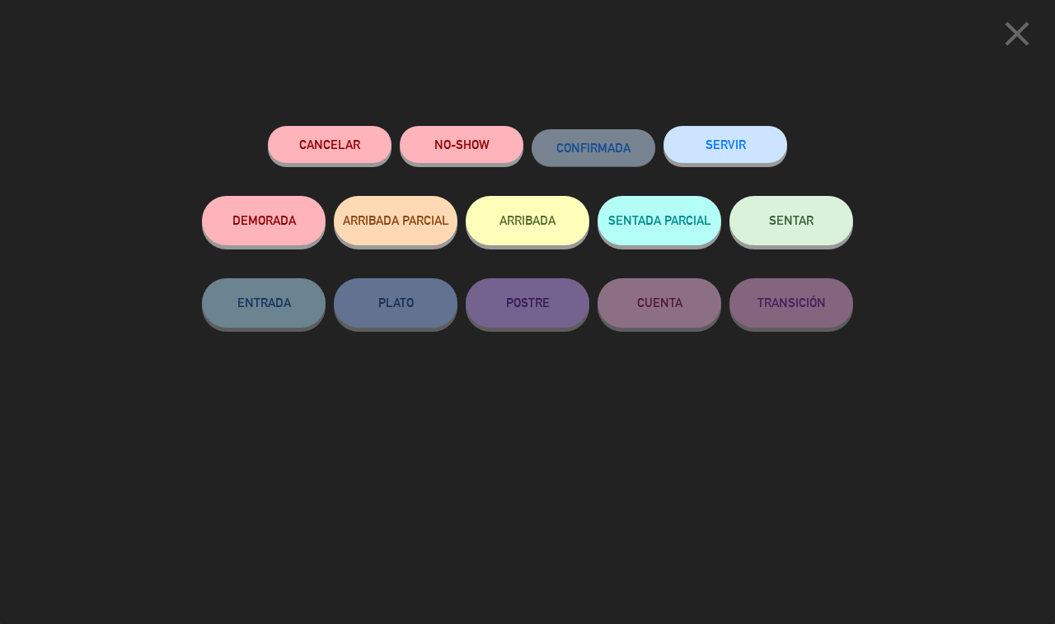
click at [364, 142] on button "Cancelar" at bounding box center [330, 144] width 124 height 37
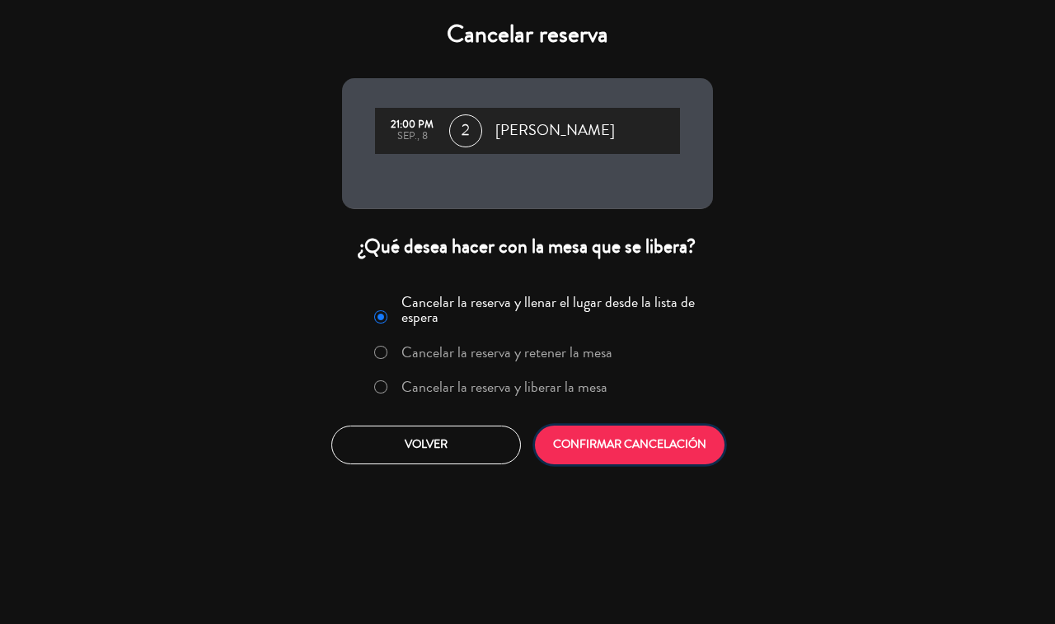
click at [659, 433] on button "CONFIRMAR CANCELACIÓN" at bounding box center [629, 445] width 189 height 39
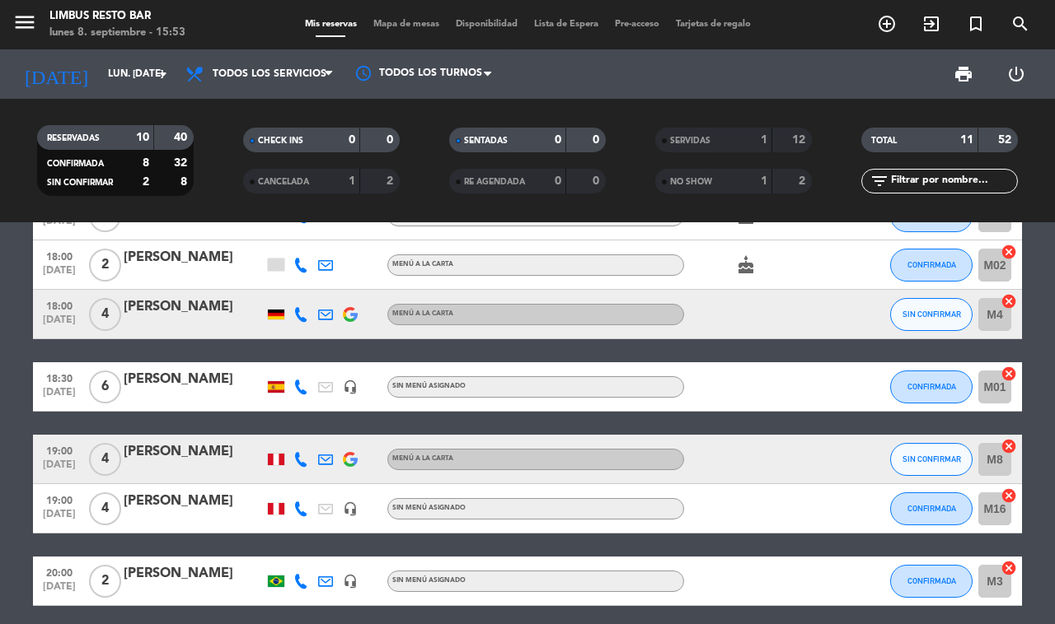
scroll to position [315, 0]
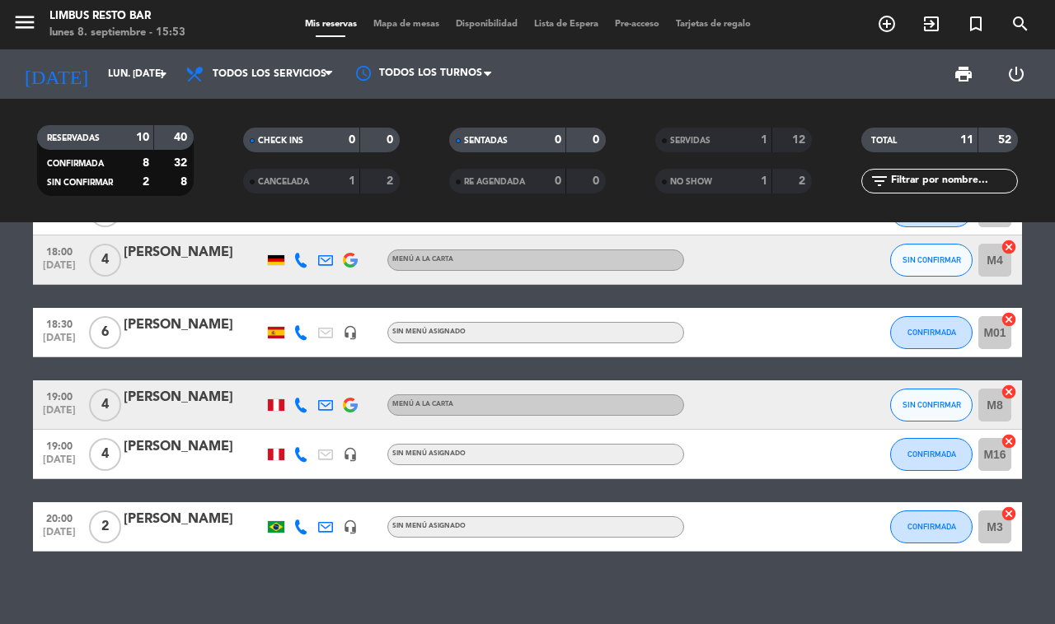
click at [302, 398] on icon at bounding box center [300, 405] width 15 height 15
click at [334, 369] on span at bounding box center [340, 374] width 13 height 13
click at [286, 371] on span "Copiar" at bounding box center [286, 374] width 35 height 17
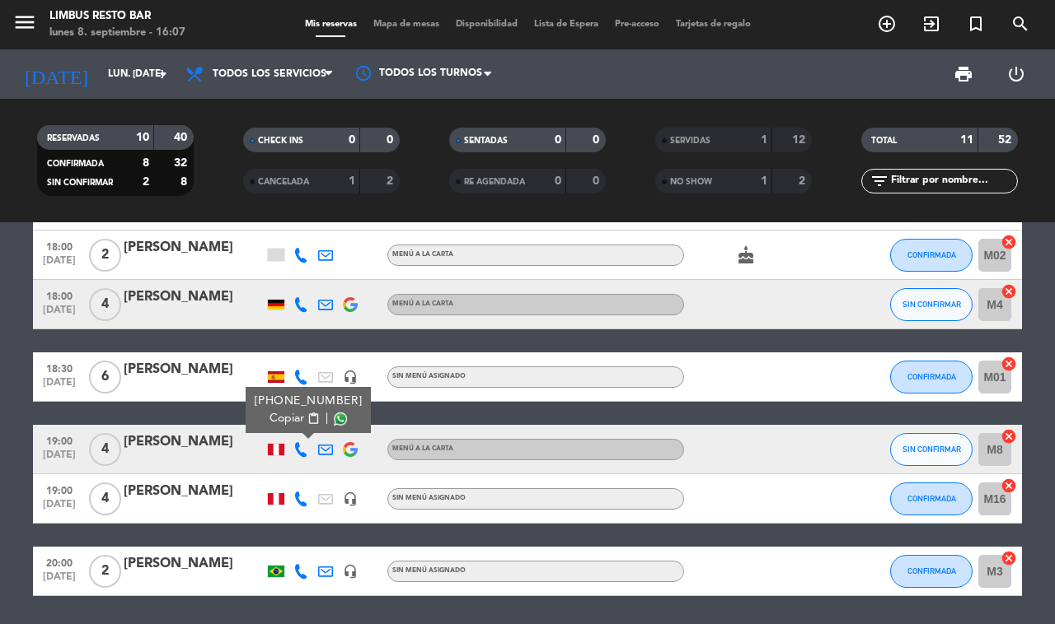
scroll to position [272, 0]
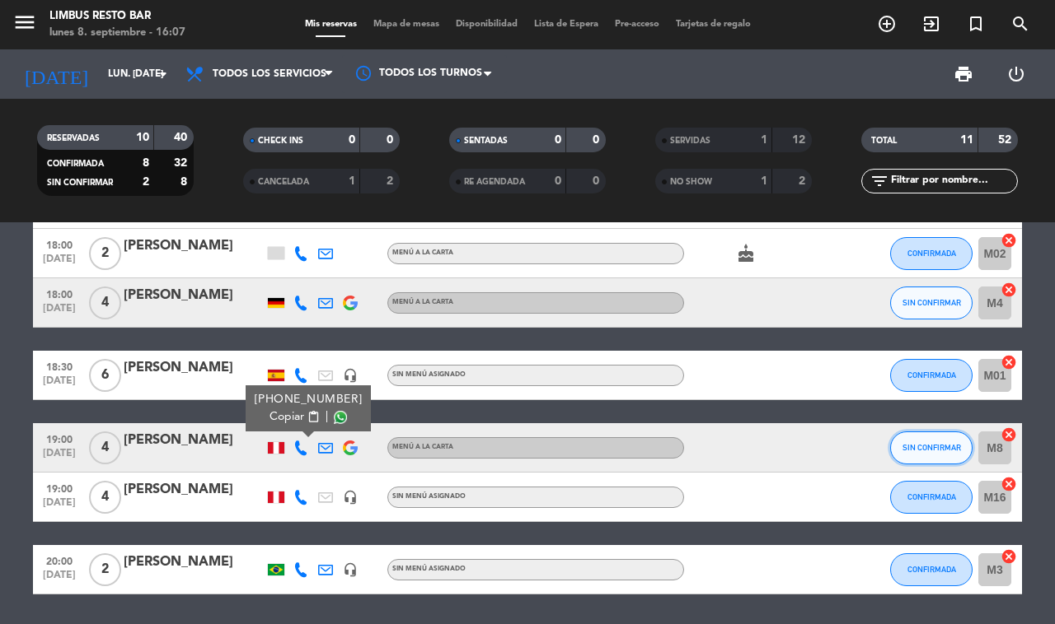
click at [961, 446] on button "SIN CONFIRMAR" at bounding box center [931, 448] width 82 height 33
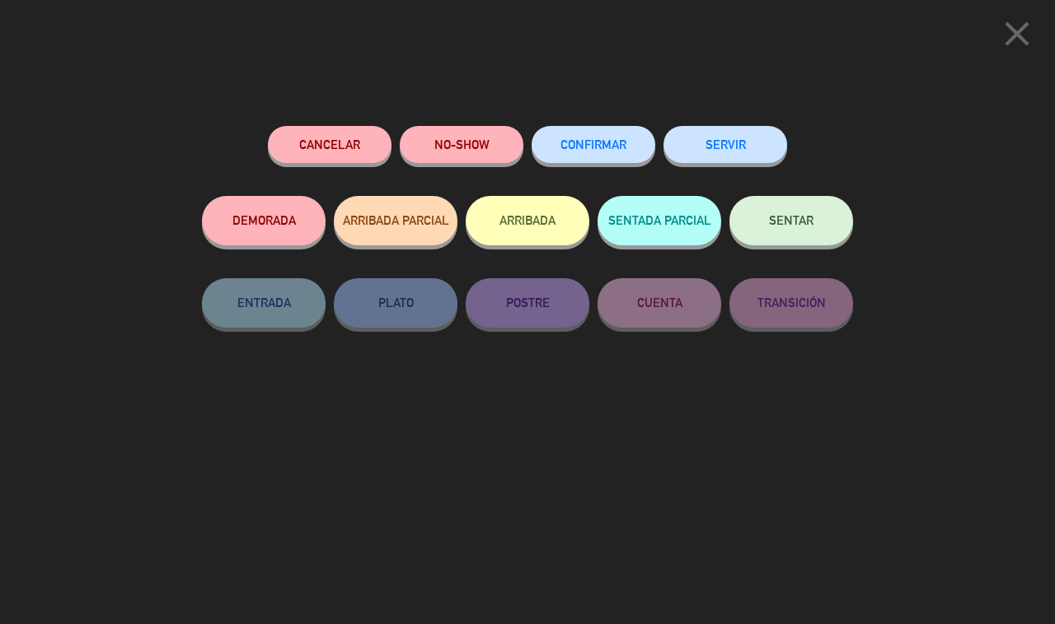
click at [603, 146] on span "CONFIRMAR" at bounding box center [593, 145] width 66 height 14
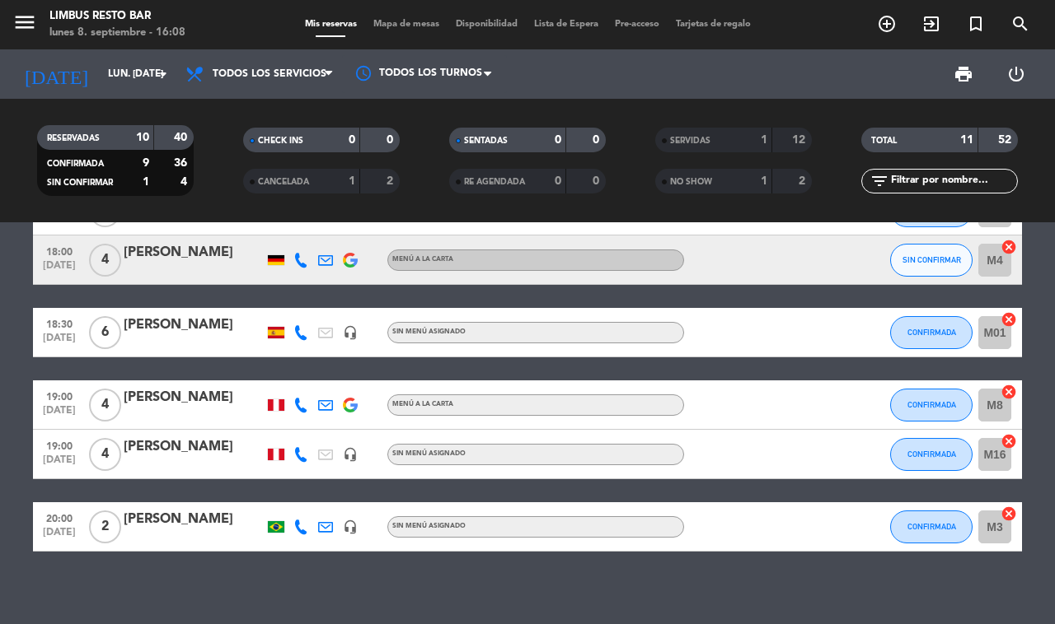
scroll to position [311, 0]
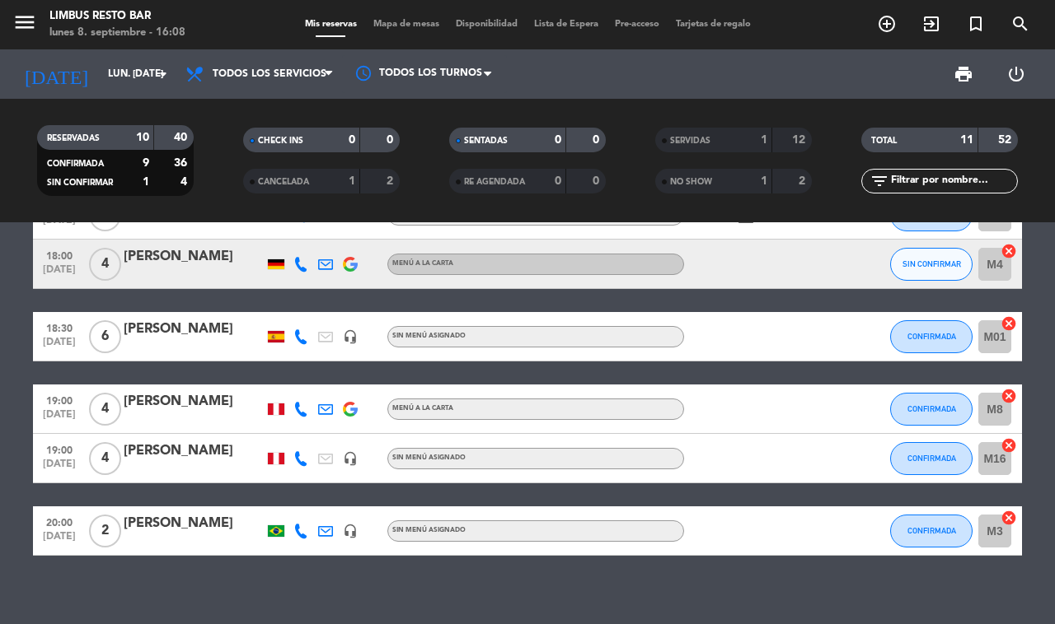
click at [195, 334] on div "[PERSON_NAME]" at bounding box center [194, 329] width 140 height 21
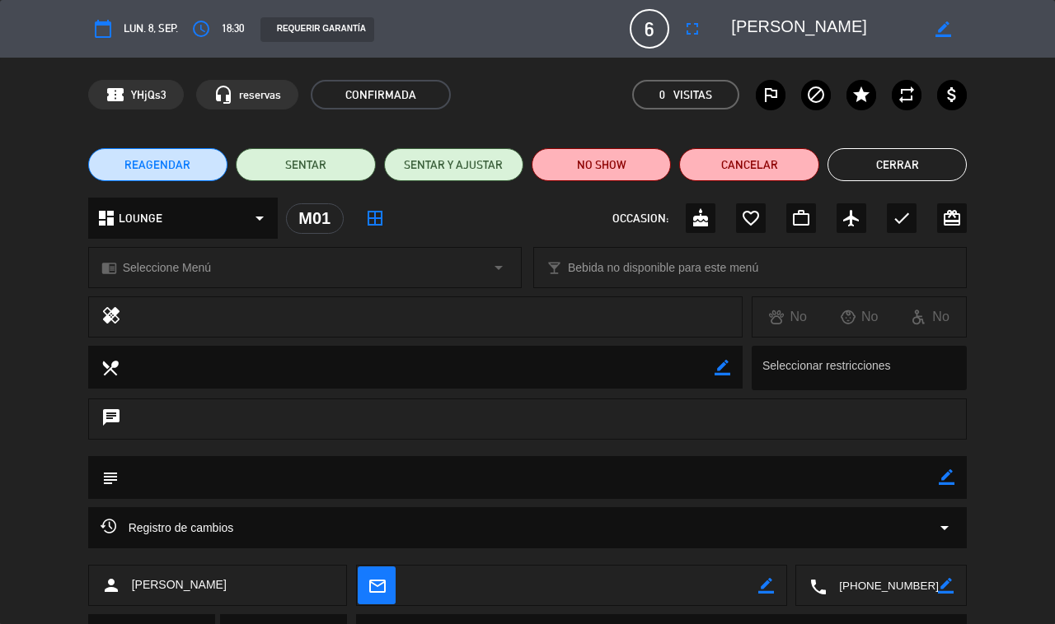
click at [688, 35] on icon "fullscreen" at bounding box center [692, 29] width 20 height 20
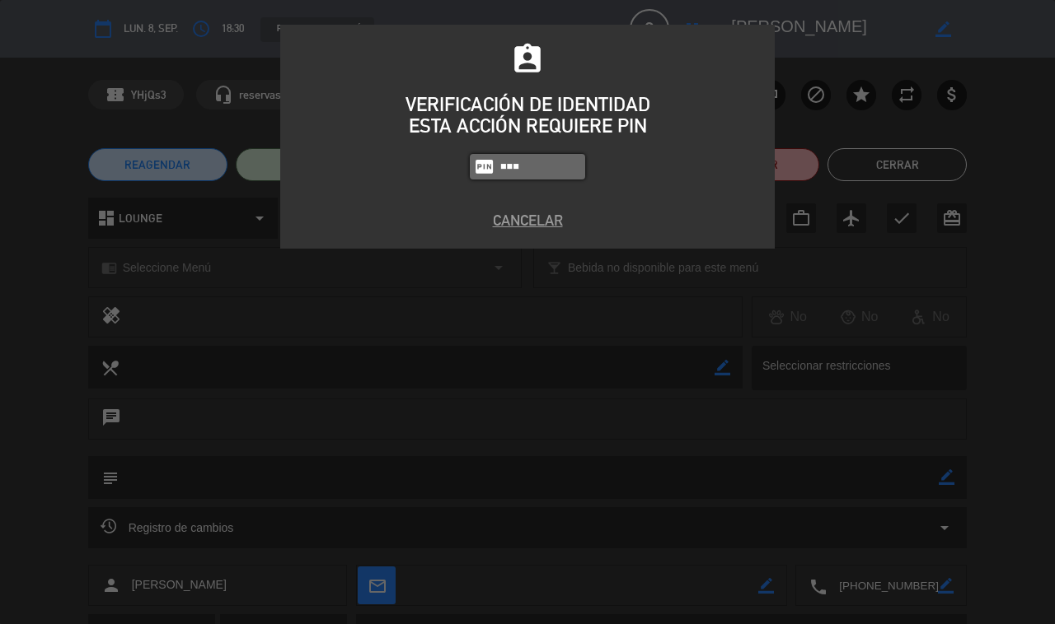
type input "8995"
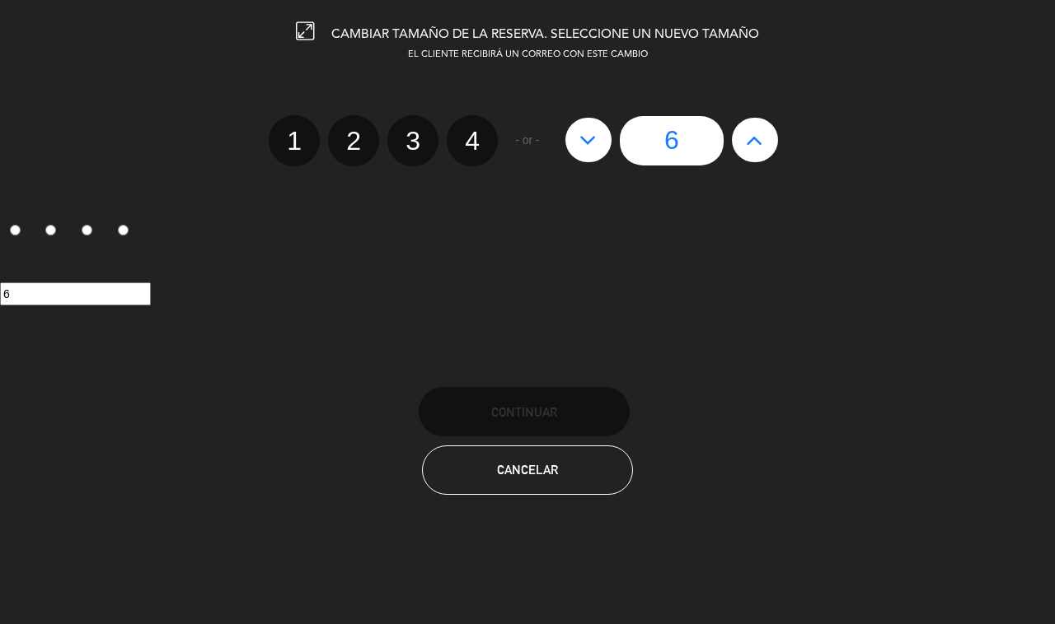
click at [344, 121] on label "2" at bounding box center [353, 140] width 51 height 51
click at [346, 121] on input "2" at bounding box center [351, 126] width 11 height 11
radio input "true"
radio input "false"
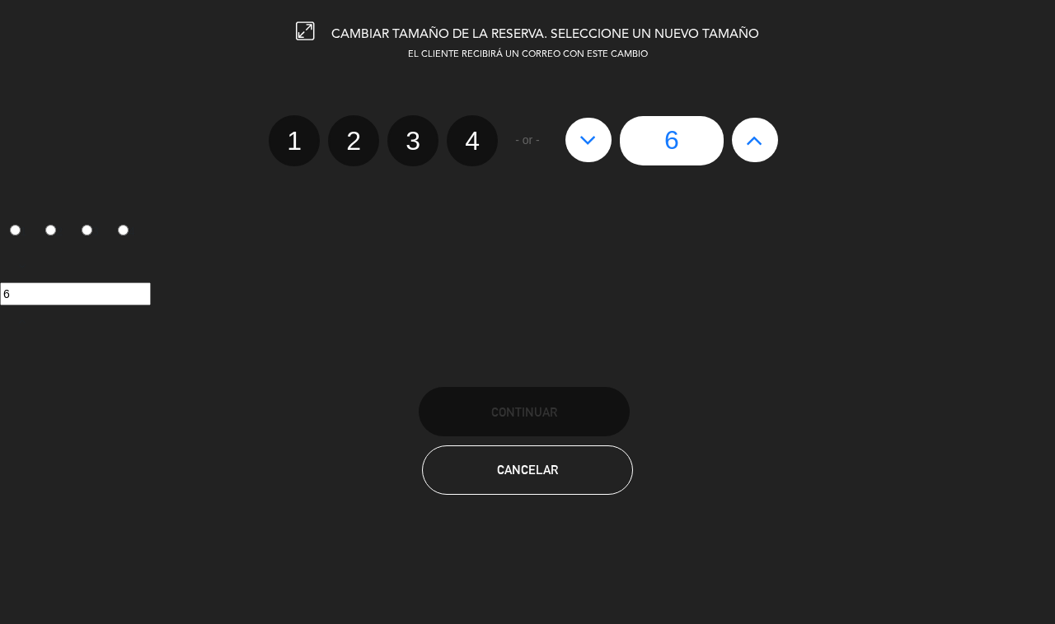
radio input "false"
radio input "true"
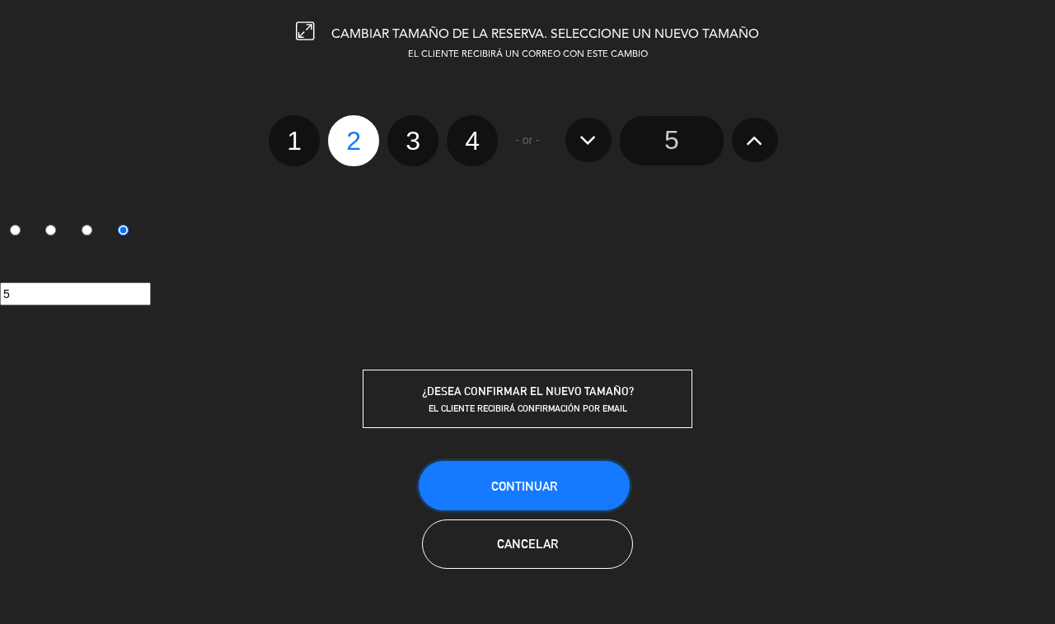
click at [553, 479] on span "Continuar" at bounding box center [524, 486] width 66 height 14
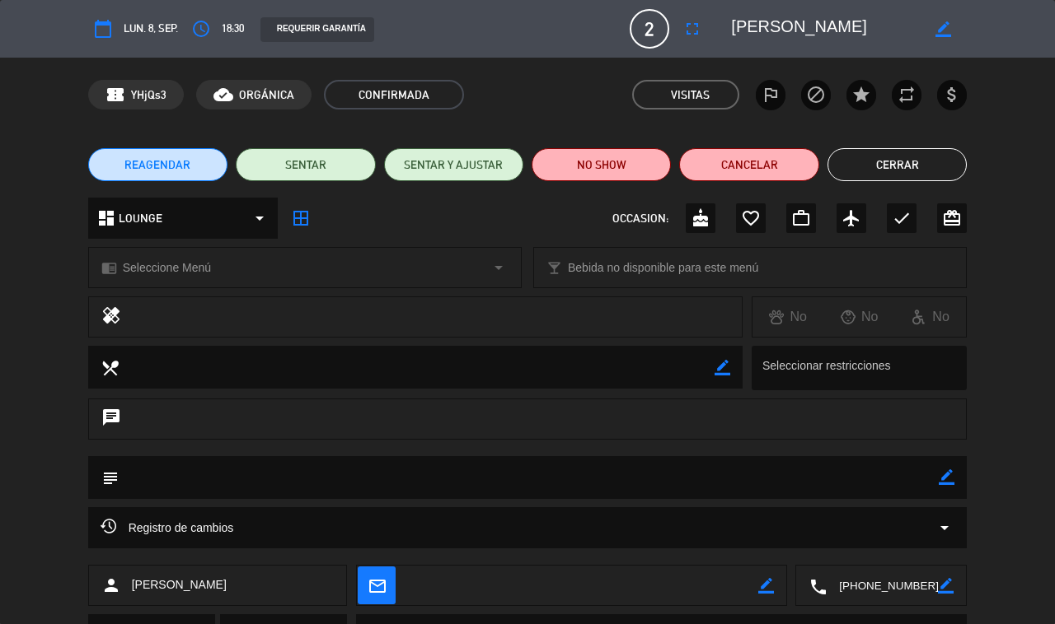
click at [895, 163] on button "Cerrar" at bounding box center [896, 164] width 139 height 33
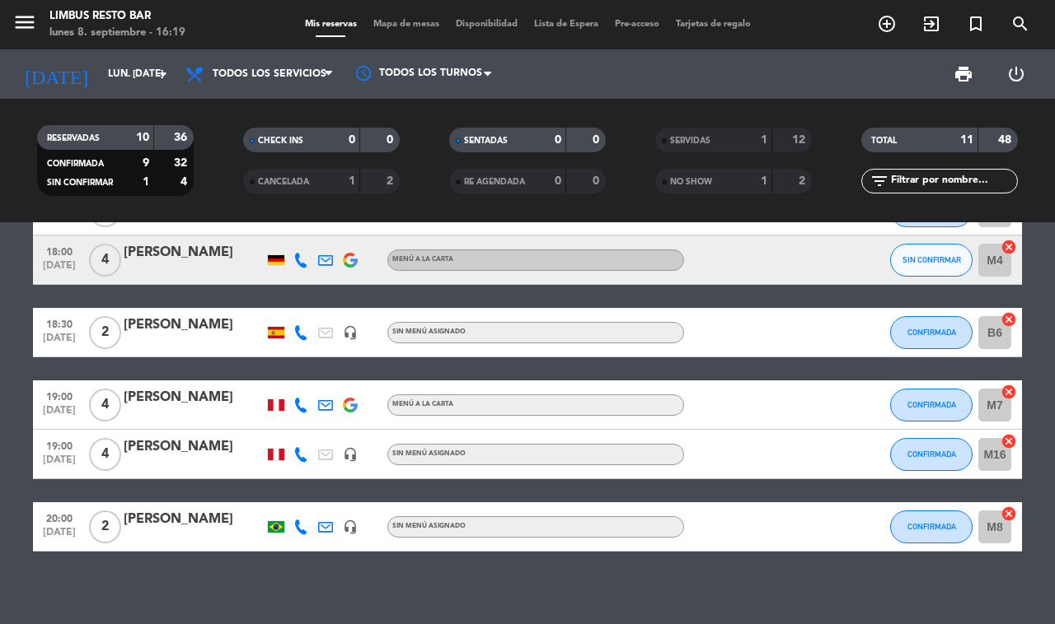
scroll to position [0, 0]
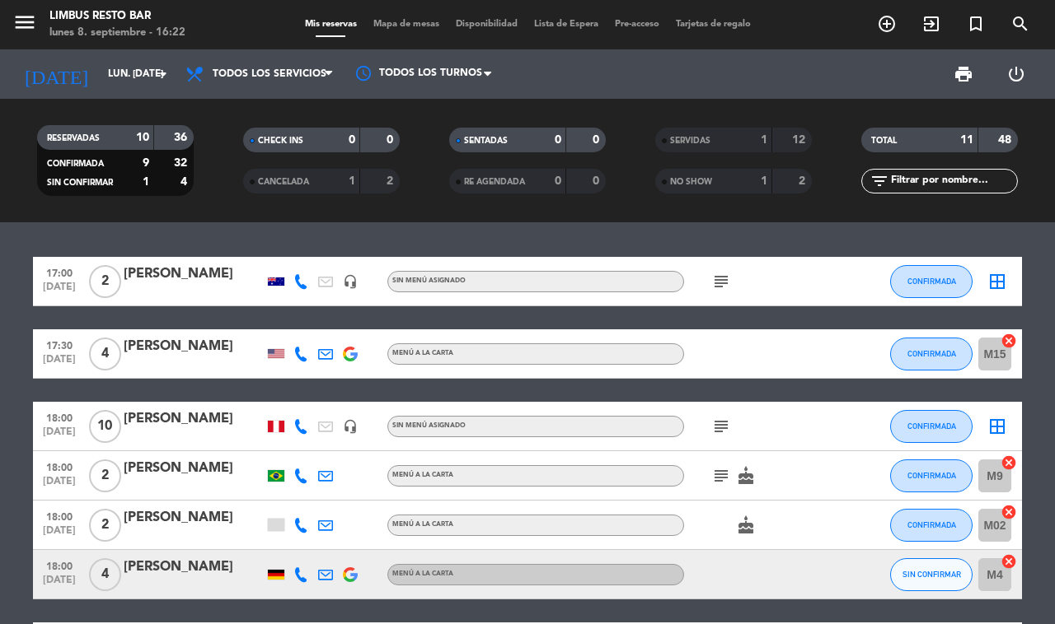
click at [750, 134] on div "1" at bounding box center [751, 140] width 33 height 19
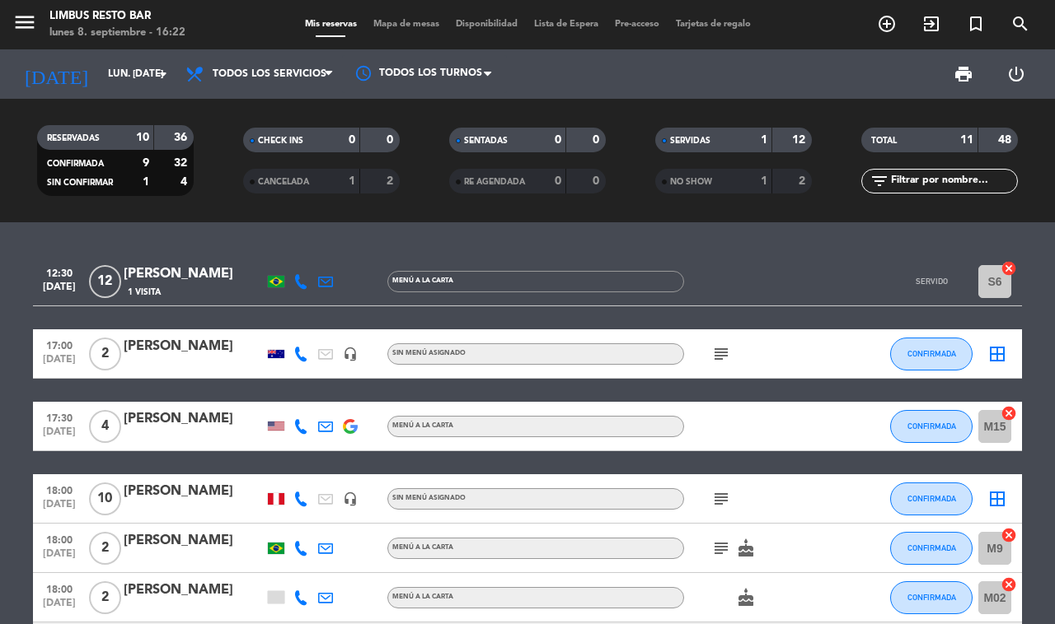
click at [766, 134] on strong "1" at bounding box center [763, 140] width 7 height 12
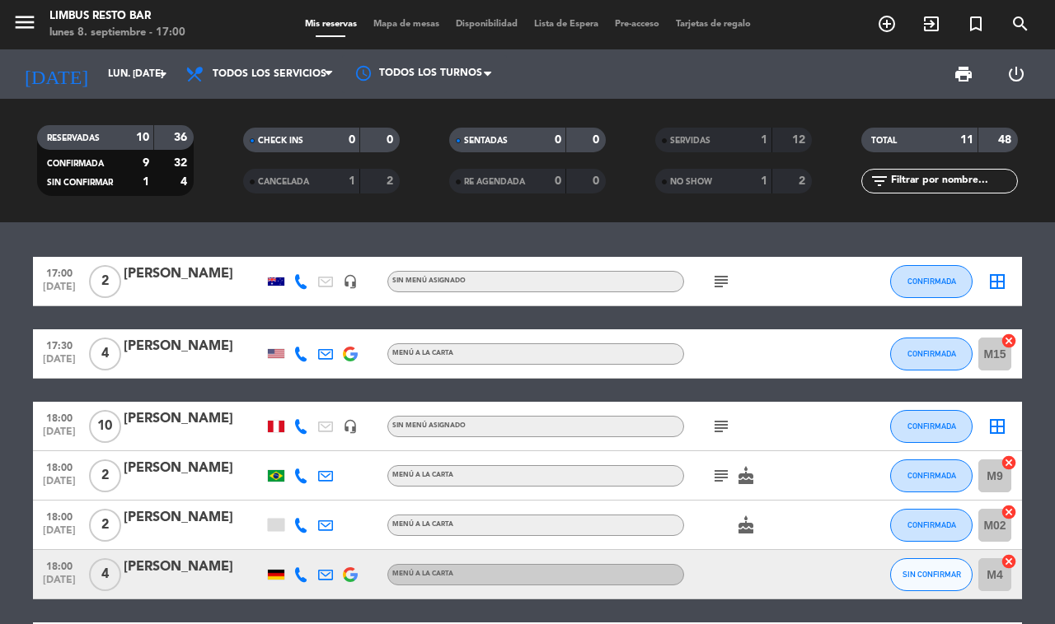
click at [884, 22] on icon "add_circle_outline" at bounding box center [887, 24] width 20 height 20
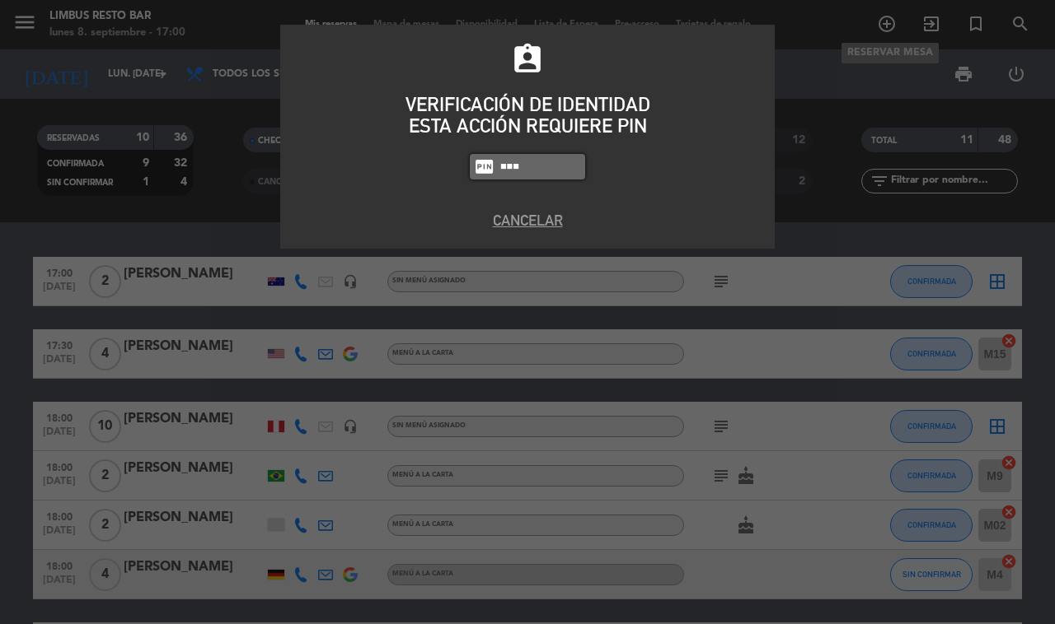
type input "8995"
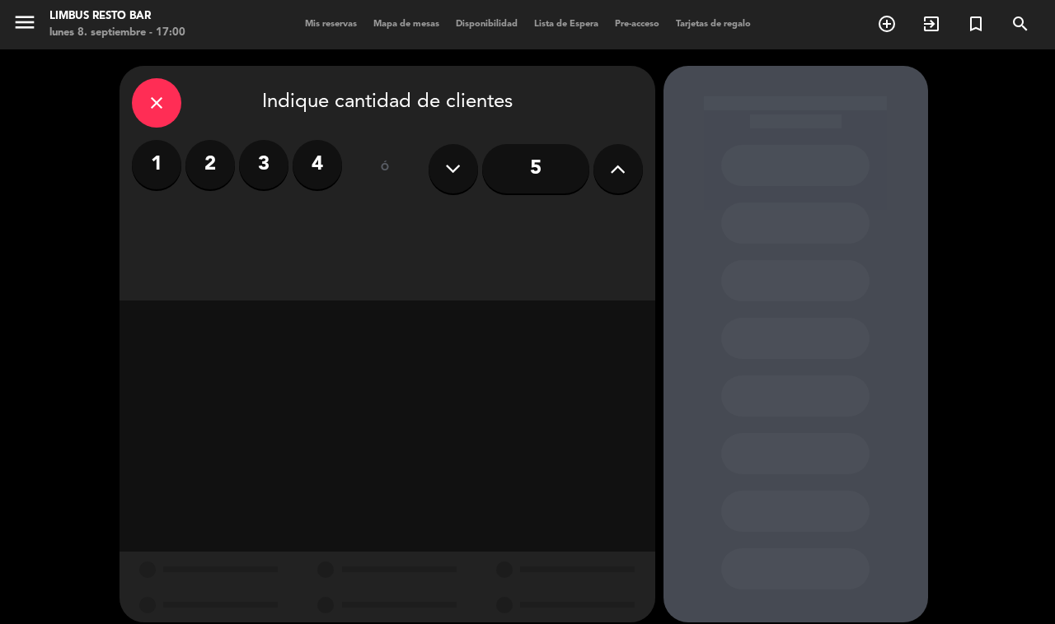
click at [211, 157] on label "2" at bounding box center [209, 164] width 49 height 49
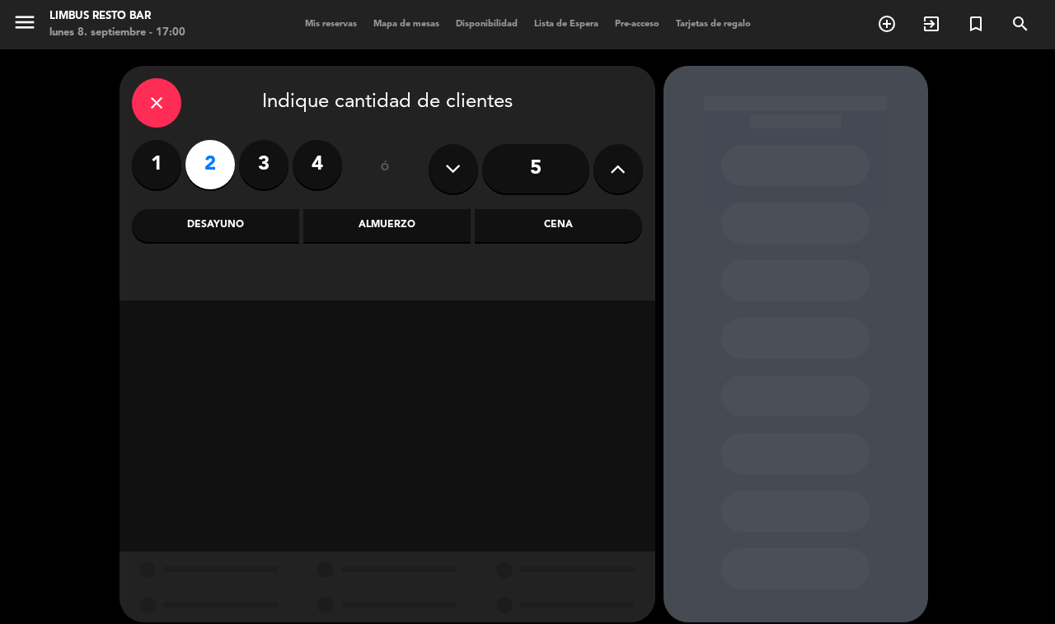
click at [602, 214] on div "Cena" at bounding box center [558, 225] width 167 height 33
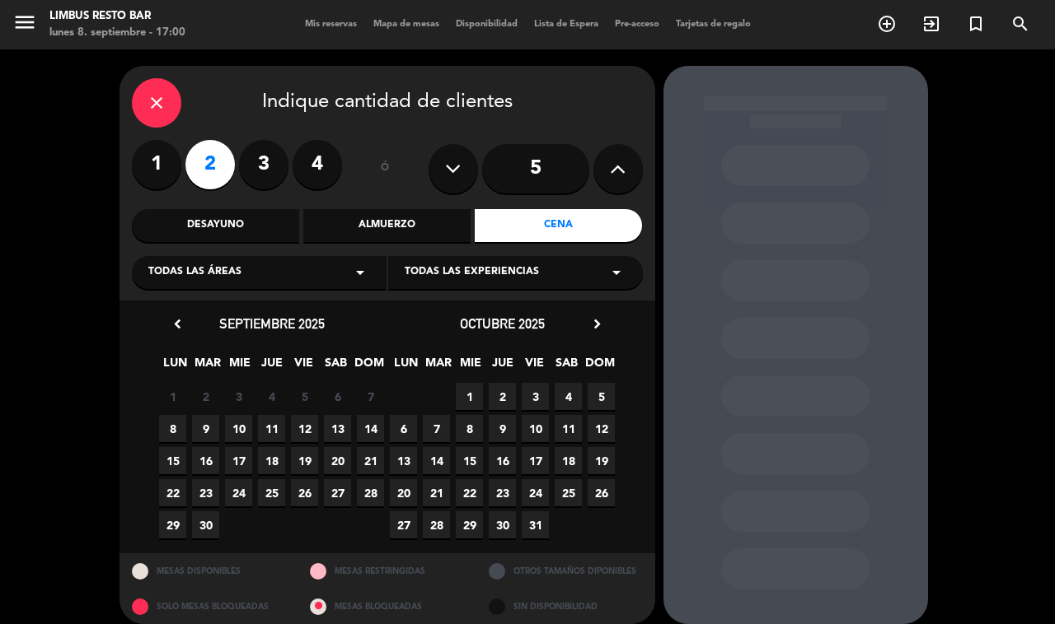
click at [173, 425] on span "8" at bounding box center [172, 428] width 27 height 27
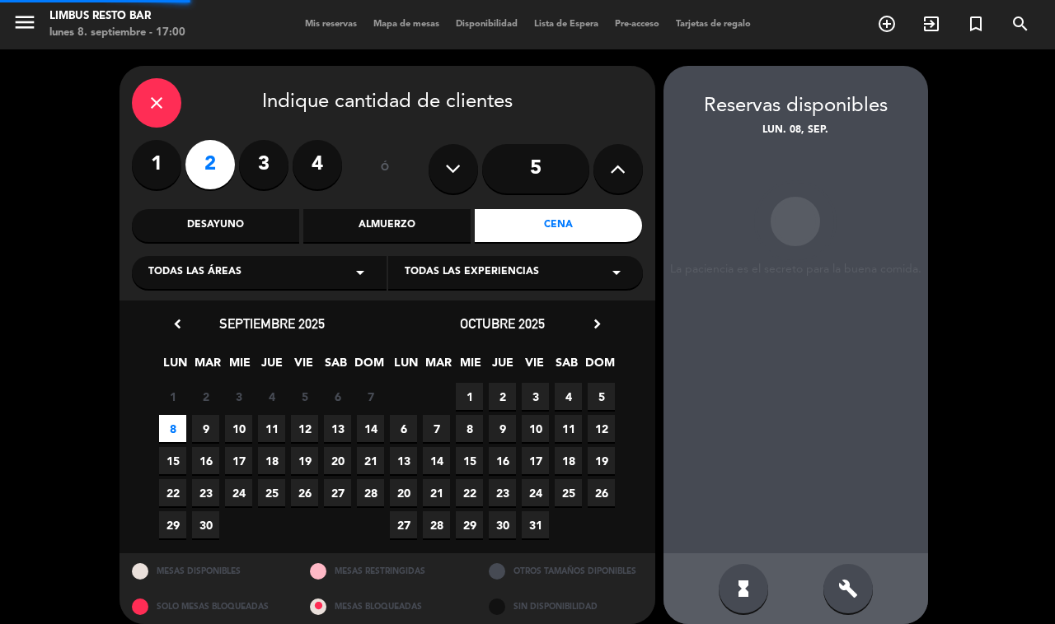
scroll to position [14, 0]
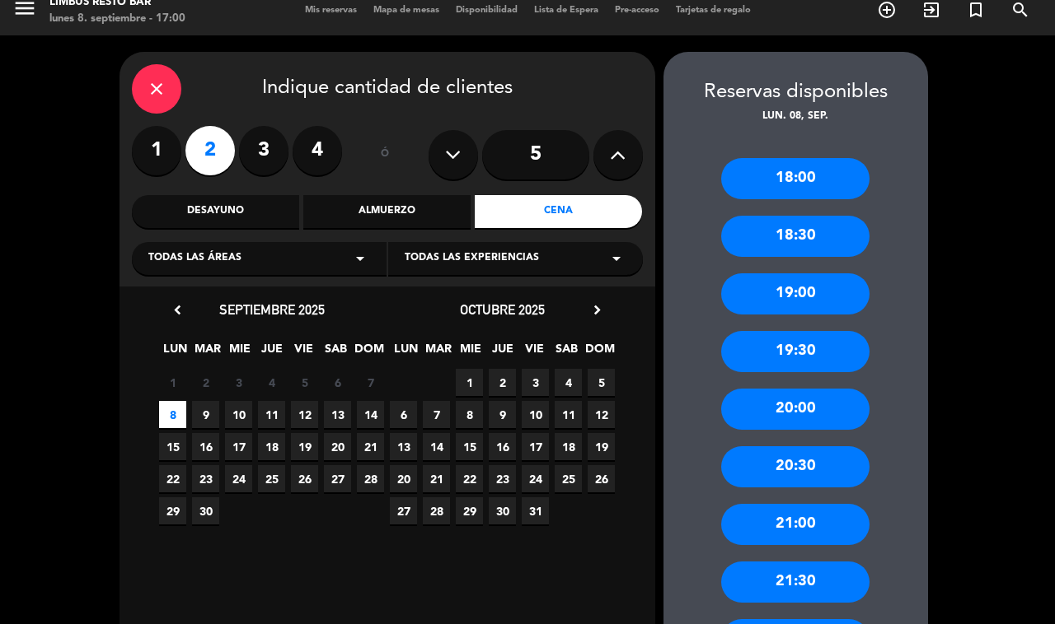
click at [816, 353] on div "19:30" at bounding box center [795, 351] width 148 height 41
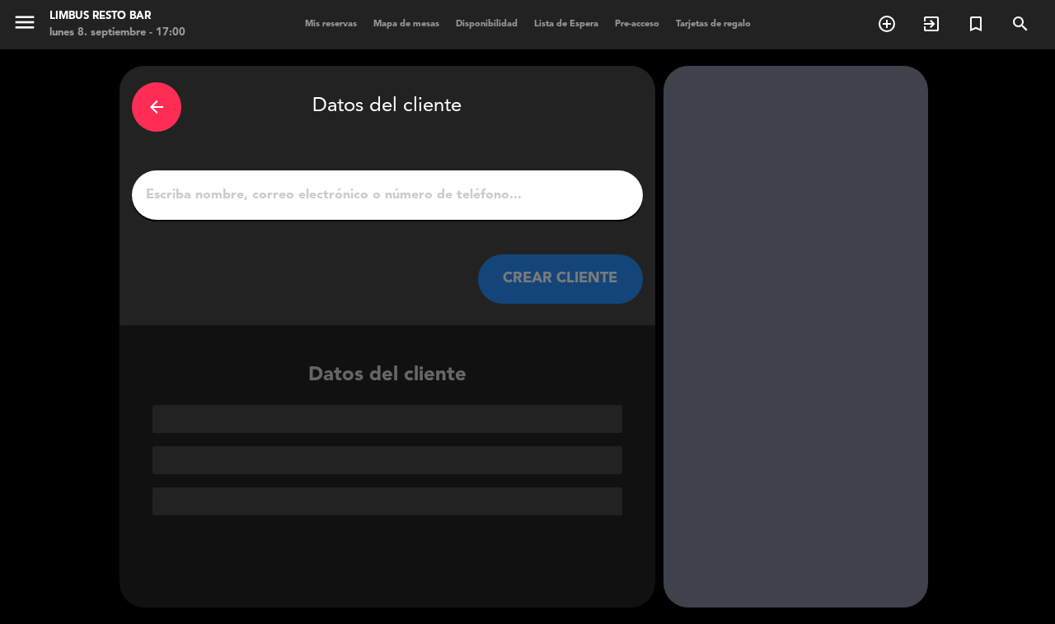
click at [540, 198] on input "1" at bounding box center [387, 195] width 486 height 23
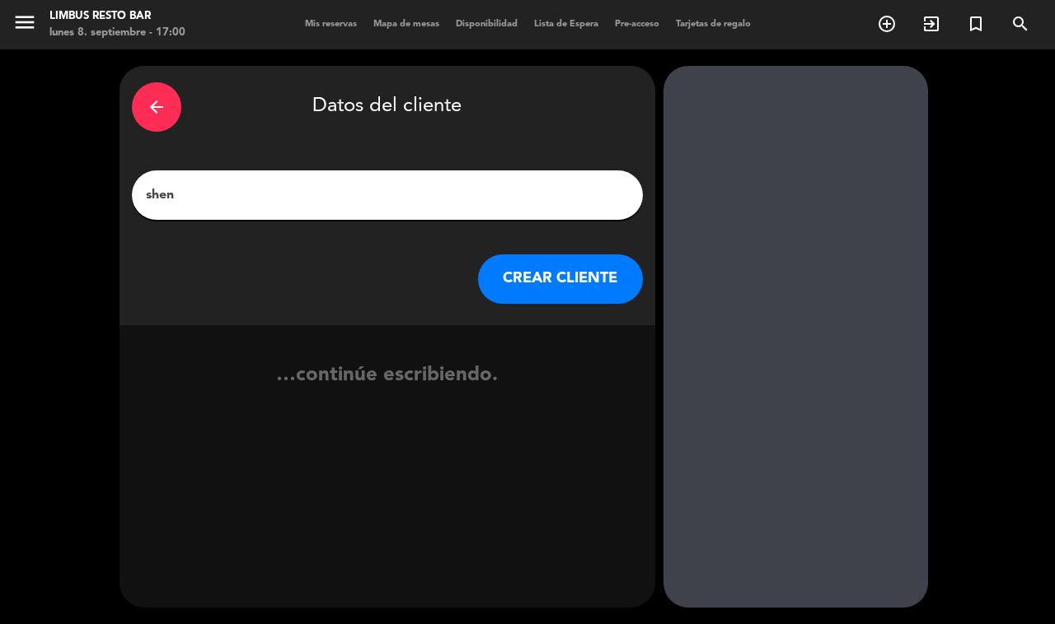
type input "sheni"
click at [594, 273] on button "CREAR CLIENTE" at bounding box center [560, 279] width 165 height 49
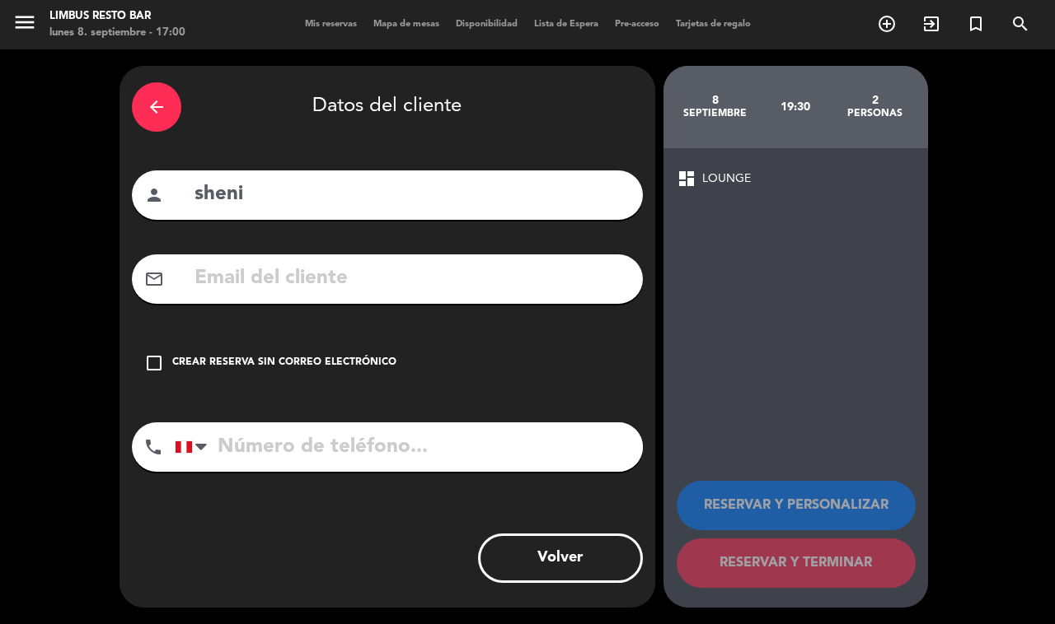
click at [152, 358] on icon "check_box_outline_blank" at bounding box center [154, 363] width 20 height 20
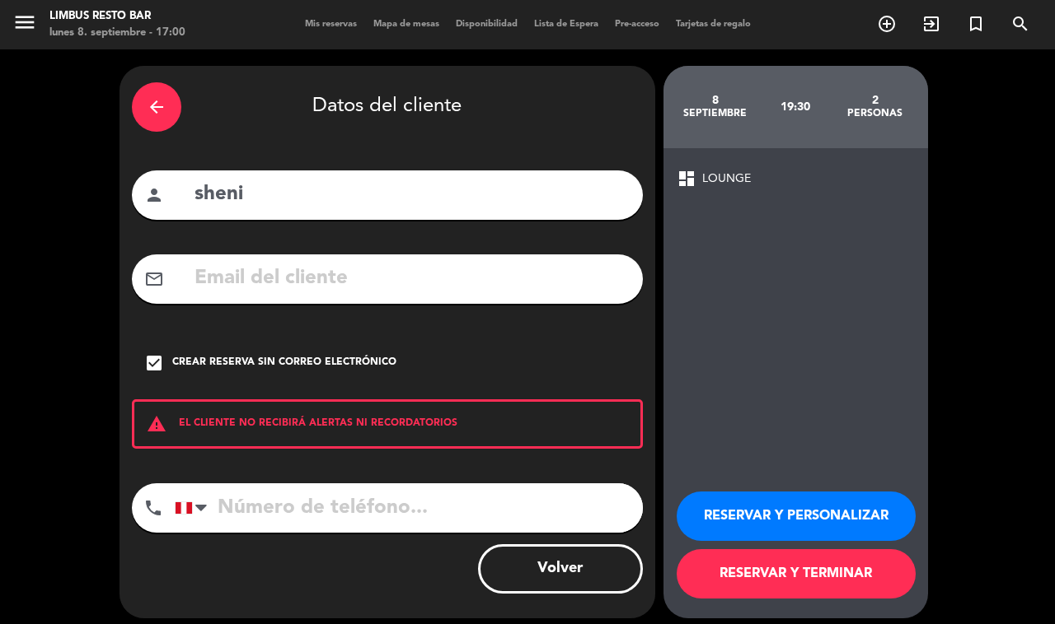
click at [817, 566] on button "RESERVAR Y TERMINAR" at bounding box center [795, 574] width 239 height 49
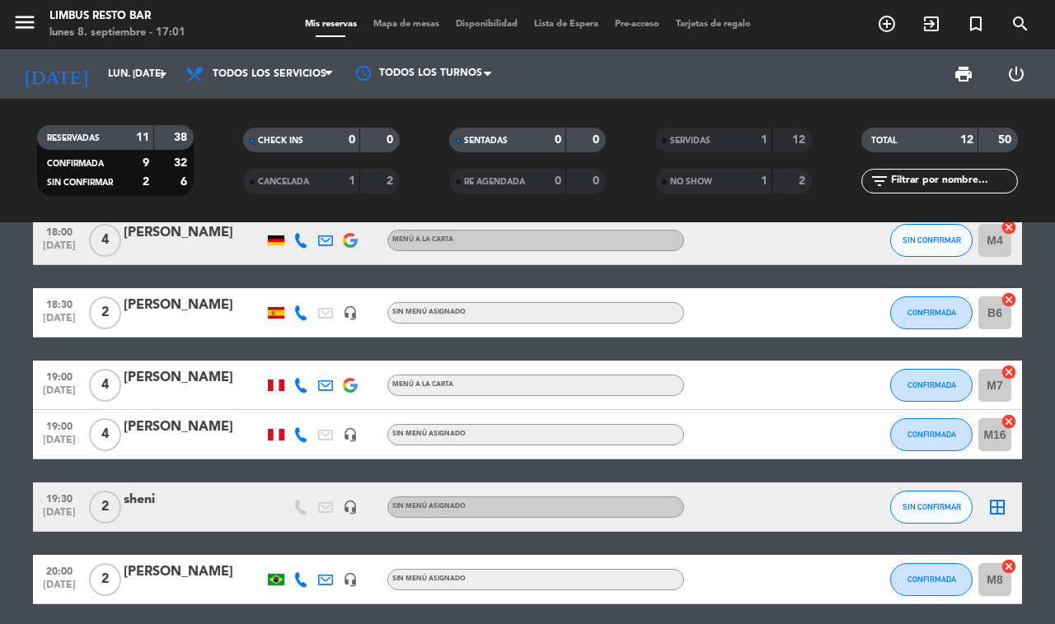
scroll to position [344, 0]
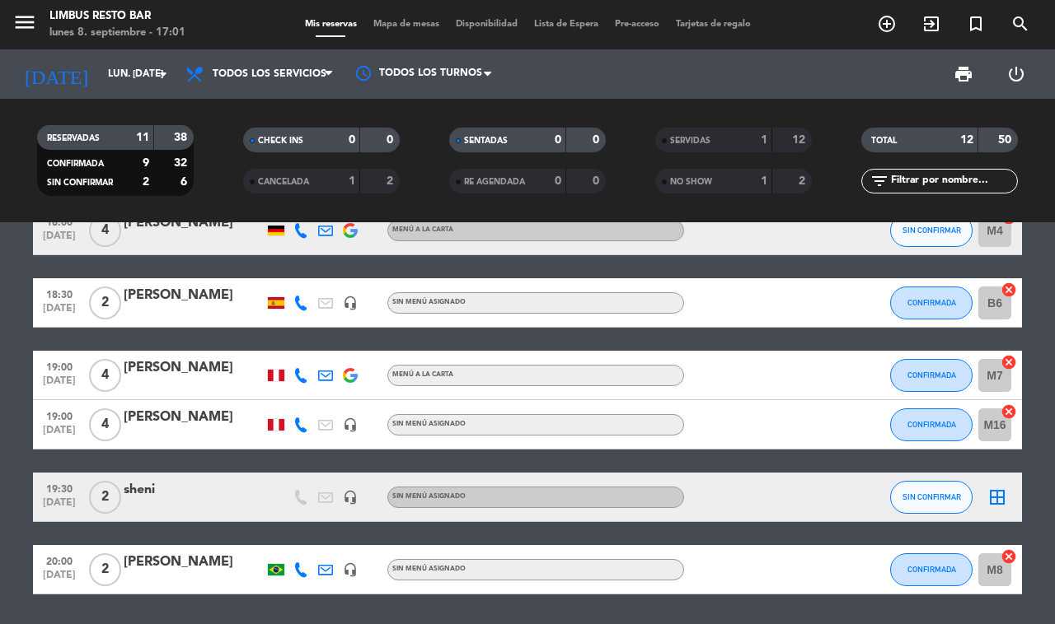
click at [254, 502] on div at bounding box center [194, 508] width 140 height 13
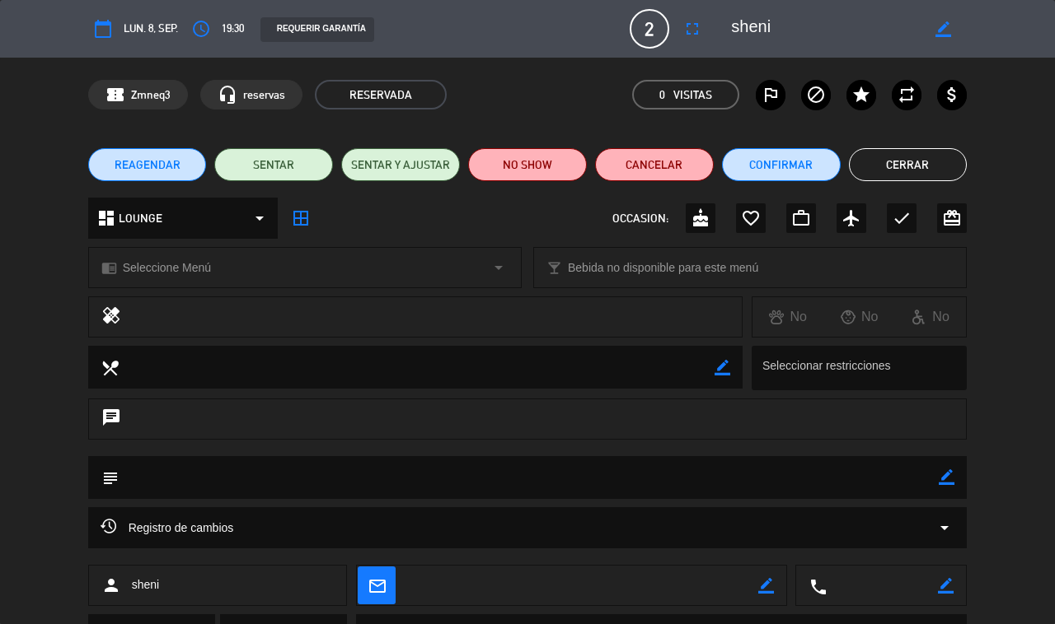
click at [947, 476] on icon "border_color" at bounding box center [946, 478] width 16 height 16
click at [946, 479] on icon at bounding box center [946, 478] width 16 height 16
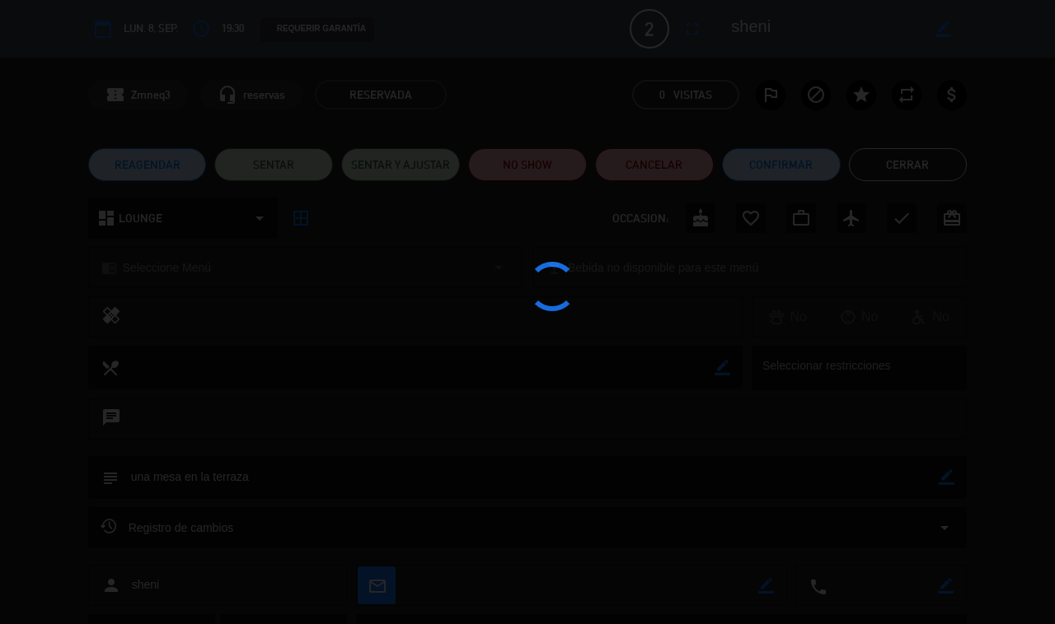
type textarea "una mesa en la terraza"
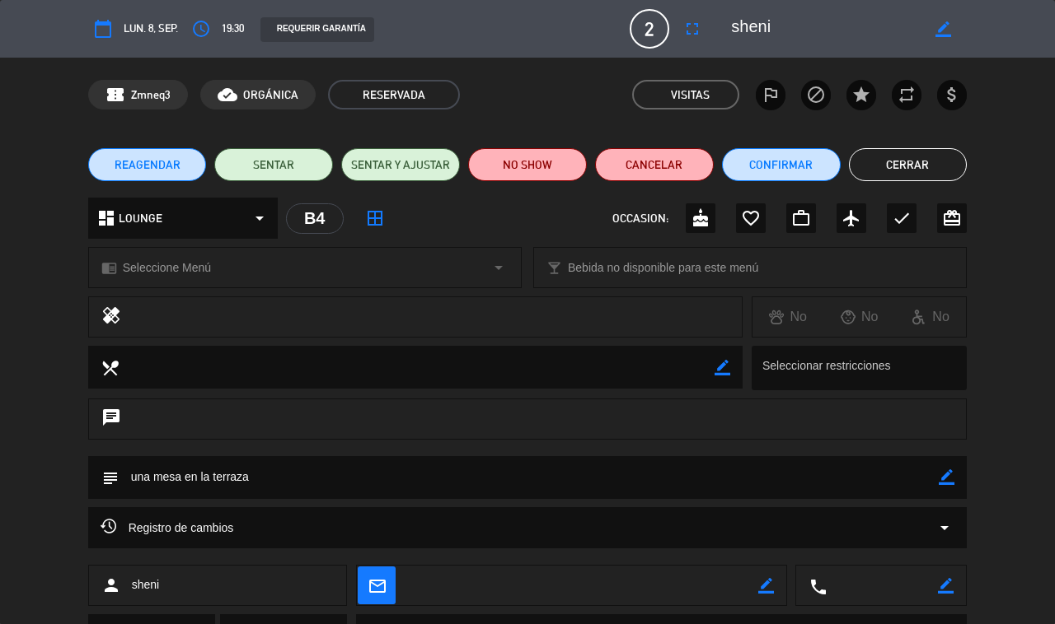
click at [924, 163] on button "Cerrar" at bounding box center [908, 164] width 119 height 33
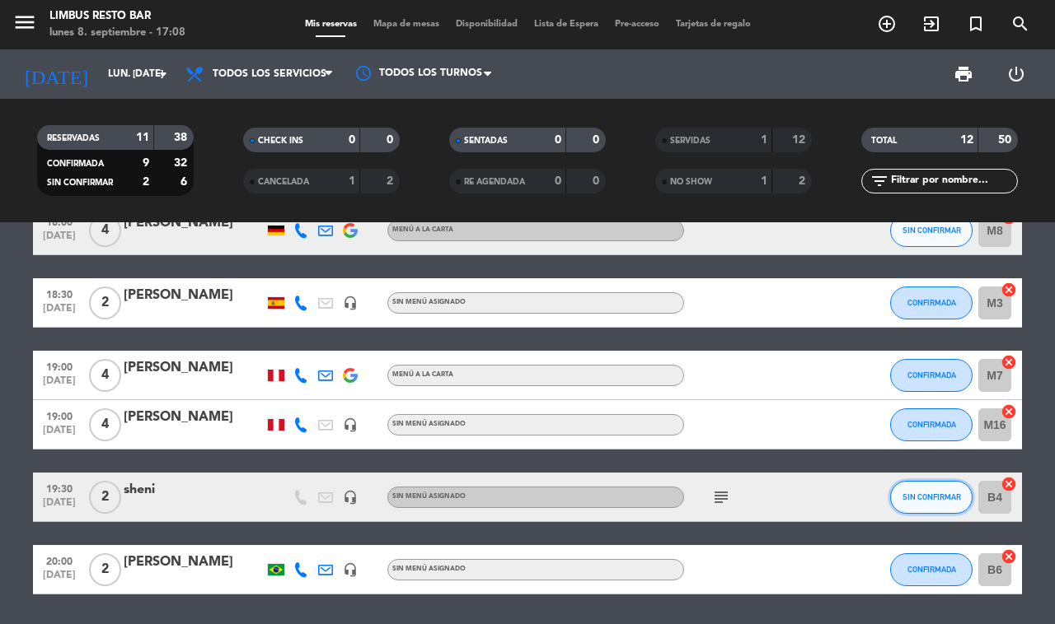
click at [948, 493] on span "SIN CONFIRMAR" at bounding box center [931, 497] width 58 height 9
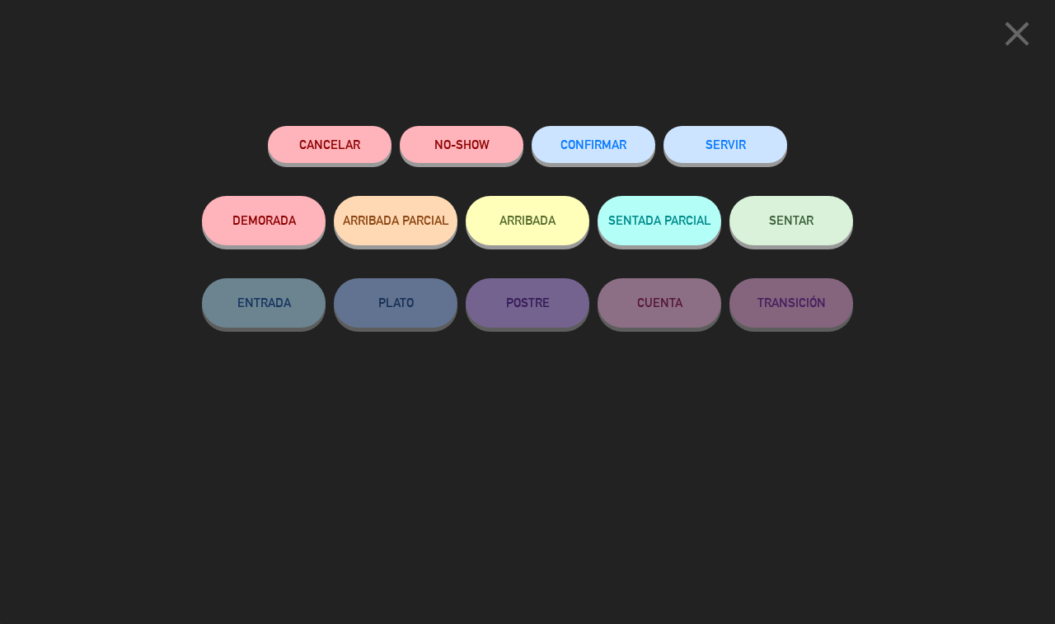
click at [709, 134] on button "SERVIR" at bounding box center [725, 144] width 124 height 37
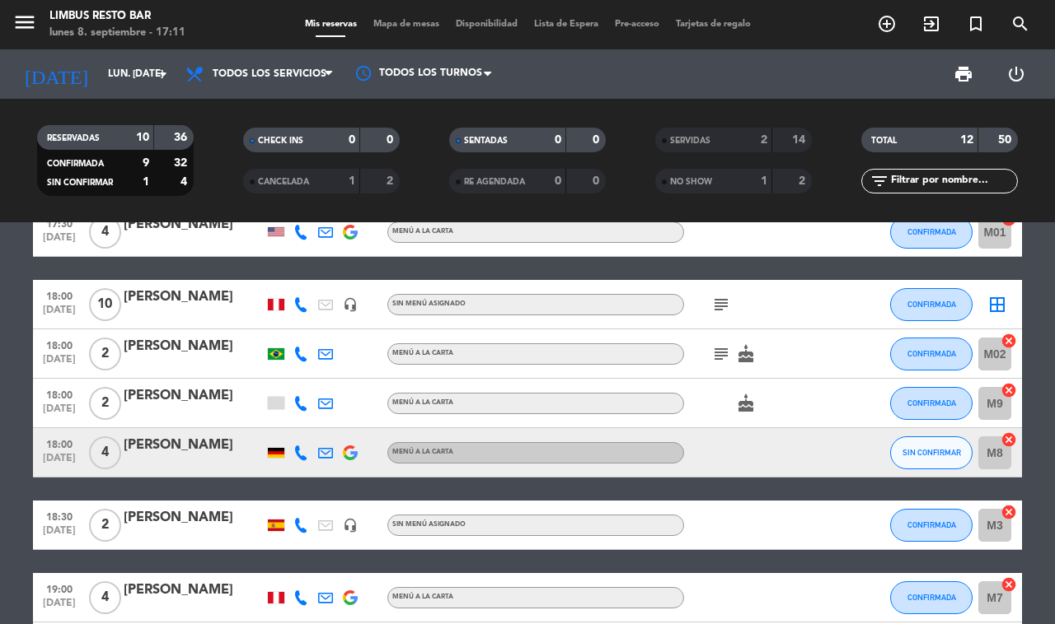
scroll to position [0, 0]
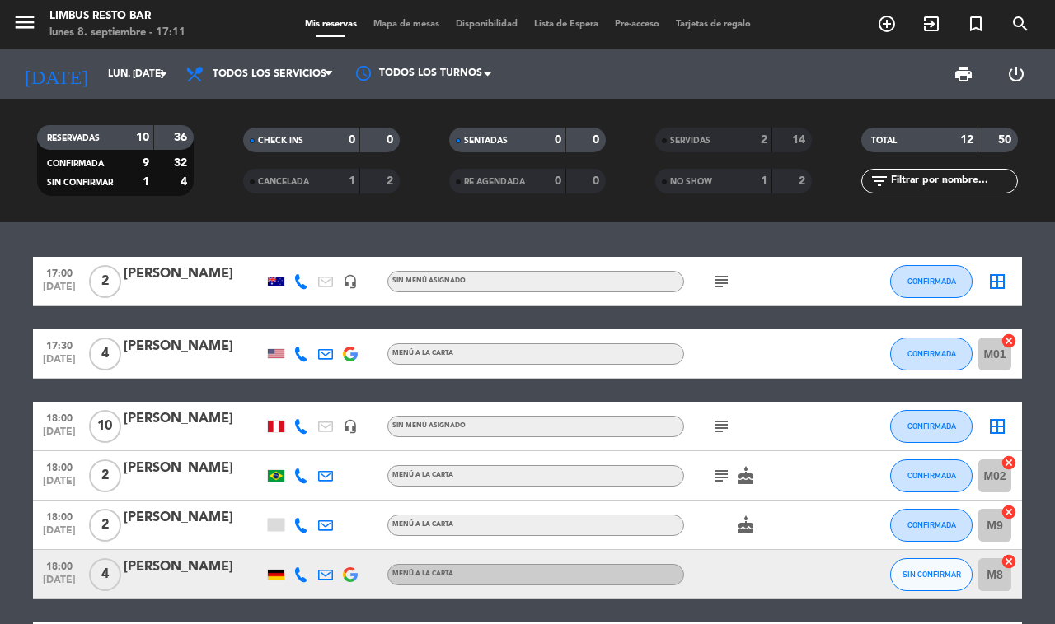
click at [723, 280] on icon "subject" at bounding box center [721, 282] width 20 height 20
click at [939, 278] on span "CONFIRMADA" at bounding box center [931, 281] width 49 height 9
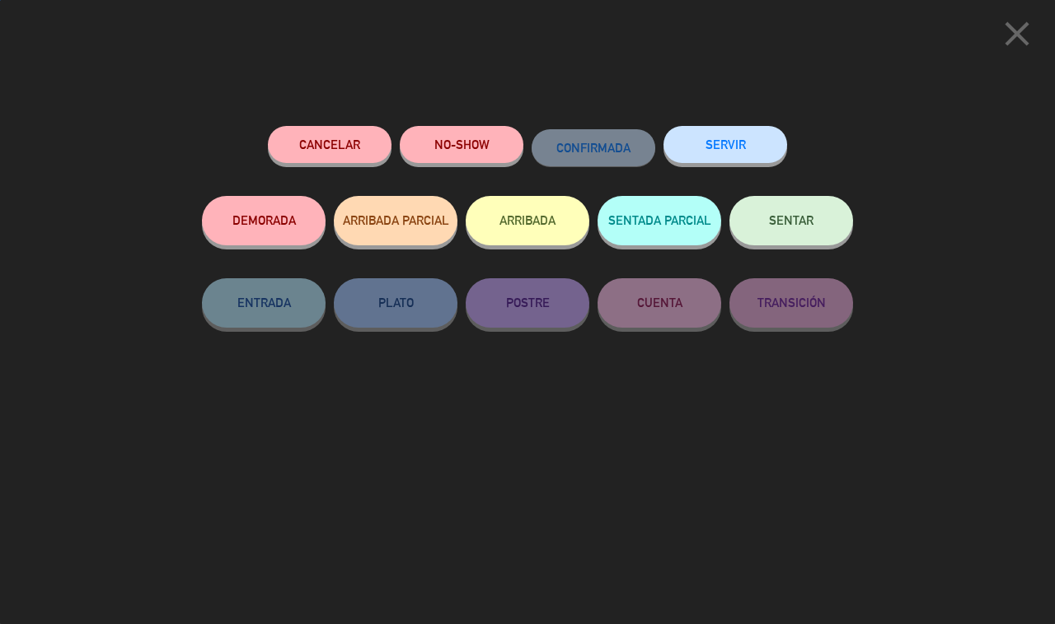
click at [735, 147] on button "SERVIR" at bounding box center [725, 144] width 124 height 37
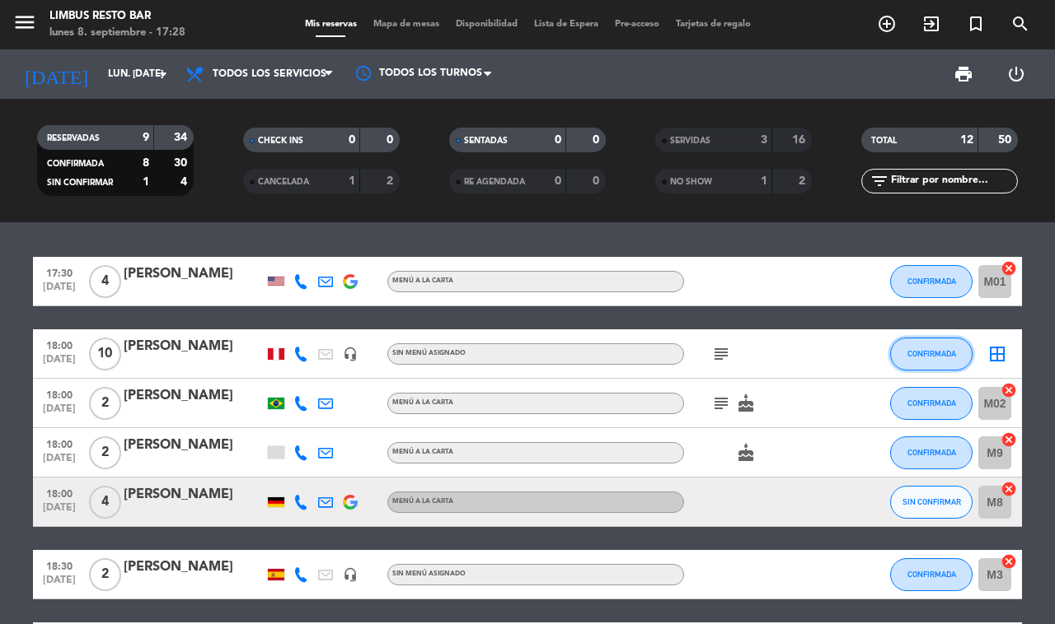
click at [933, 351] on span "CONFIRMADA" at bounding box center [931, 353] width 49 height 9
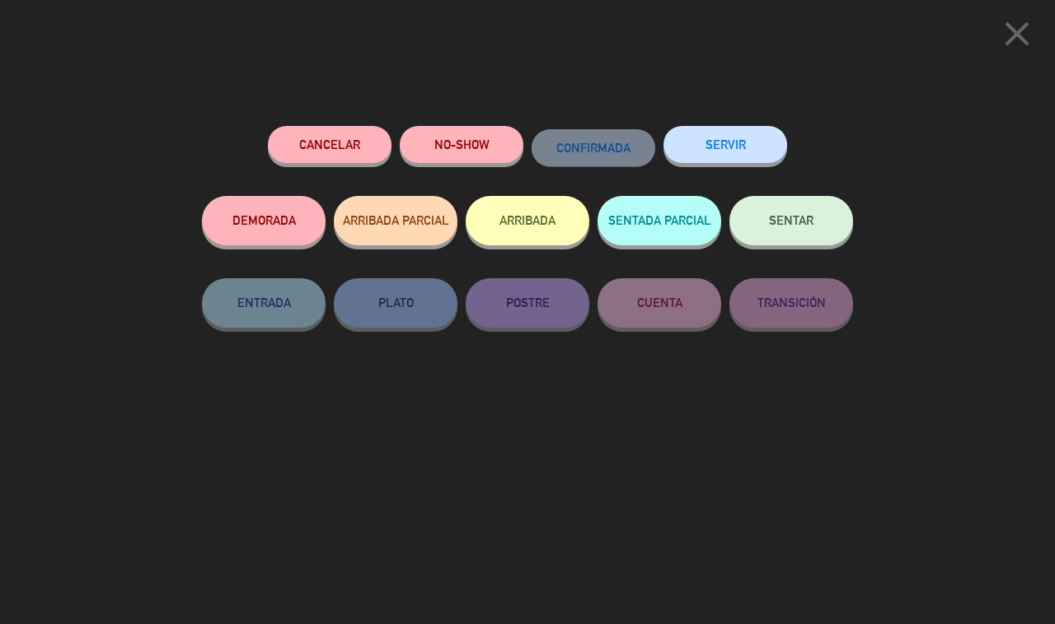
click at [335, 148] on button "Cancelar" at bounding box center [330, 144] width 124 height 37
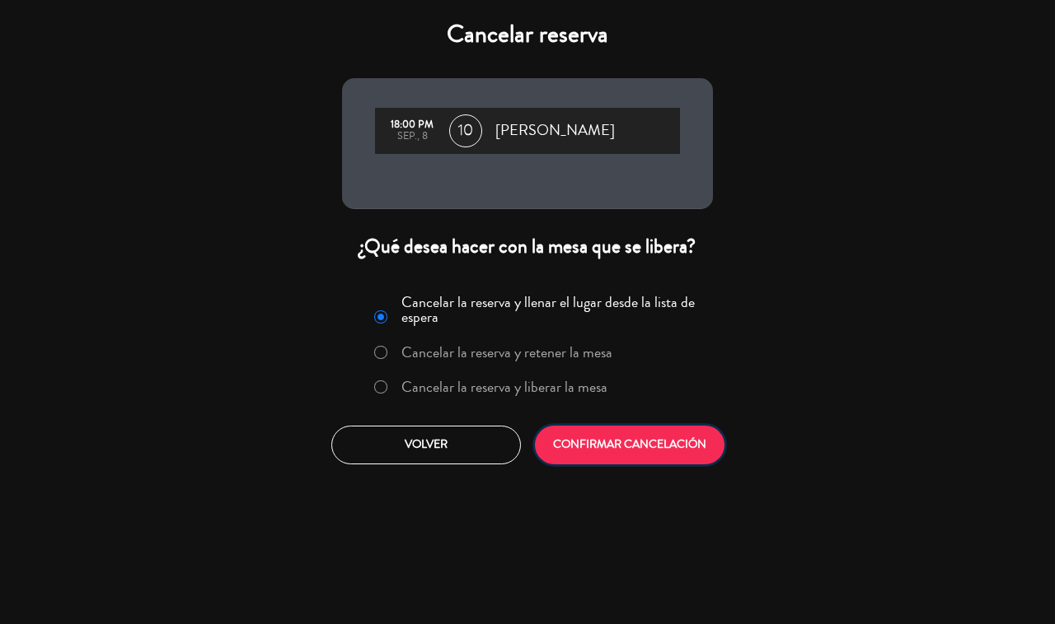
click at [648, 439] on button "CONFIRMAR CANCELACIÓN" at bounding box center [629, 445] width 189 height 39
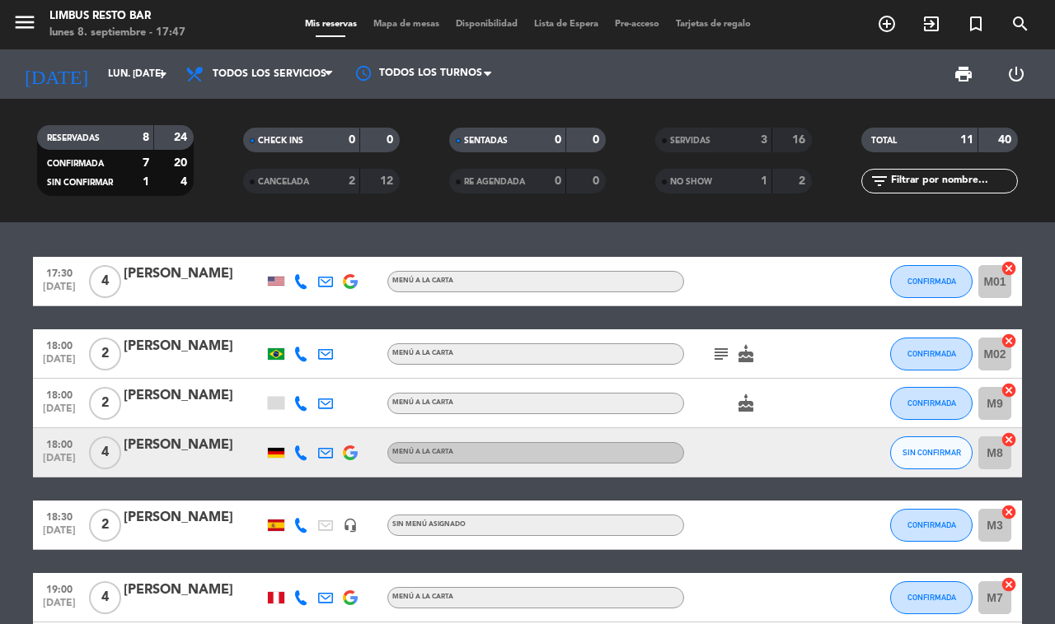
click at [203, 276] on div "[PERSON_NAME]" at bounding box center [194, 274] width 140 height 21
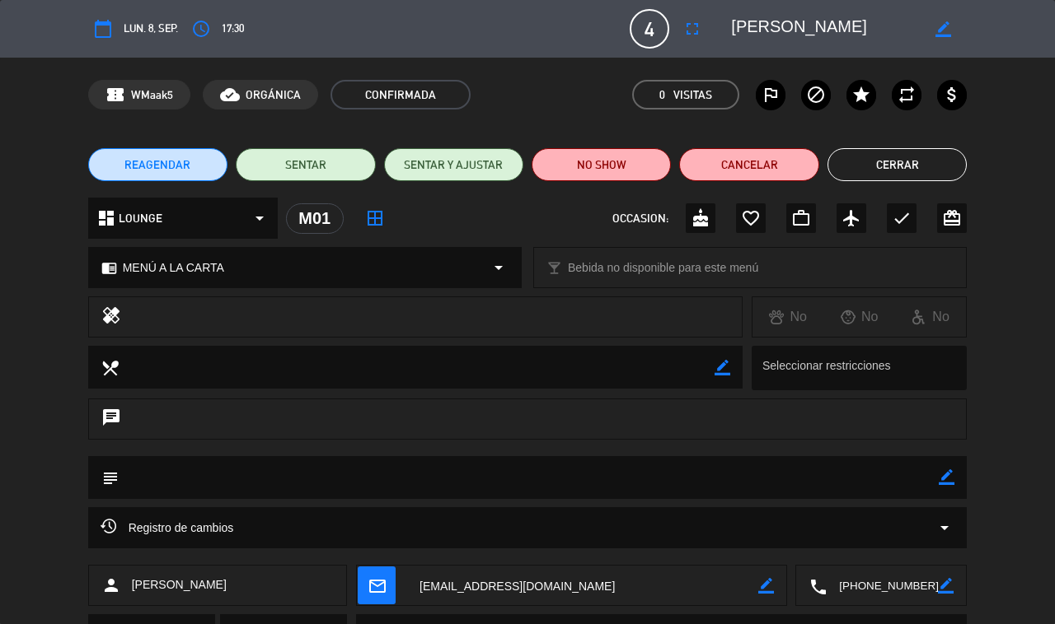
click at [157, 161] on span "REAGENDAR" at bounding box center [157, 165] width 66 height 17
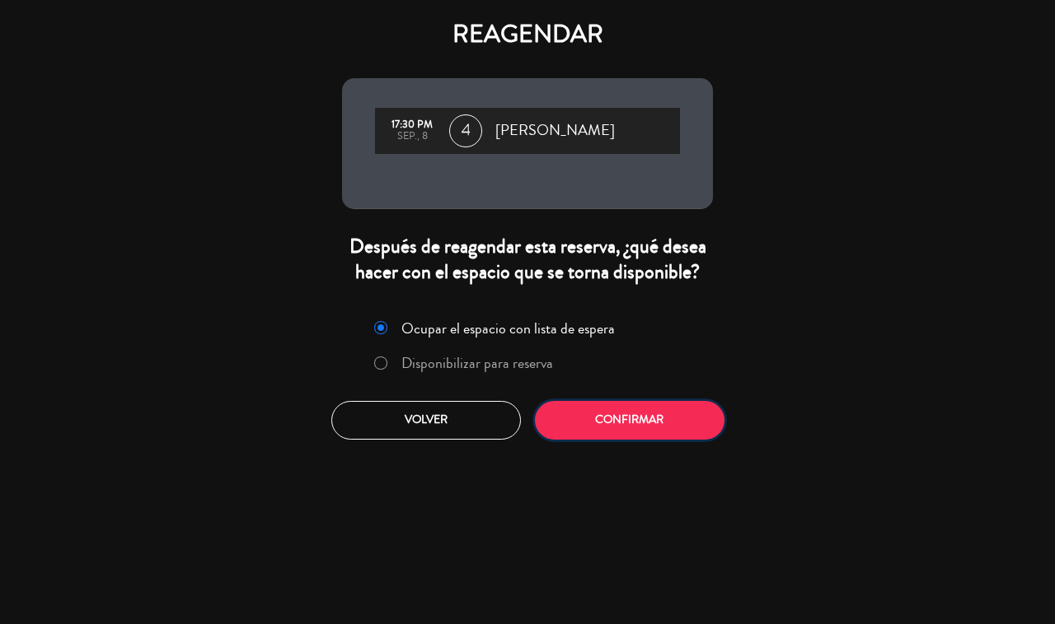
click at [619, 401] on button "Confirmar" at bounding box center [629, 420] width 189 height 39
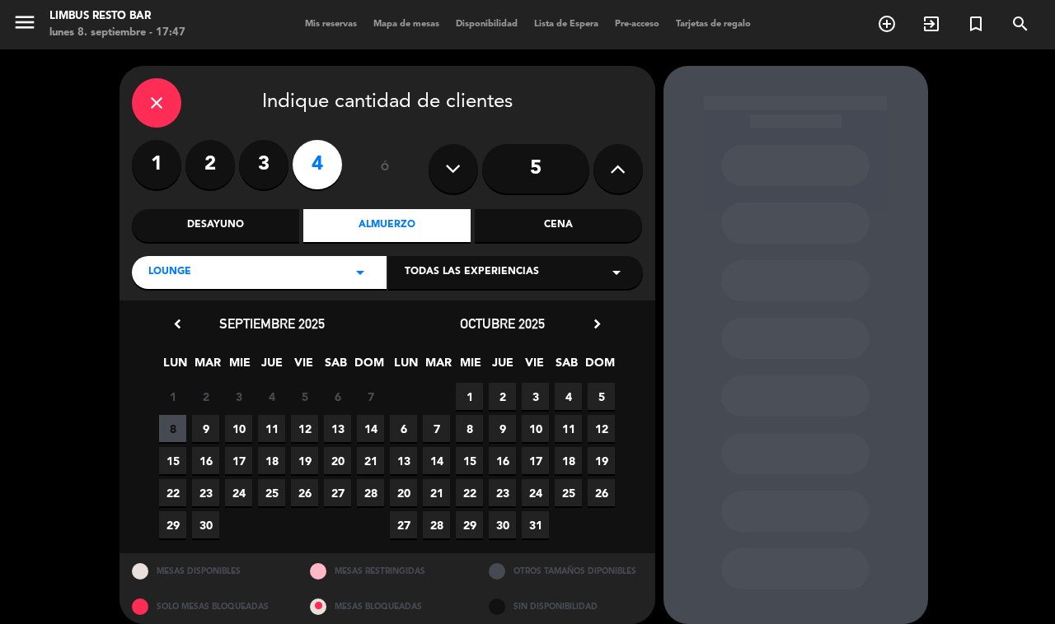
click at [335, 422] on span "13" at bounding box center [337, 428] width 27 height 27
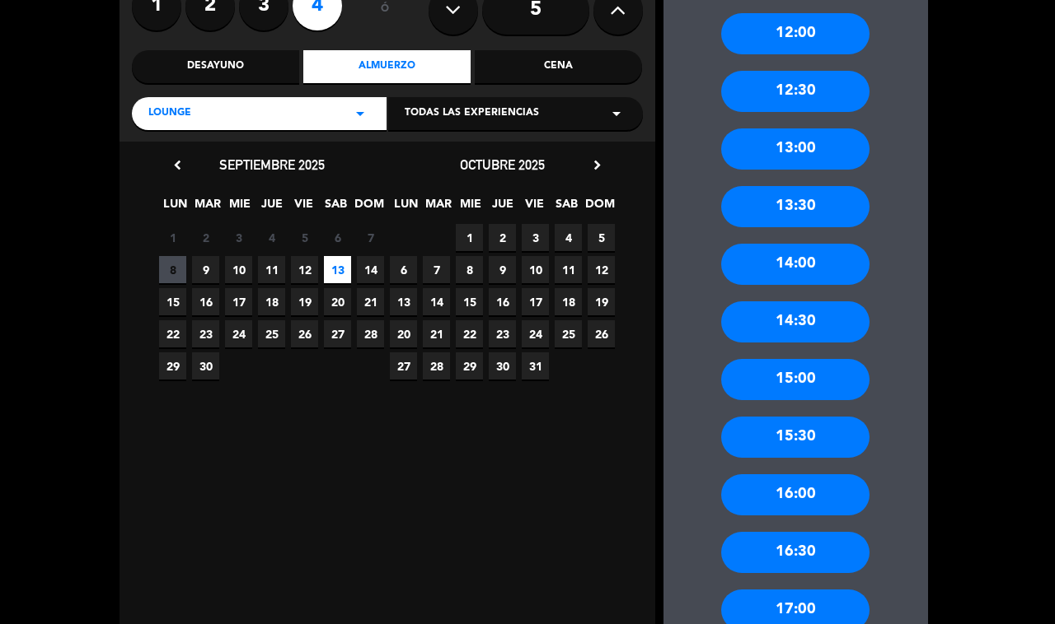
scroll to position [326, 0]
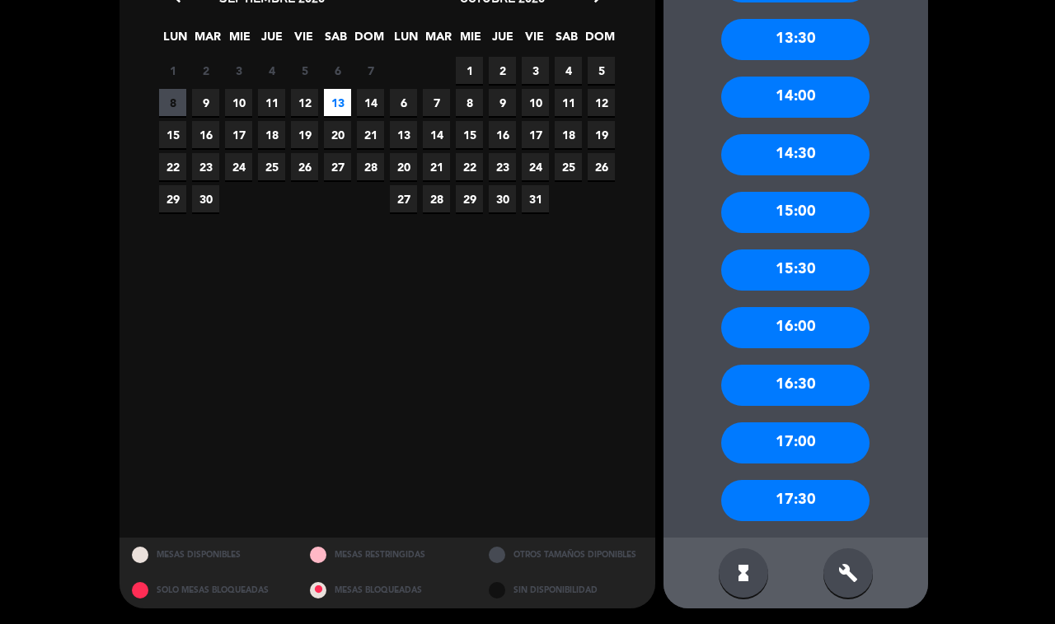
click at [826, 499] on div "17:30" at bounding box center [795, 500] width 148 height 41
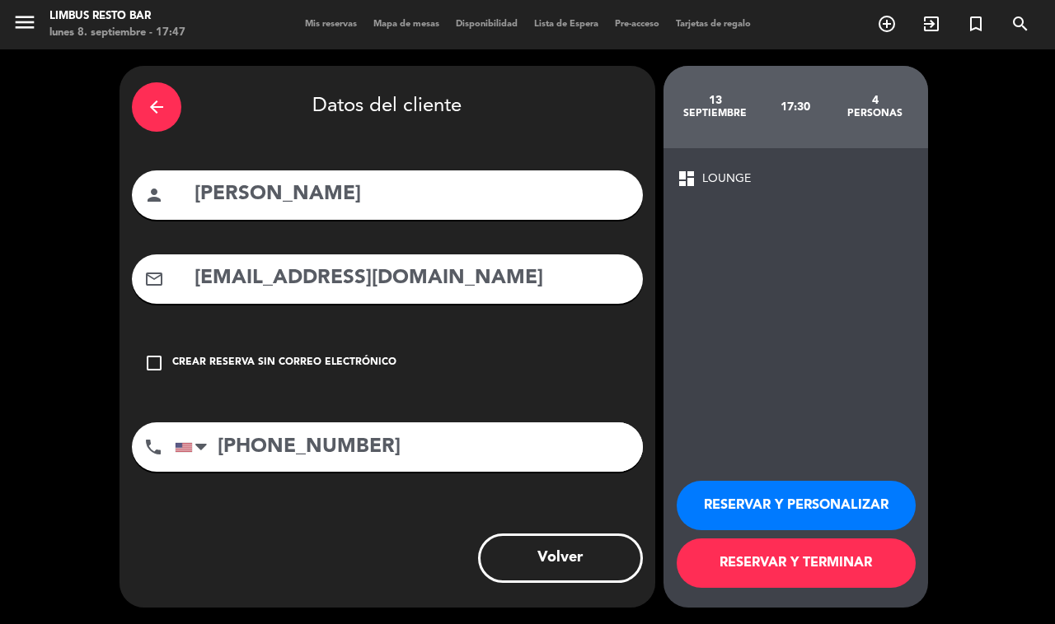
scroll to position [0, 0]
click at [853, 578] on button "RESERVAR Y TERMINAR" at bounding box center [795, 563] width 239 height 49
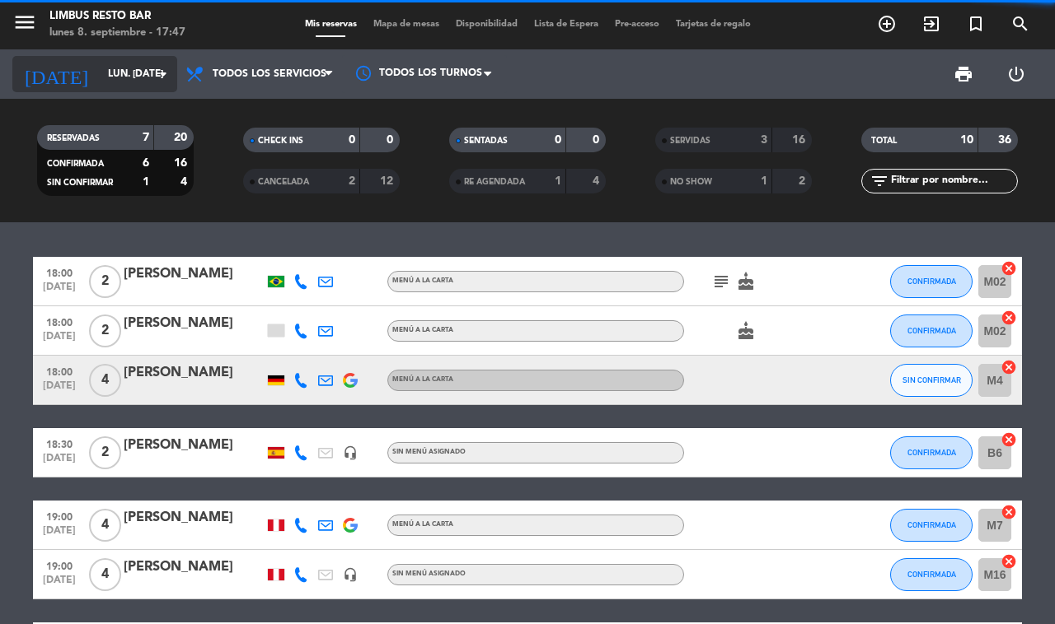
click at [143, 76] on input "lun. [DATE]" at bounding box center [165, 74] width 131 height 28
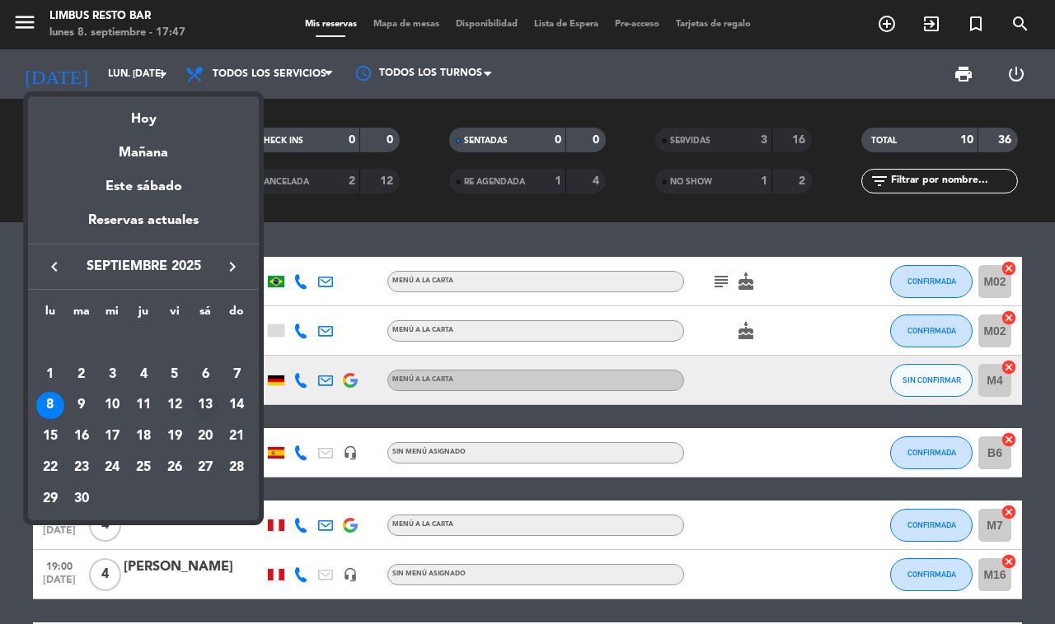
click at [206, 402] on div "13" at bounding box center [206, 406] width 28 height 28
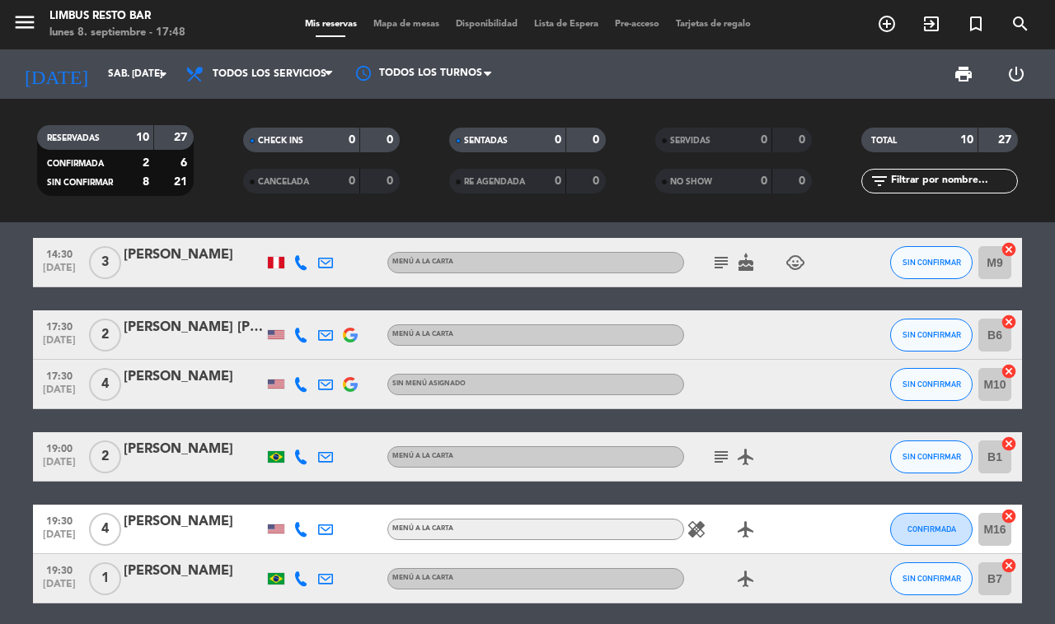
scroll to position [11, 0]
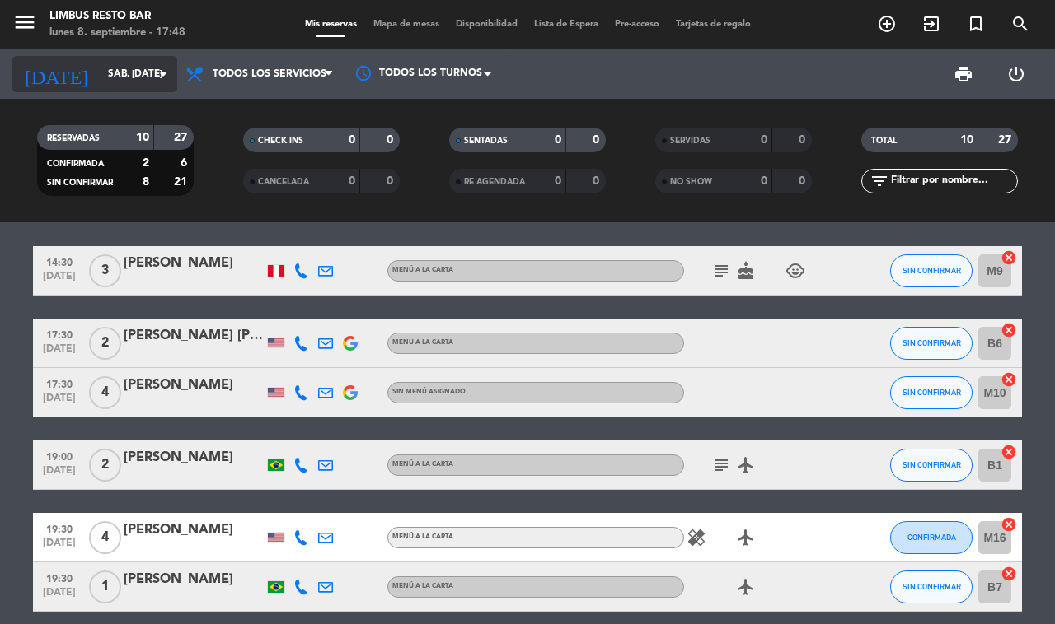
click at [145, 72] on input "sáb. [DATE]" at bounding box center [165, 74] width 131 height 28
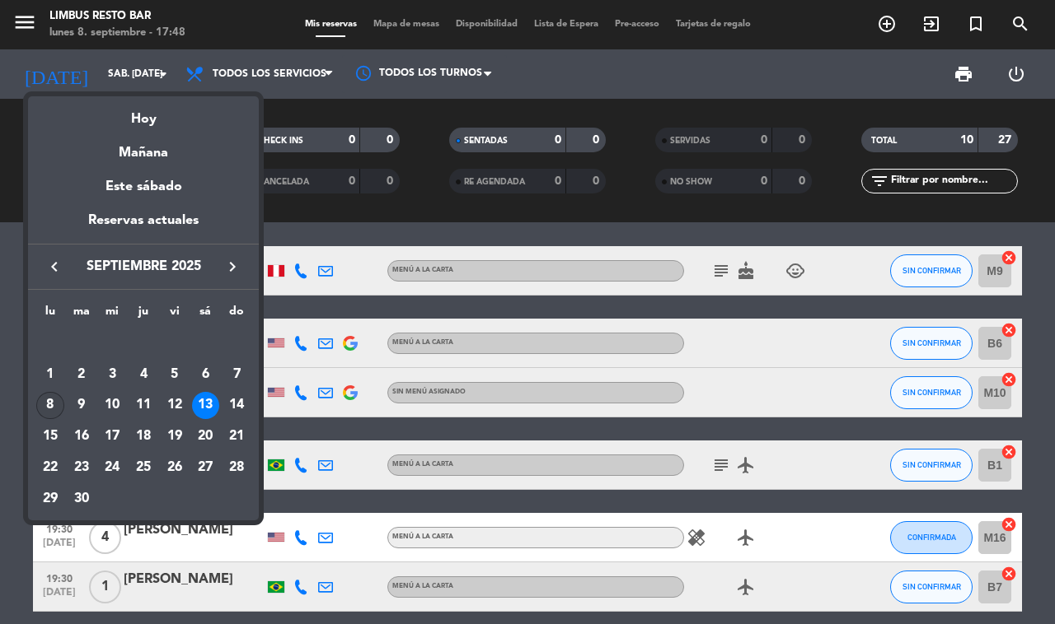
click at [47, 397] on div "8" at bounding box center [50, 406] width 28 height 28
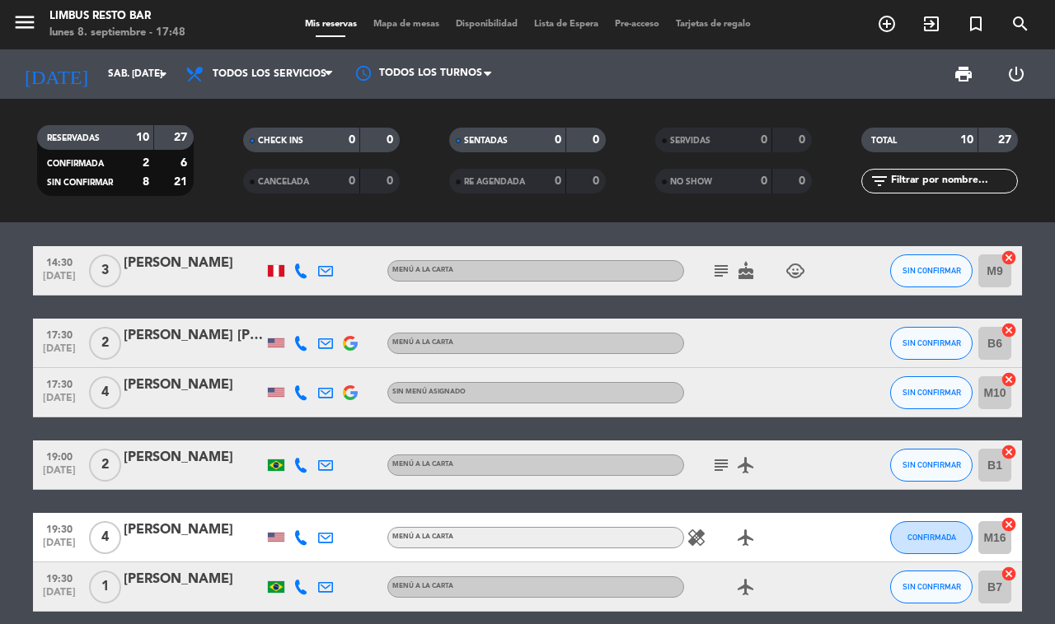
type input "lun. [DATE]"
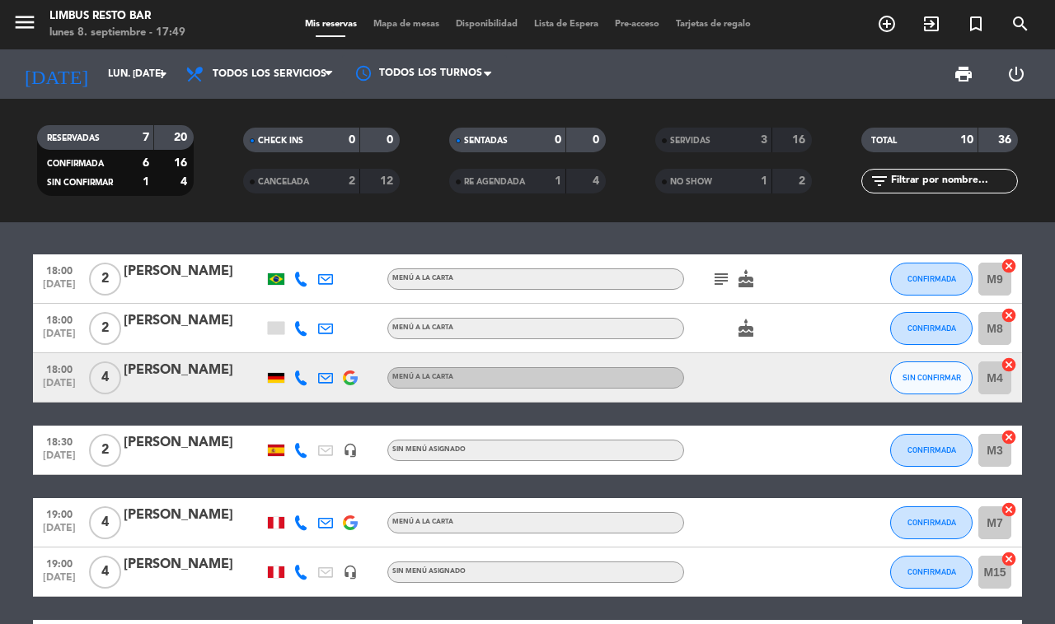
scroll to position [0, 0]
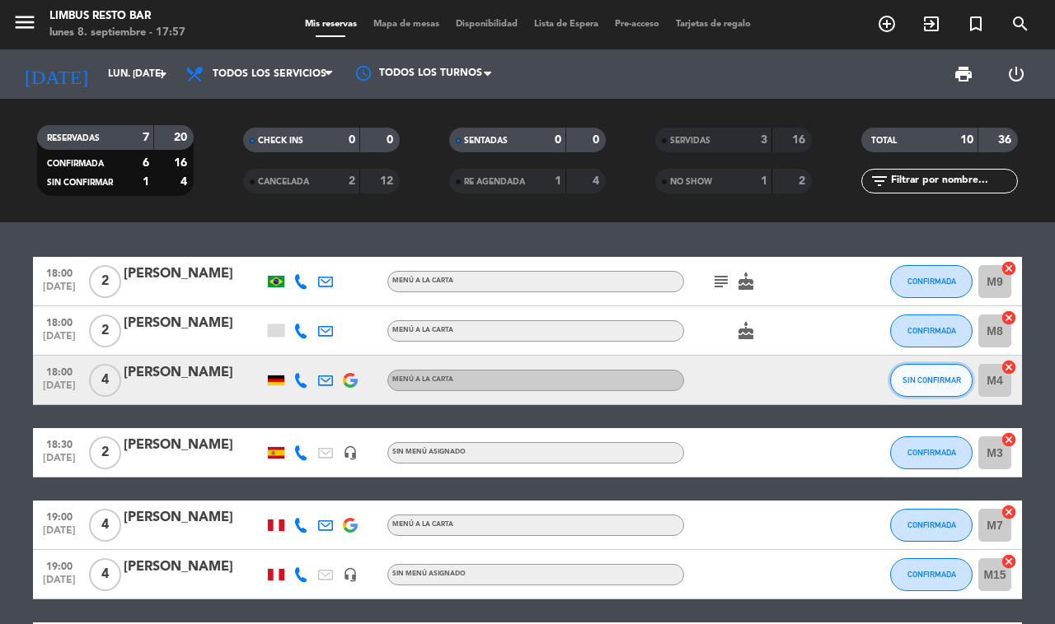
click at [924, 376] on span "SIN CONFIRMAR" at bounding box center [931, 380] width 58 height 9
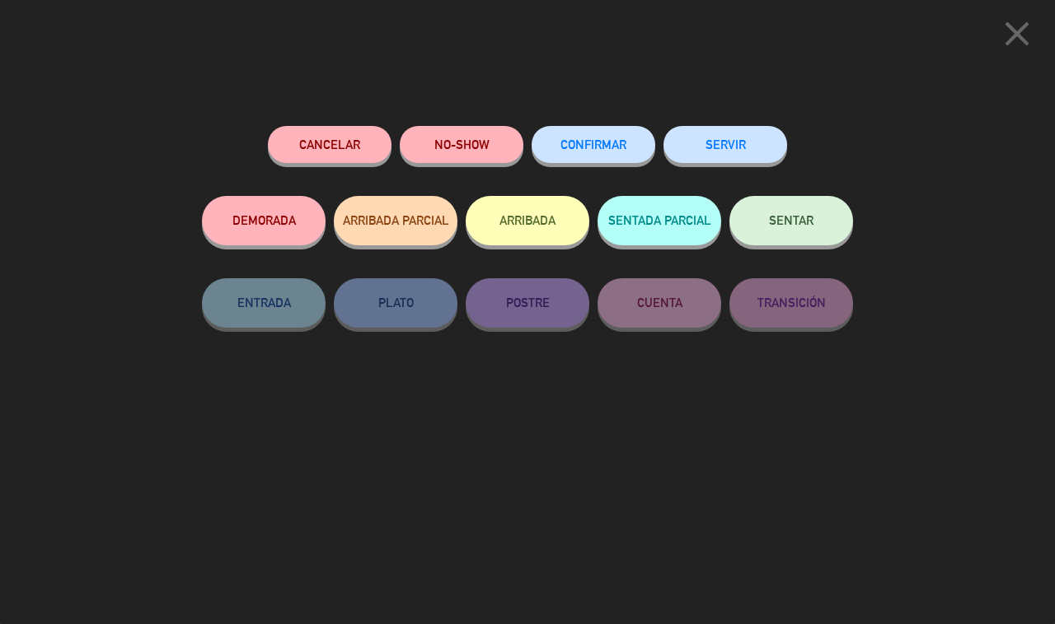
click at [594, 142] on span "CONFIRMAR" at bounding box center [593, 145] width 66 height 14
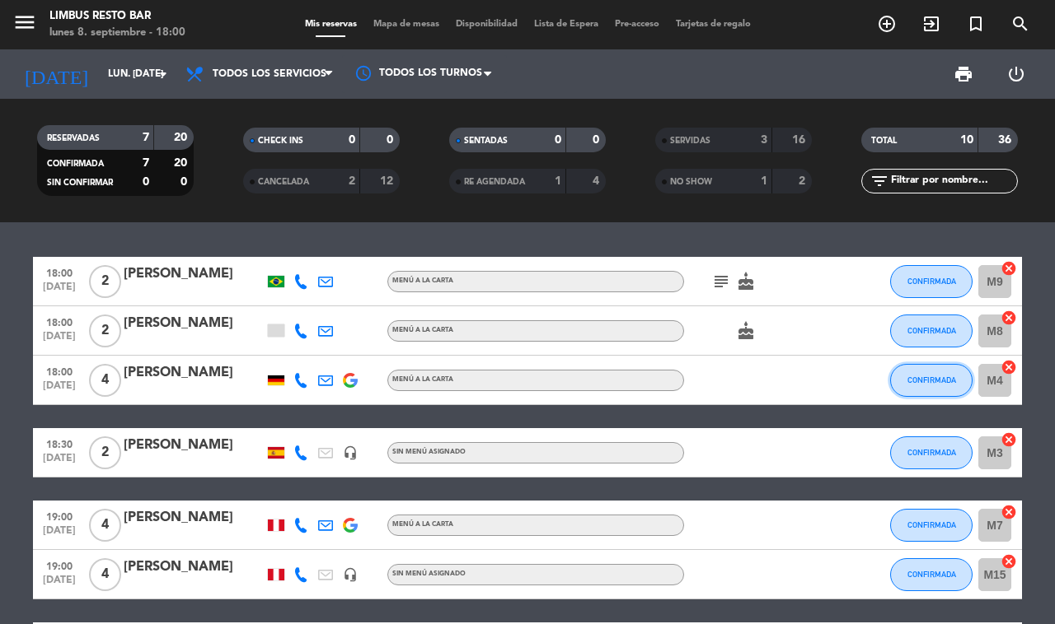
click at [932, 376] on span "CONFIRMADA" at bounding box center [931, 380] width 49 height 9
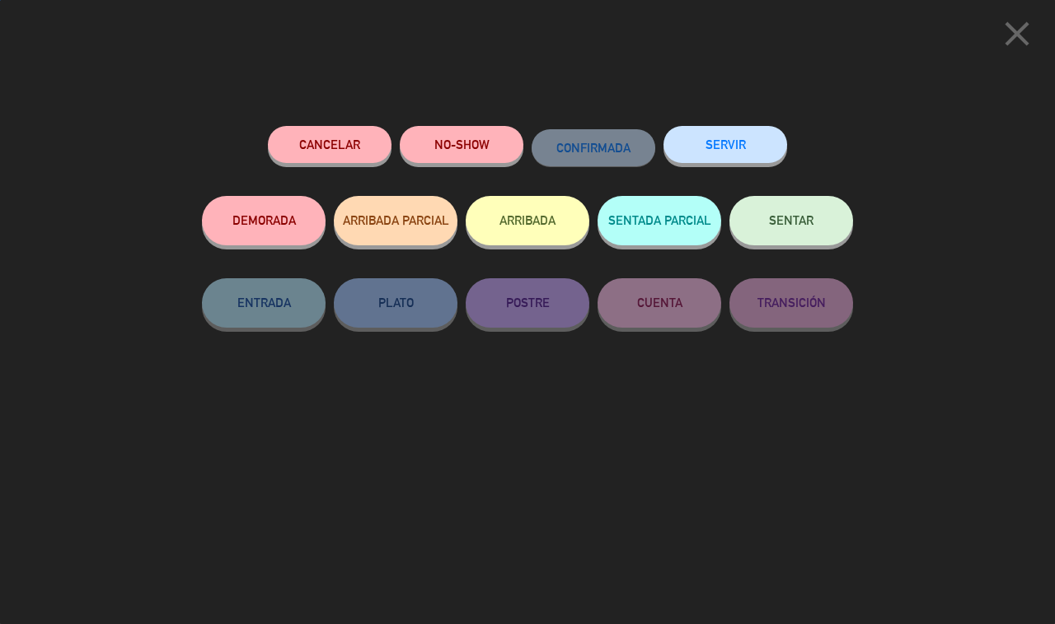
click at [743, 145] on button "SERVIR" at bounding box center [725, 144] width 124 height 37
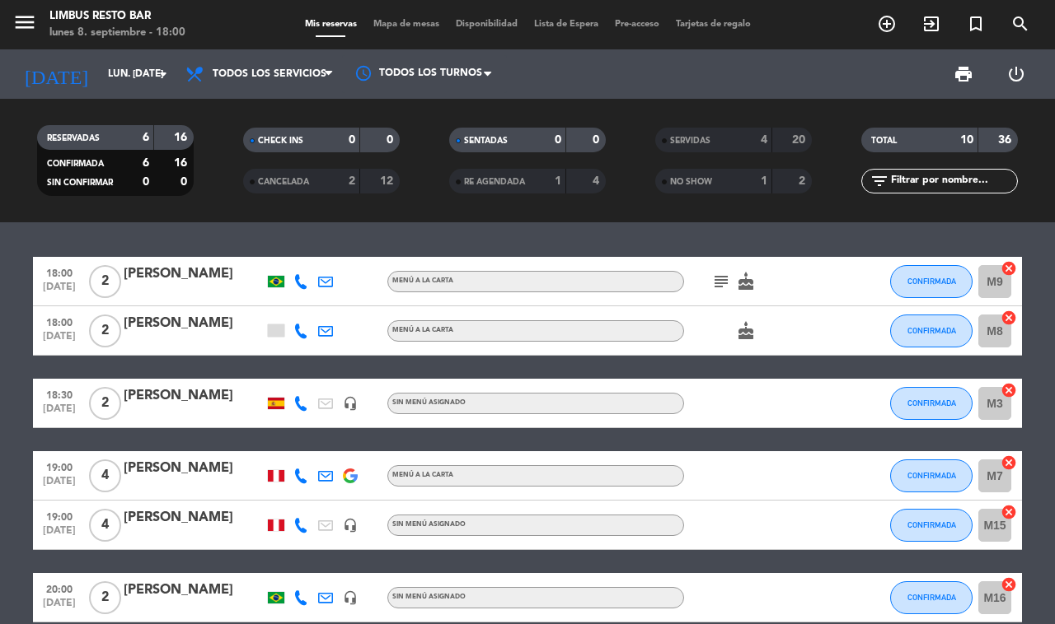
click at [208, 480] on div at bounding box center [194, 486] width 140 height 13
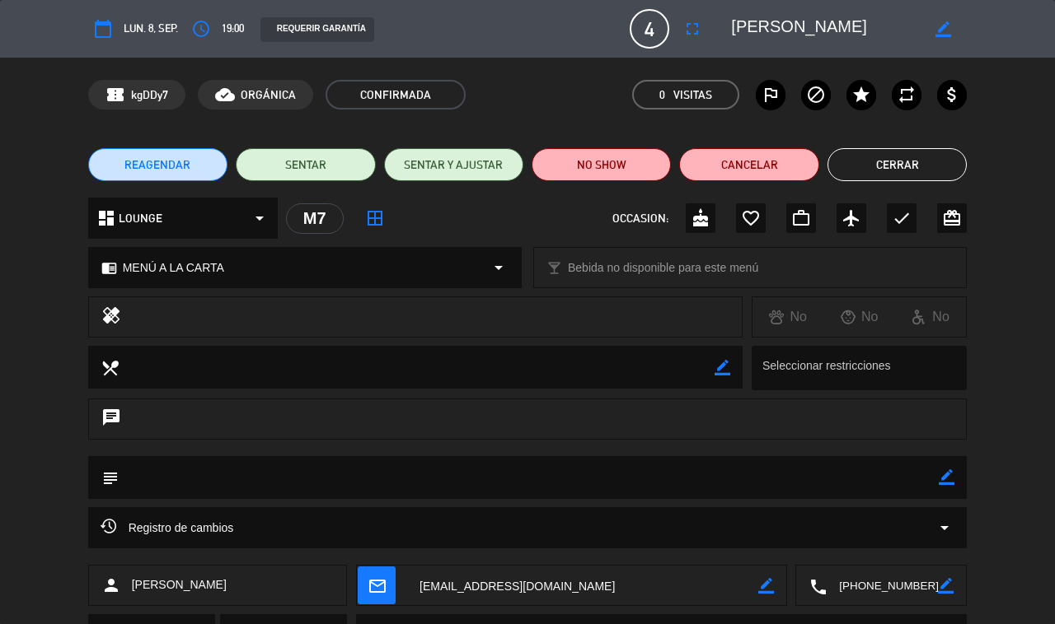
click at [946, 479] on icon "border_color" at bounding box center [946, 478] width 16 height 16
click at [946, 478] on icon at bounding box center [946, 478] width 16 height 16
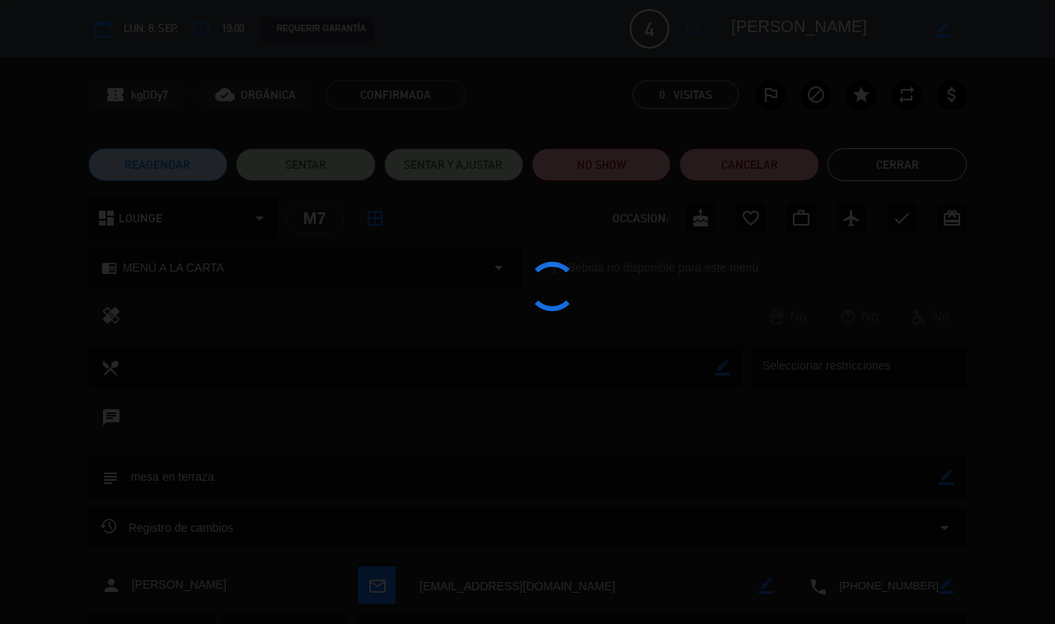
type textarea "mesa en terraza"
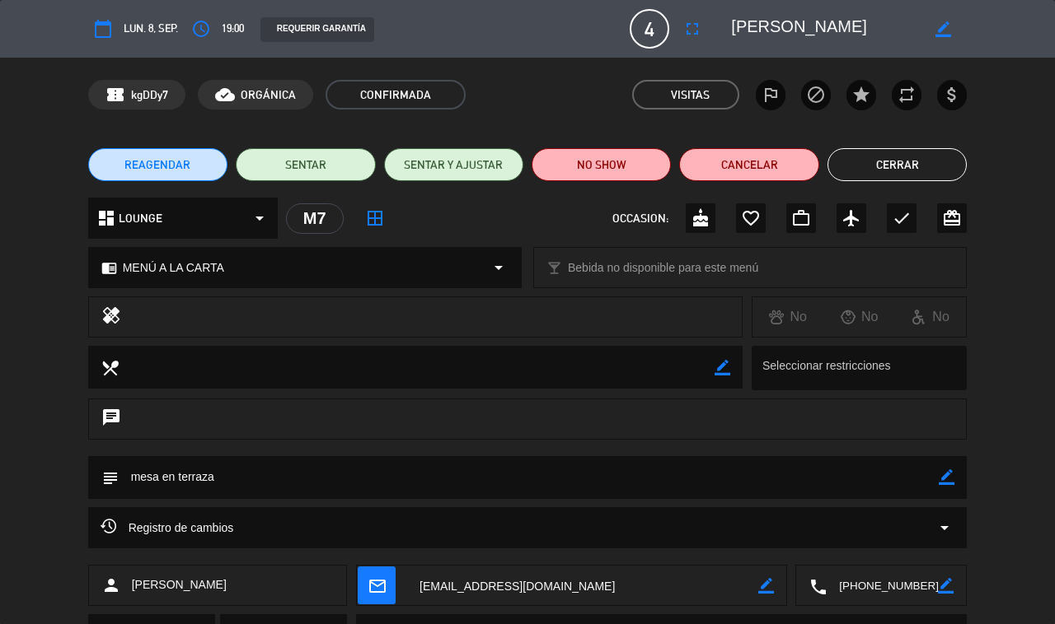
click at [946, 478] on icon "border_color" at bounding box center [946, 478] width 16 height 16
click at [909, 165] on button "Cerrar" at bounding box center [896, 164] width 139 height 33
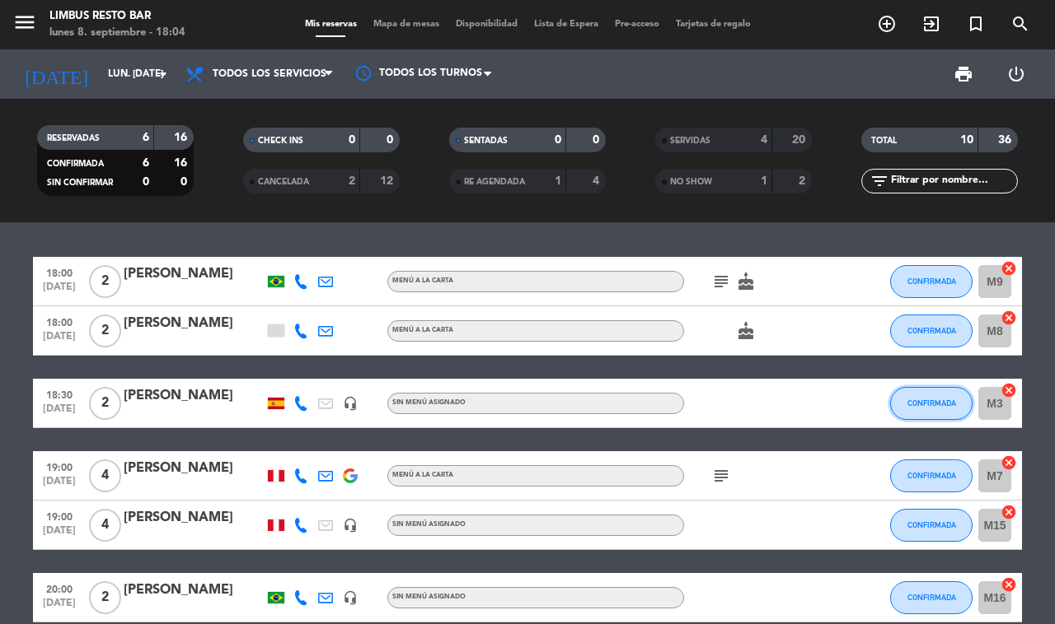
click at [932, 399] on span "CONFIRMADA" at bounding box center [931, 403] width 49 height 9
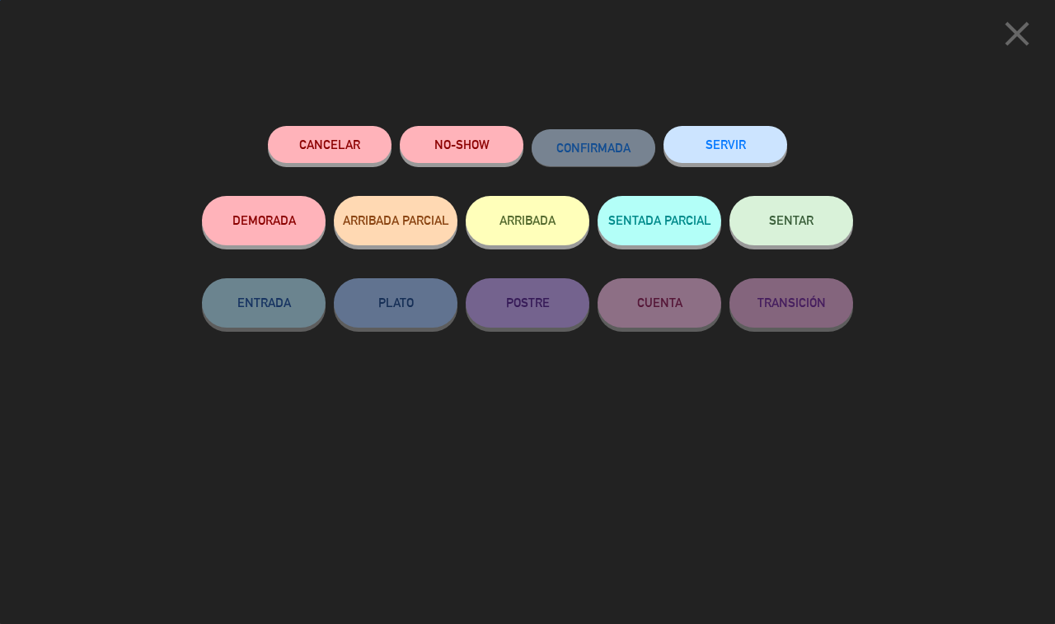
click at [739, 144] on button "SERVIR" at bounding box center [725, 144] width 124 height 37
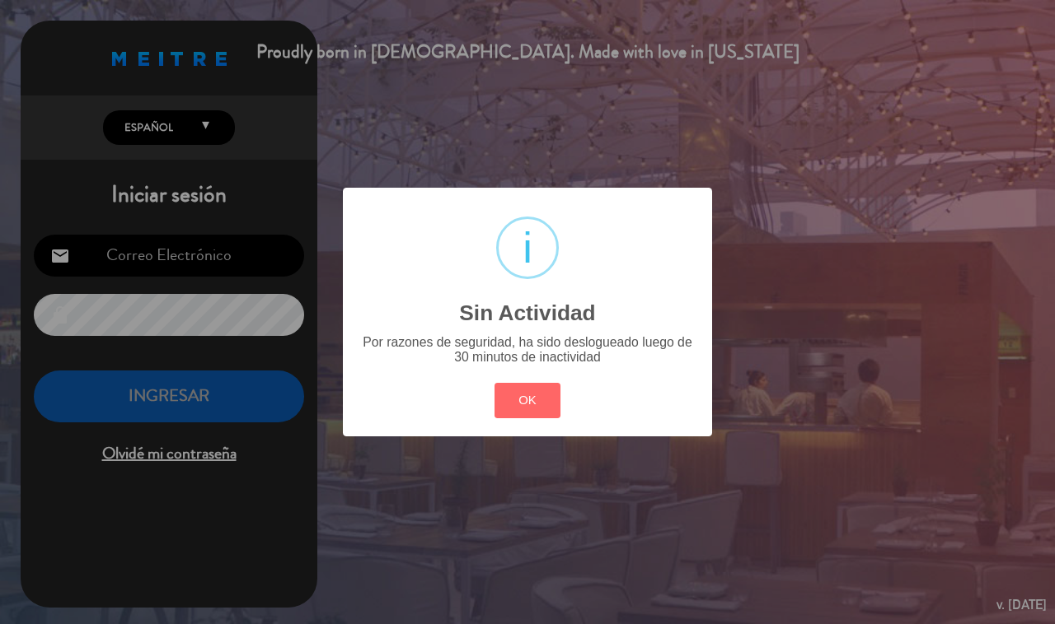
type input "[EMAIL_ADDRESS][DOMAIN_NAME]"
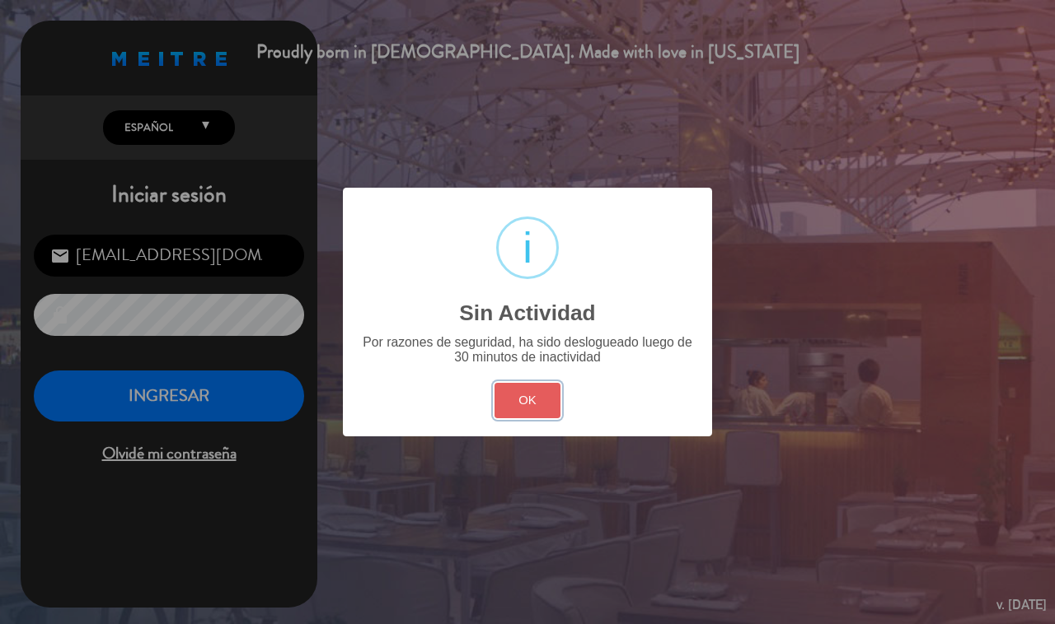
click at [527, 394] on button "OK" at bounding box center [527, 400] width 67 height 35
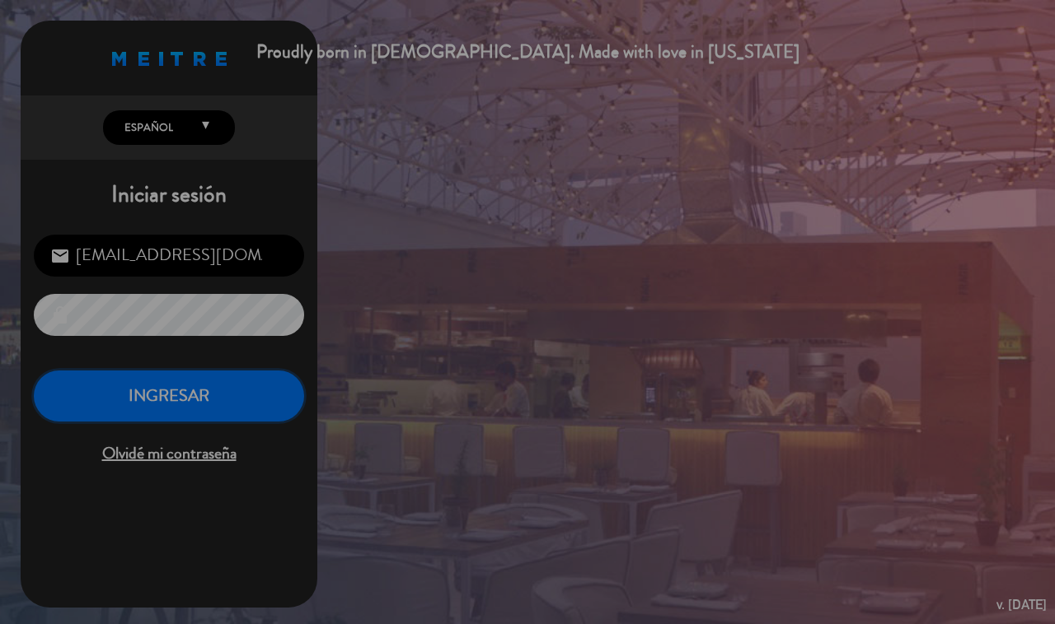
click at [221, 390] on button "INGRESAR" at bounding box center [169, 397] width 270 height 52
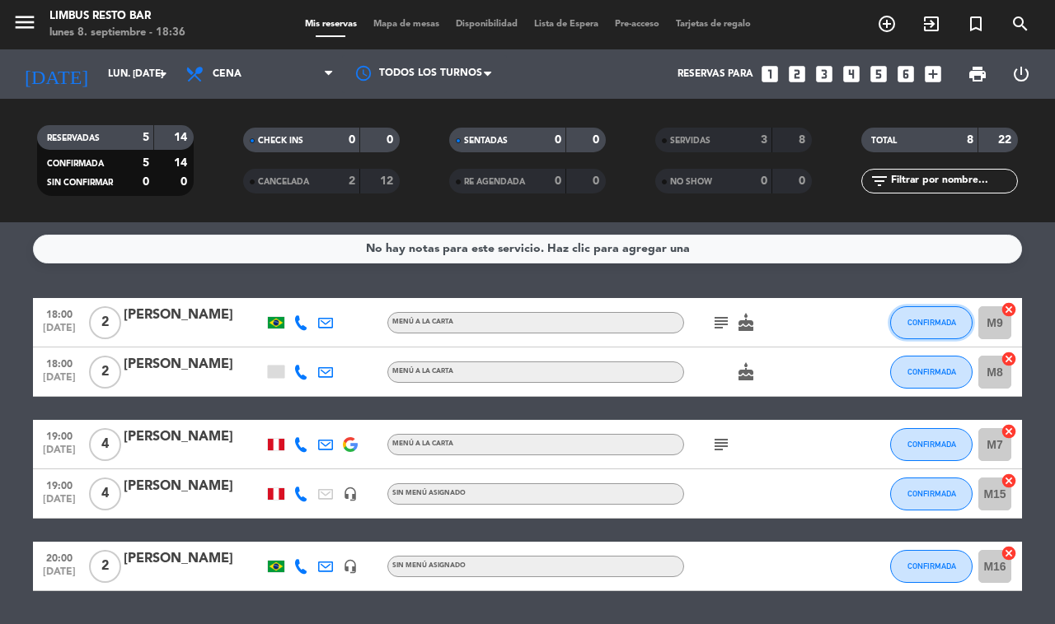
click at [914, 323] on span "CONFIRMADA" at bounding box center [931, 322] width 49 height 9
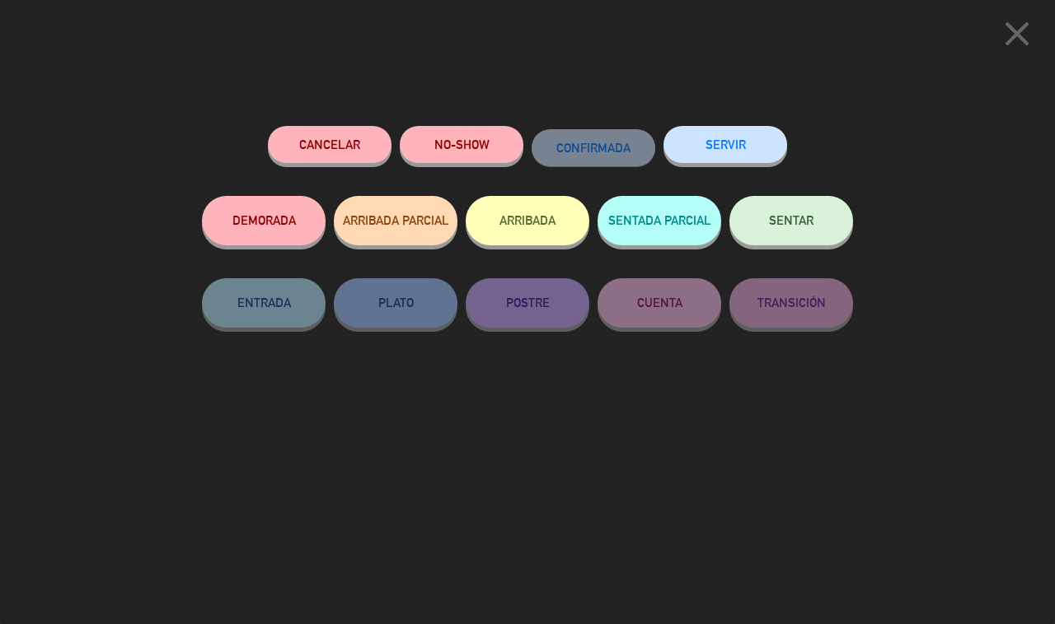
click at [727, 147] on button "SERVIR" at bounding box center [725, 144] width 124 height 37
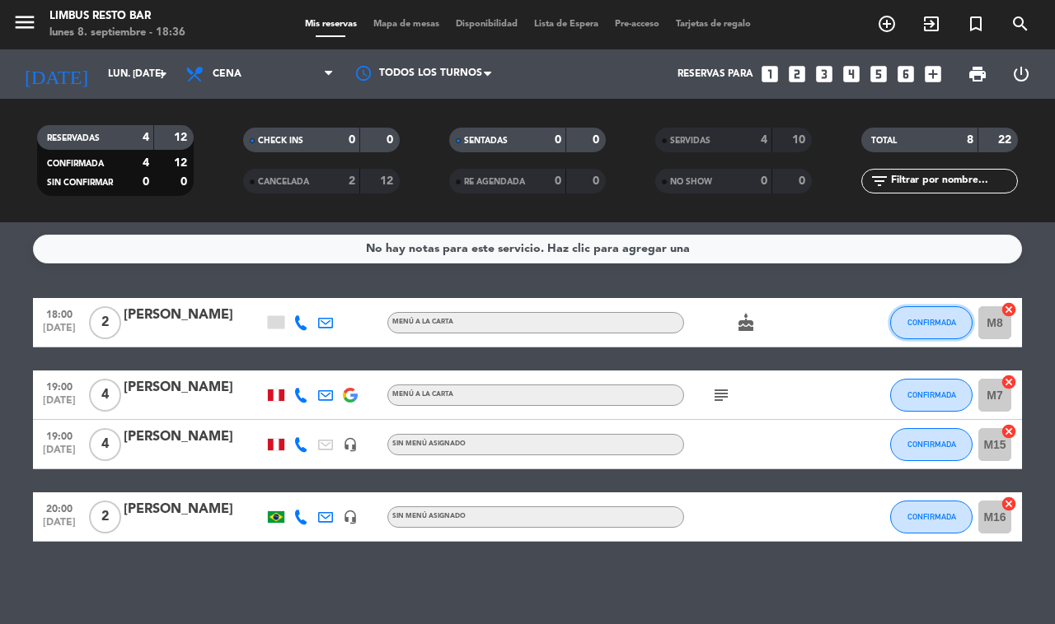
click at [924, 318] on span "CONFIRMADA" at bounding box center [931, 322] width 49 height 9
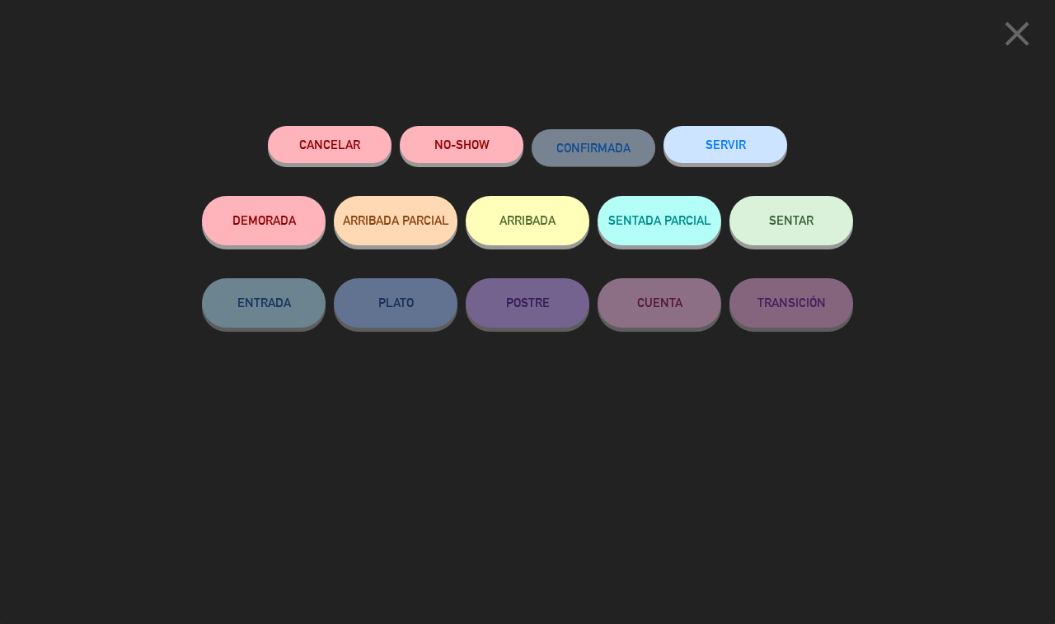
click at [733, 149] on button "SERVIR" at bounding box center [725, 144] width 124 height 37
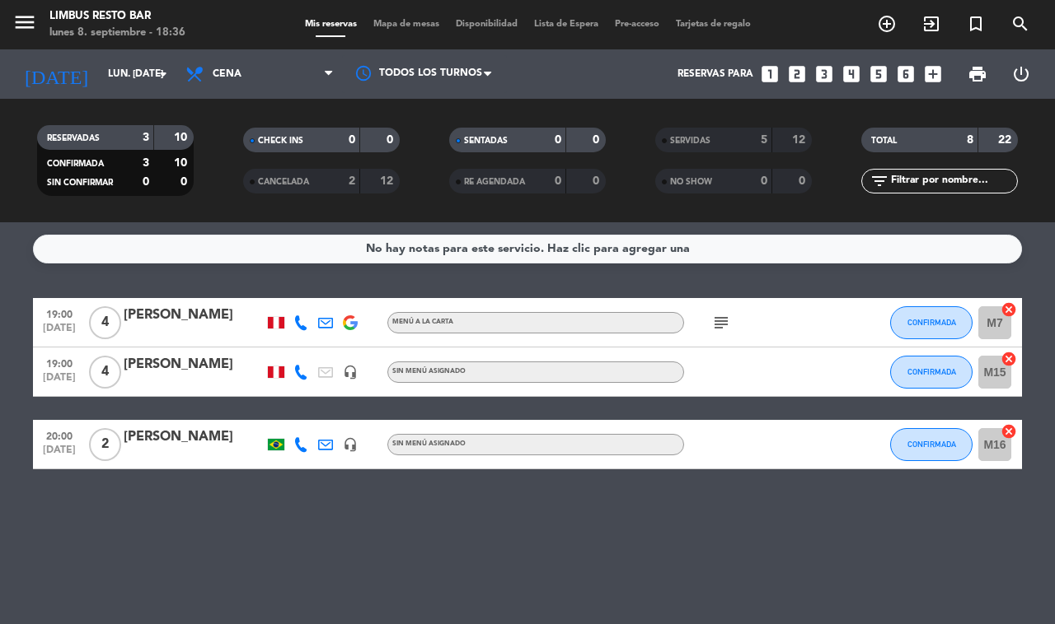
click at [713, 322] on icon "subject" at bounding box center [721, 323] width 20 height 20
click at [276, 320] on div at bounding box center [276, 323] width 16 height 12
click at [371, 409] on div "19:00 [DATE] 4 [PERSON_NAME] Peru MENÚ A LA CARTA subject CONFIRMADA M7 cancel …" at bounding box center [527, 383] width 989 height 171
click at [295, 325] on icon at bounding box center [300, 323] width 15 height 15
click at [334, 293] on span at bounding box center [340, 298] width 13 height 13
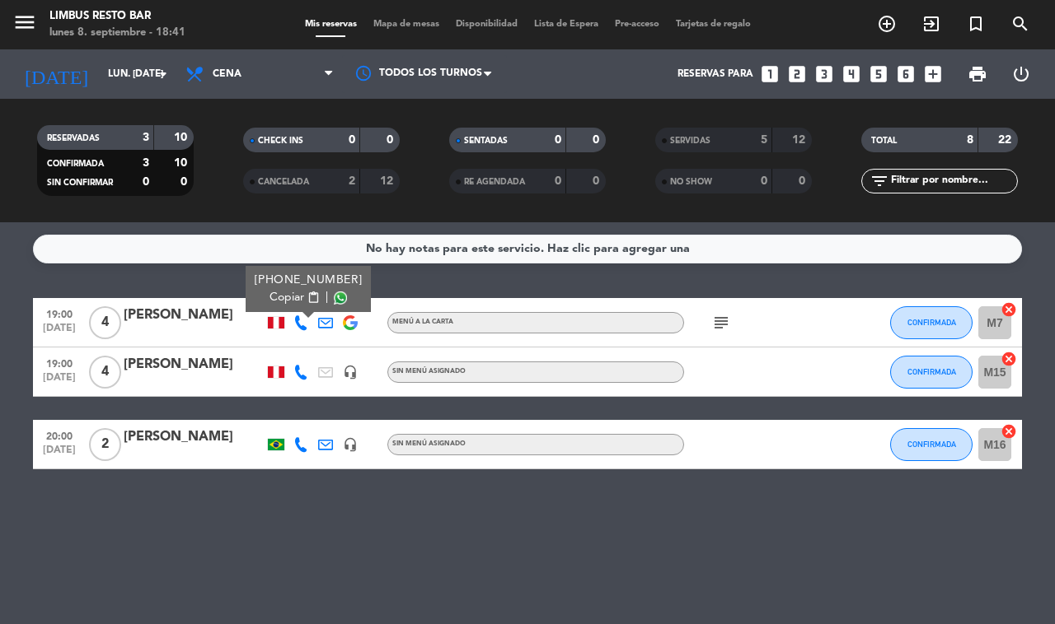
click at [307, 295] on span "content_paste" at bounding box center [313, 298] width 12 height 12
click at [324, 545] on div "No hay notas para este servicio. Haz clic para agregar una 19:00 [DATE] 4 Carlo…" at bounding box center [527, 423] width 1055 height 402
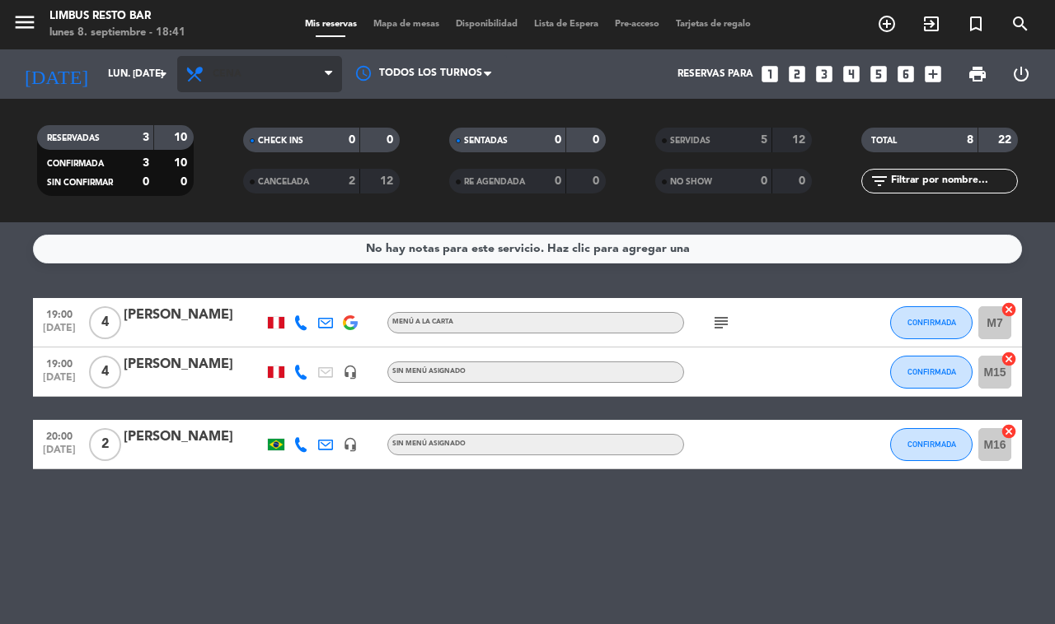
click at [327, 74] on icon at bounding box center [328, 74] width 7 height 13
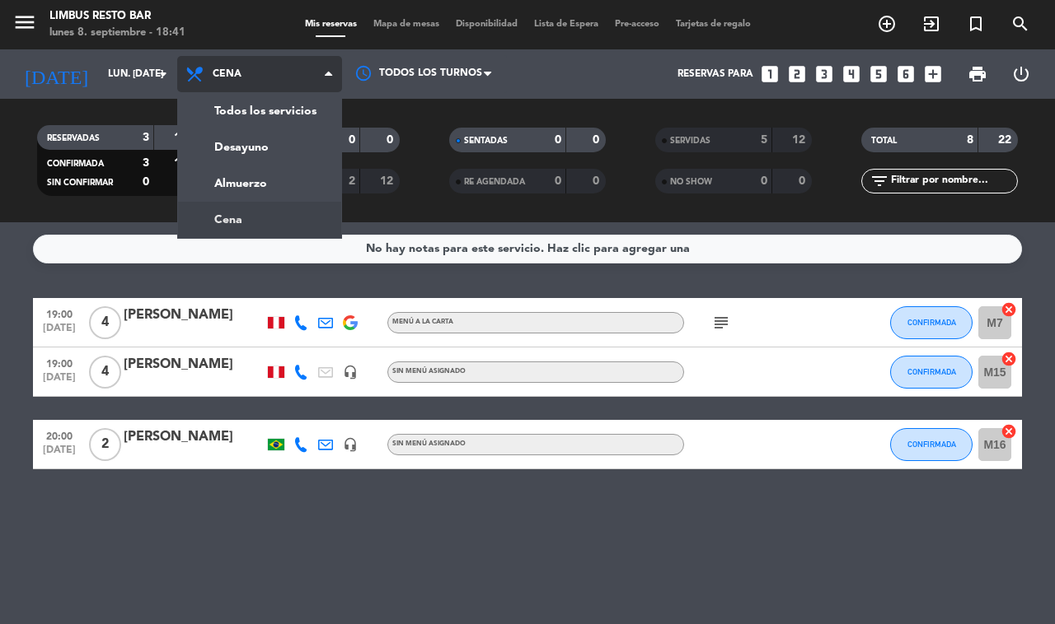
click at [315, 112] on div "menu Limbus Resto Bar lunes 8. septiembre - 18:41 Mis reservas Mapa de mesas Di…" at bounding box center [527, 111] width 1055 height 222
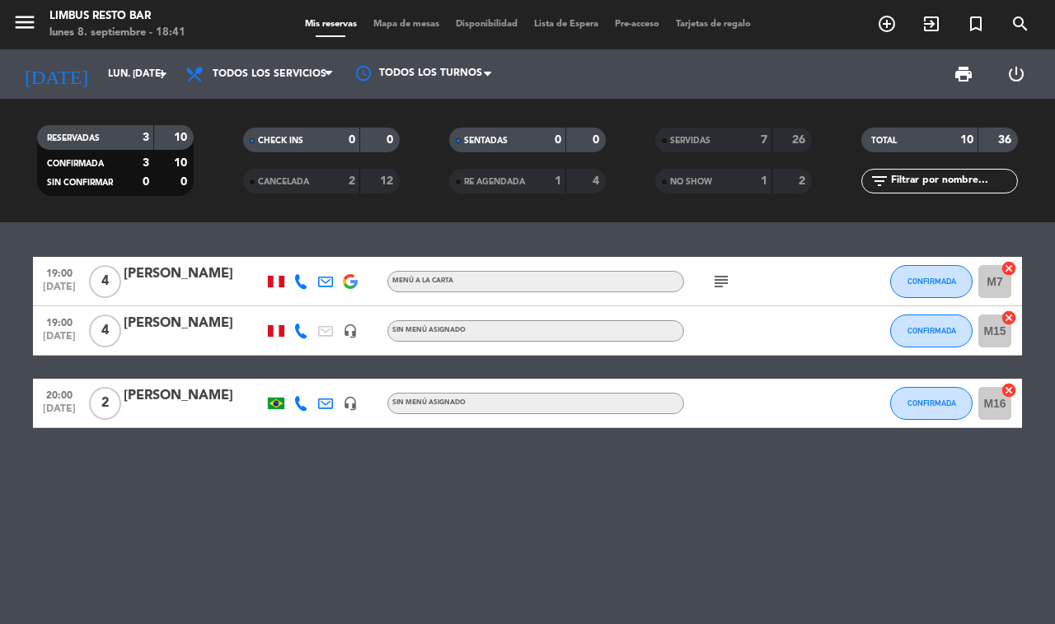
click at [298, 331] on icon at bounding box center [300, 331] width 15 height 15
click at [341, 300] on span at bounding box center [347, 306] width 13 height 13
click at [301, 401] on icon at bounding box center [300, 403] width 15 height 15
click at [338, 368] on div "Copiar content_paste |" at bounding box center [310, 376] width 108 height 17
click at [286, 529] on div "19:00 [DATE] 4 [PERSON_NAME] MENÚ A LA CARTA subject CONFIRMADA M7 cancel 19:00…" at bounding box center [527, 423] width 1055 height 402
